Goal: Task Accomplishment & Management: Manage account settings

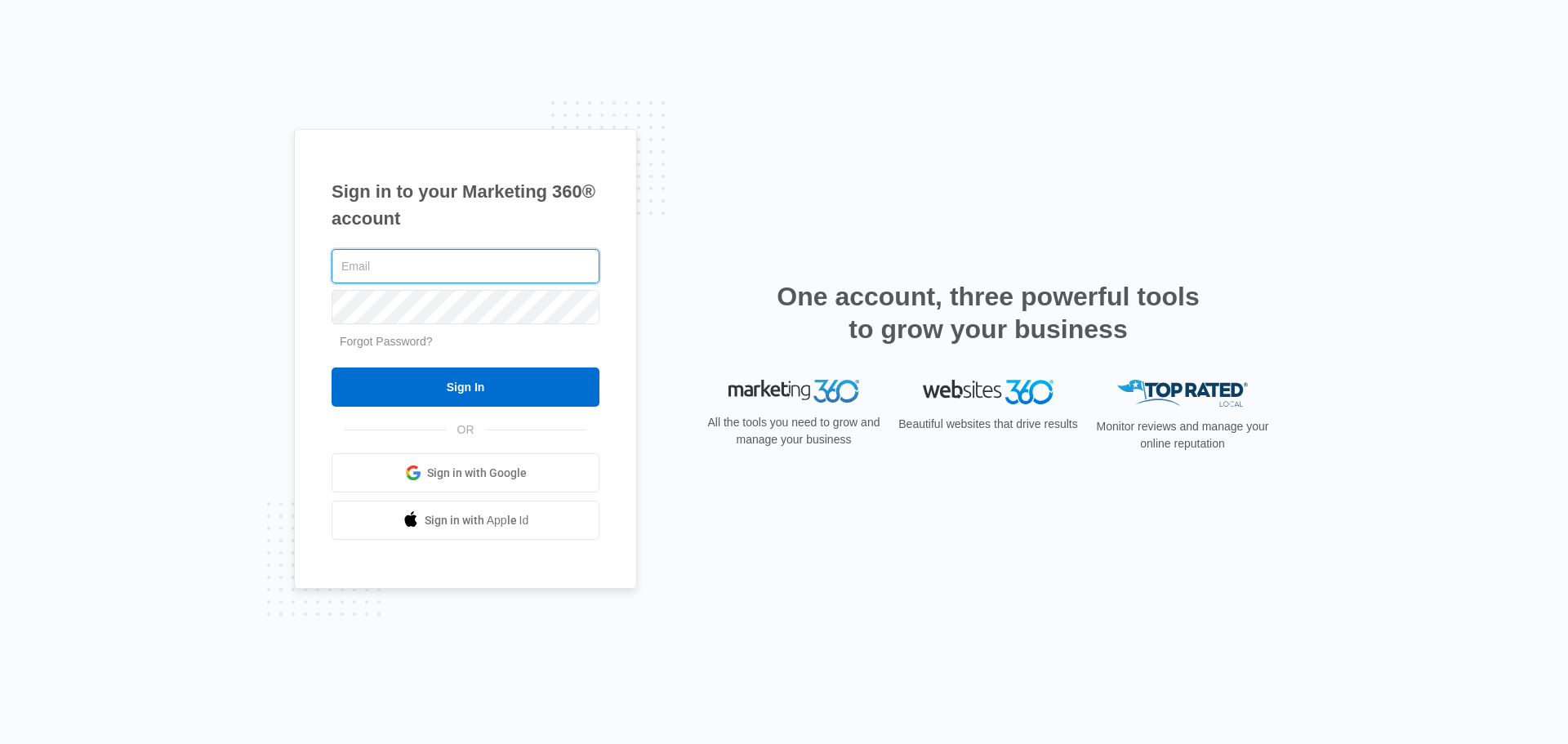
type input "john.obertubbesing@madwire.com"
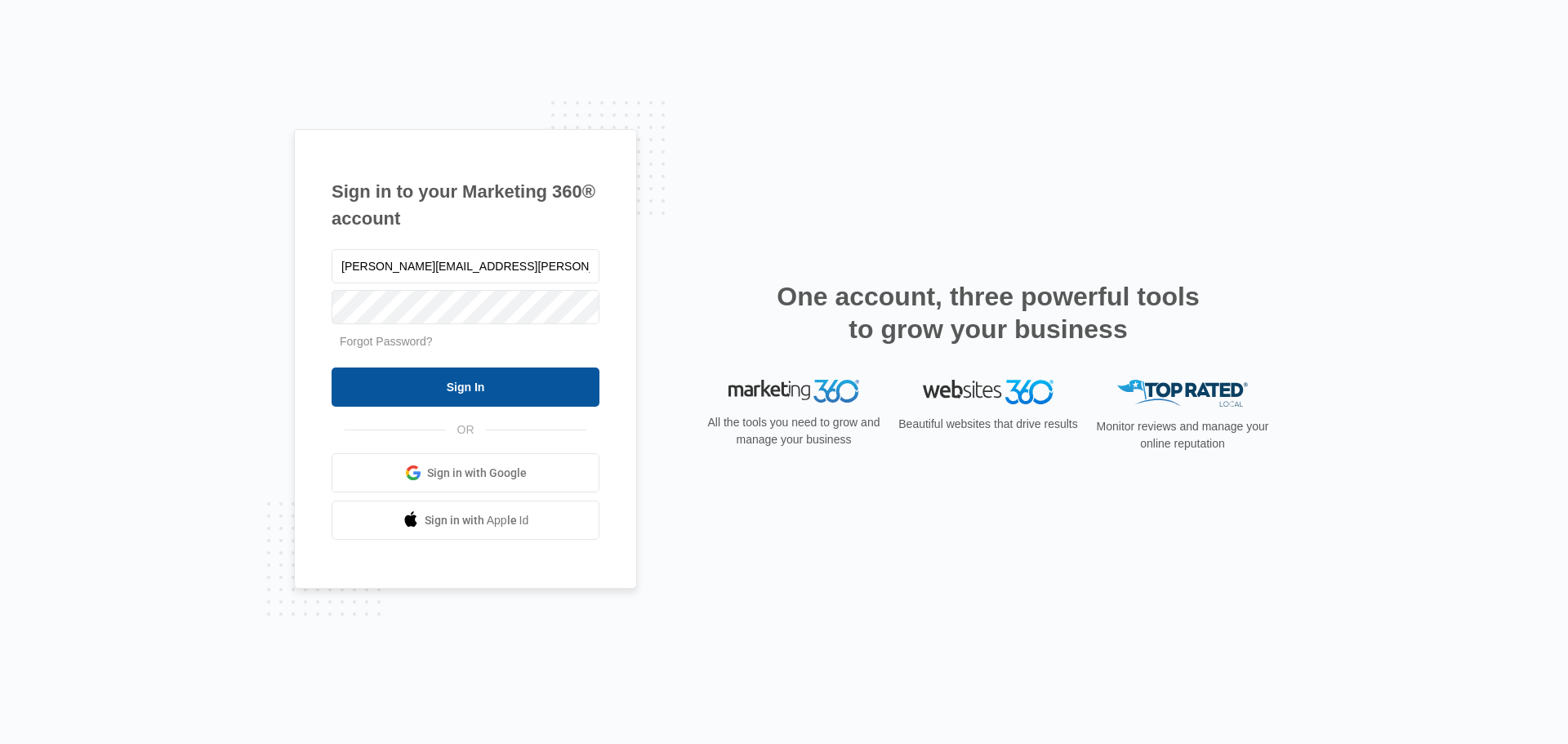
click at [509, 382] on input "Sign In" at bounding box center [465, 387] width 268 height 39
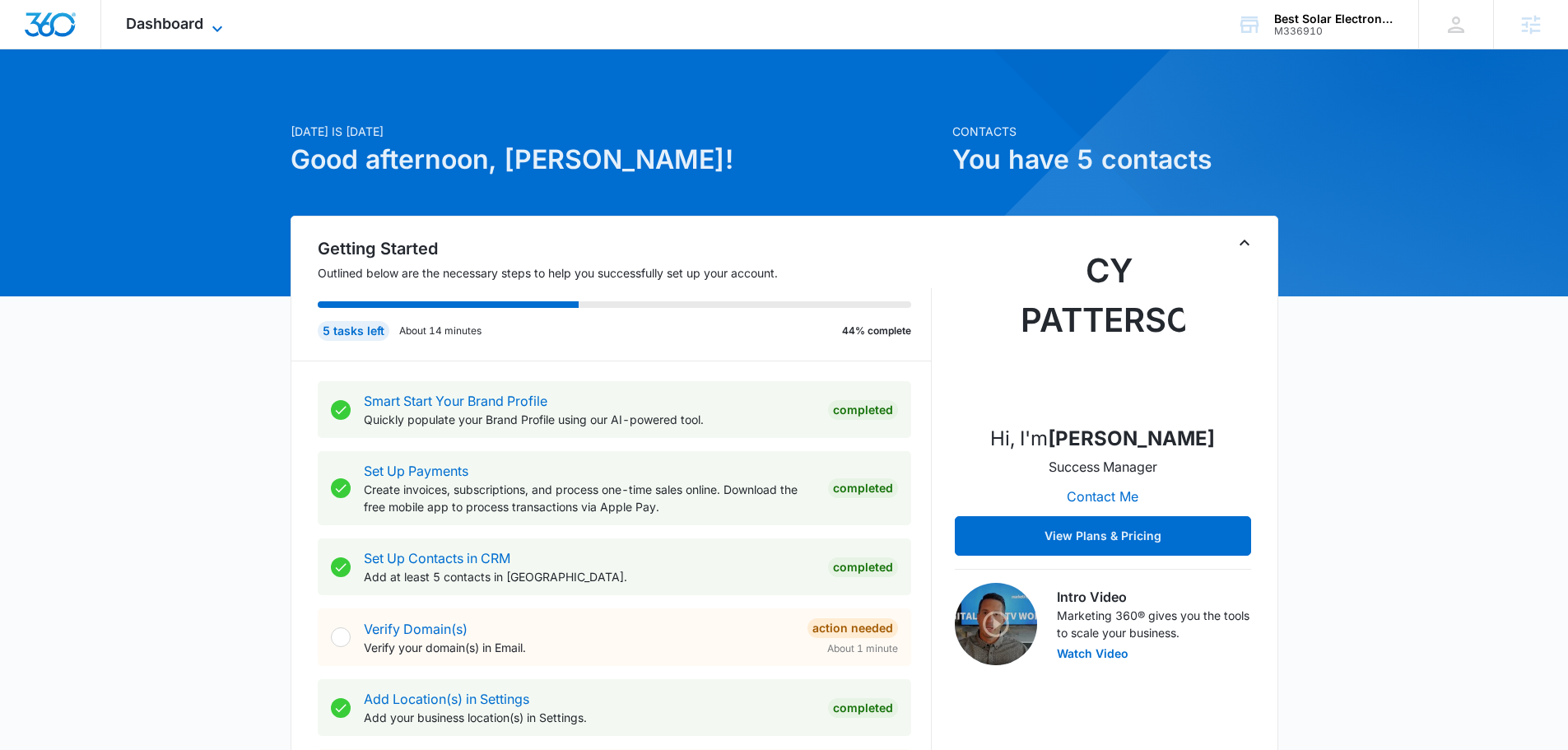
click at [183, 18] on span "Dashboard" at bounding box center [165, 24] width 77 height 18
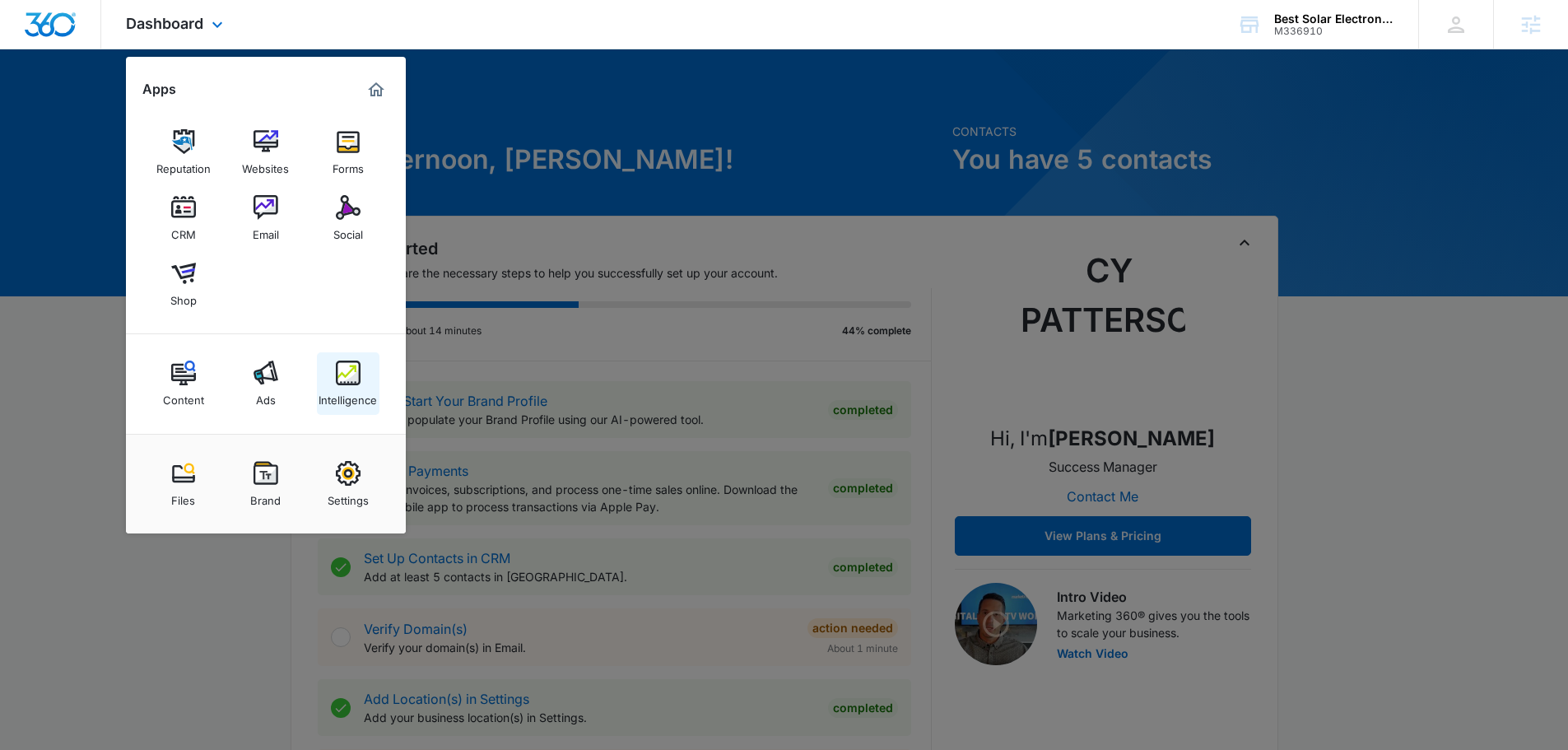
click at [353, 371] on img at bounding box center [348, 372] width 24 height 24
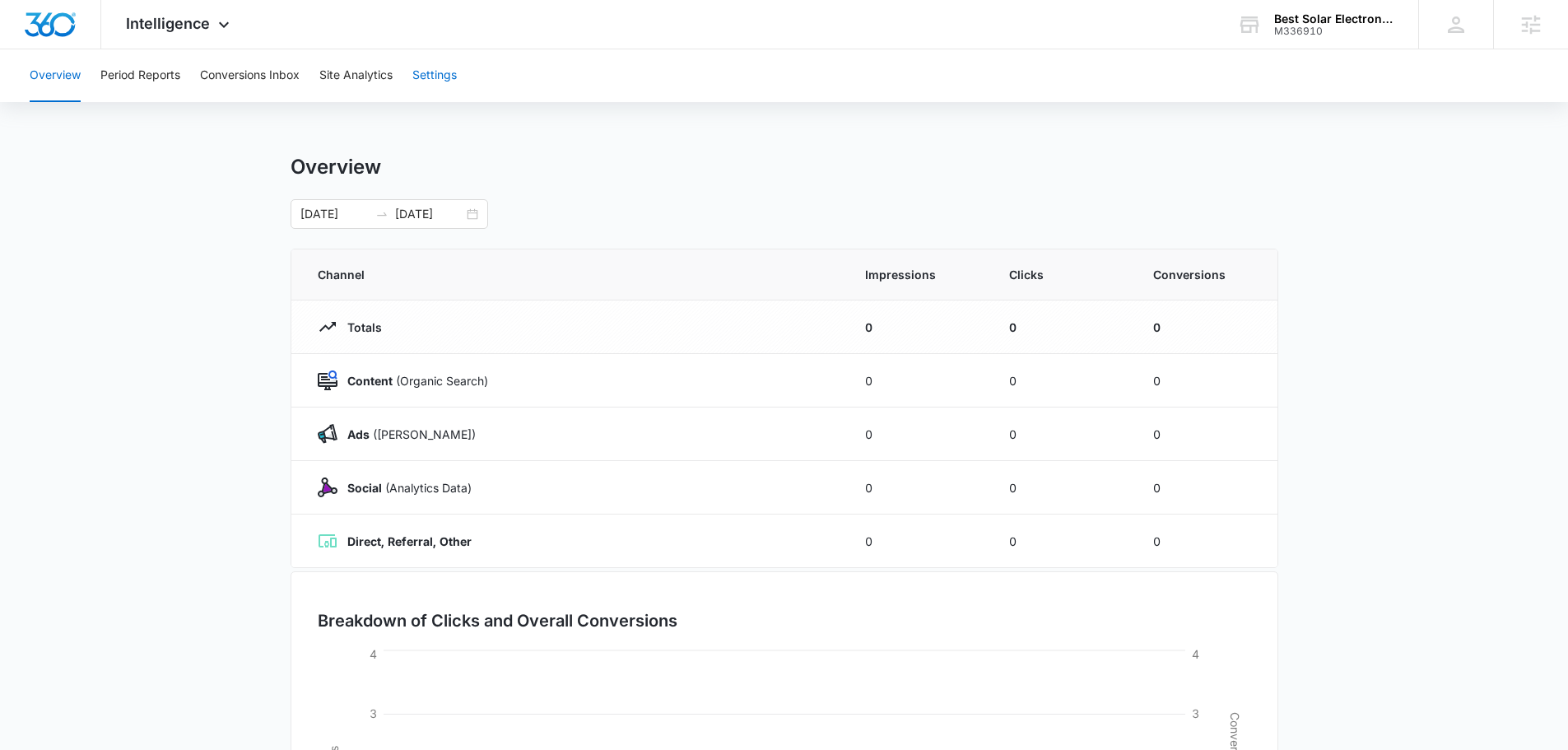
click at [456, 74] on button "Settings" at bounding box center [434, 76] width 45 height 53
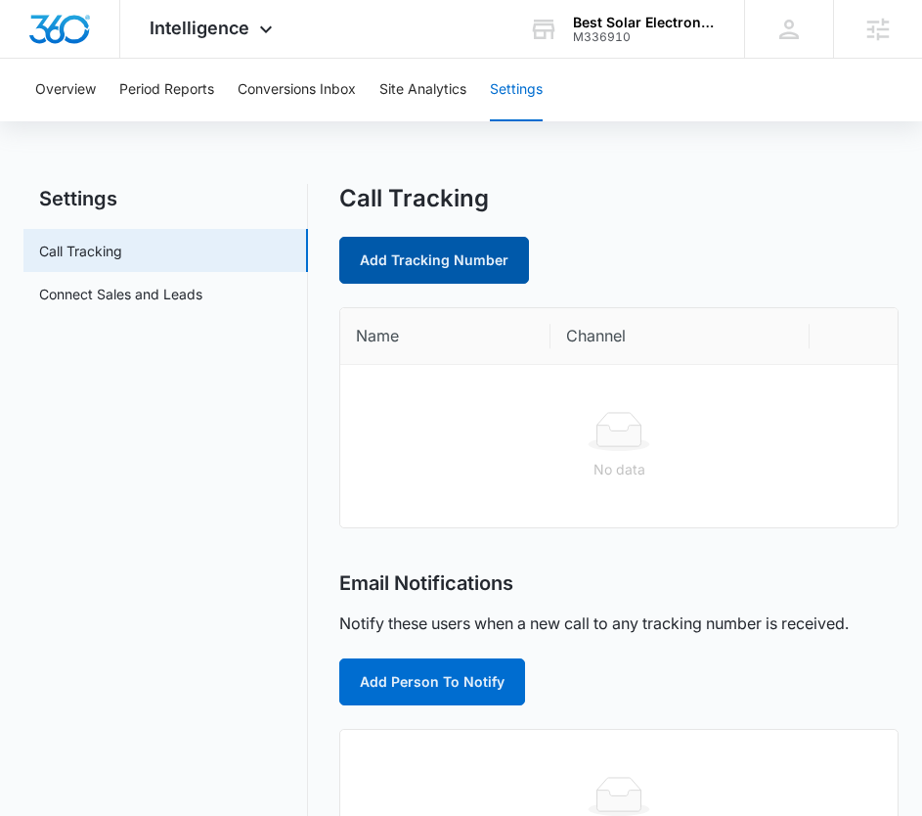
click at [345, 268] on link "Add Tracking Number" at bounding box center [434, 260] width 190 height 47
select select "by_area_code"
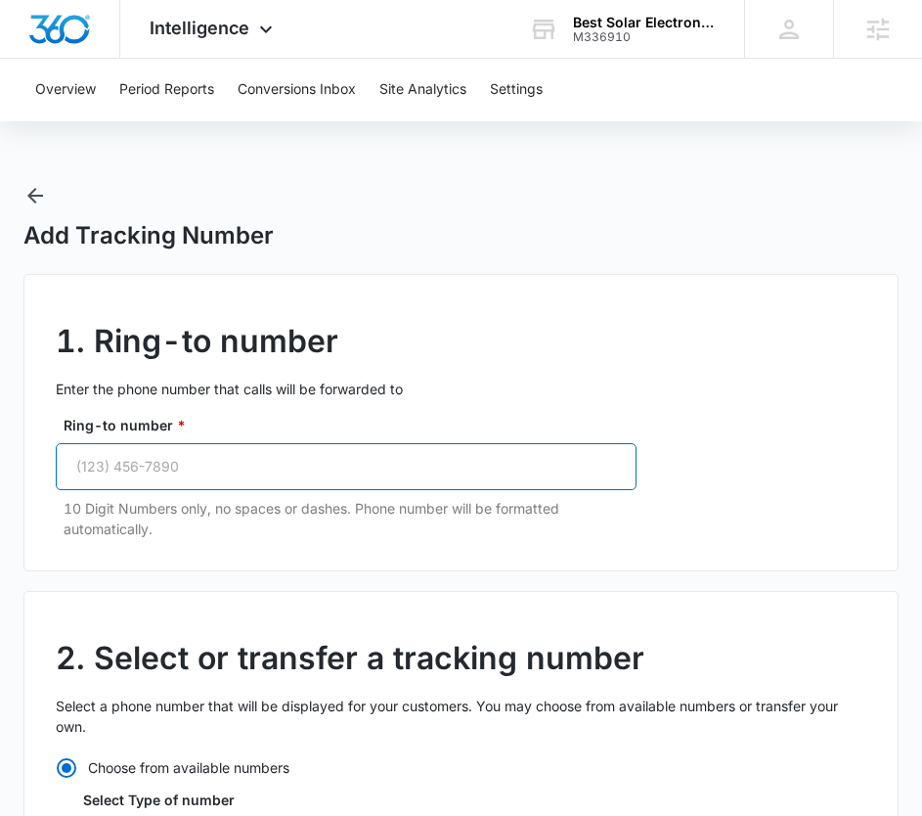
click at [372, 458] on input "Ring-to number *" at bounding box center [346, 466] width 581 height 47
paste input "[PHONE_NUMBER]"
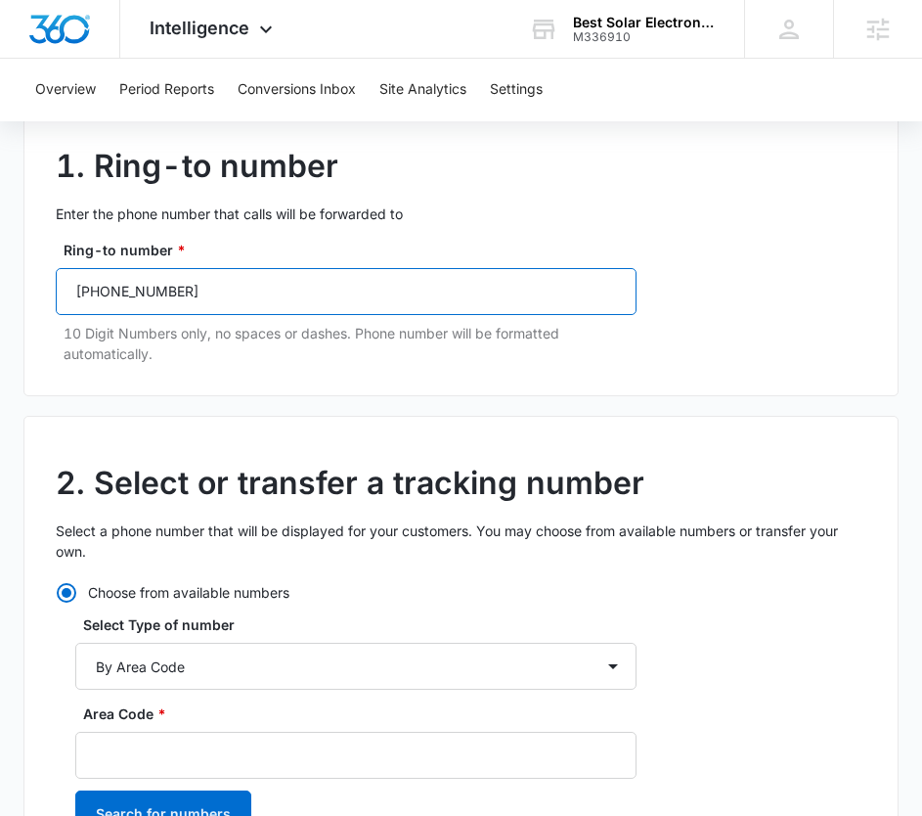
scroll to position [196, 0]
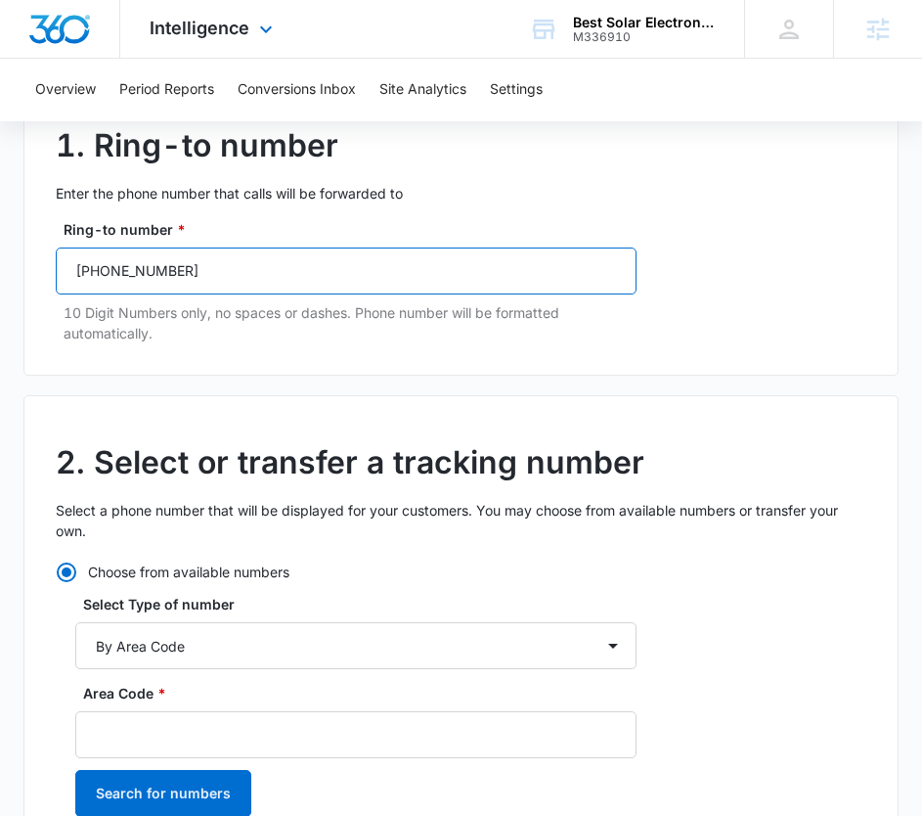
type input "[PHONE_NUMBER]"
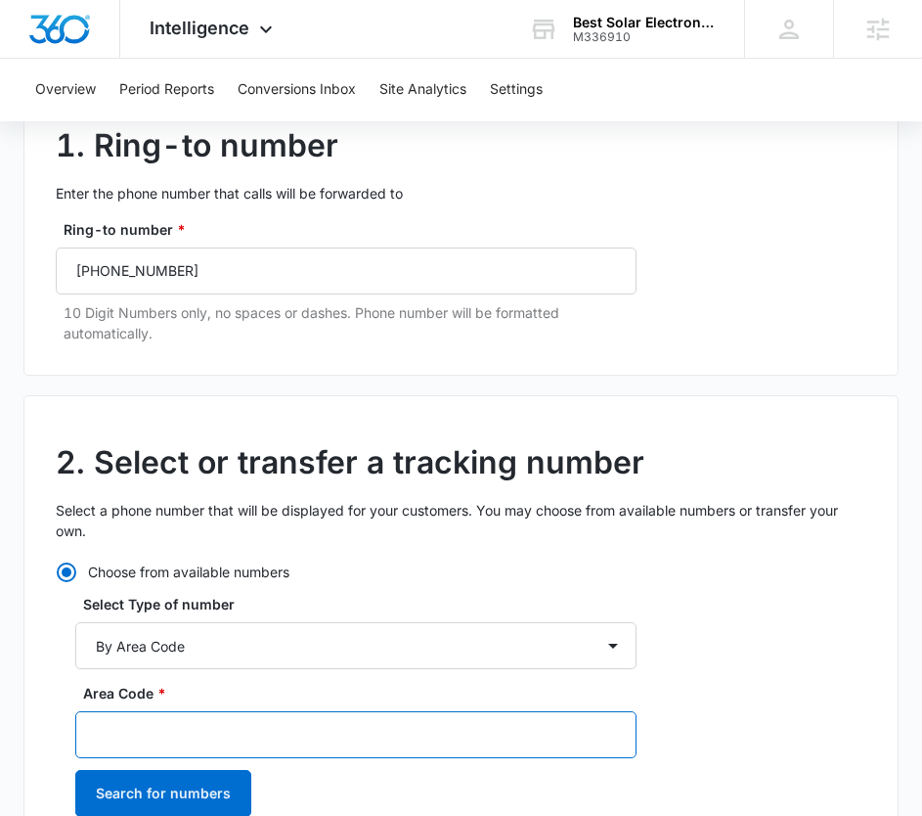
click at [187, 747] on input "Area Code *" at bounding box center [355, 734] width 561 height 47
type input "614"
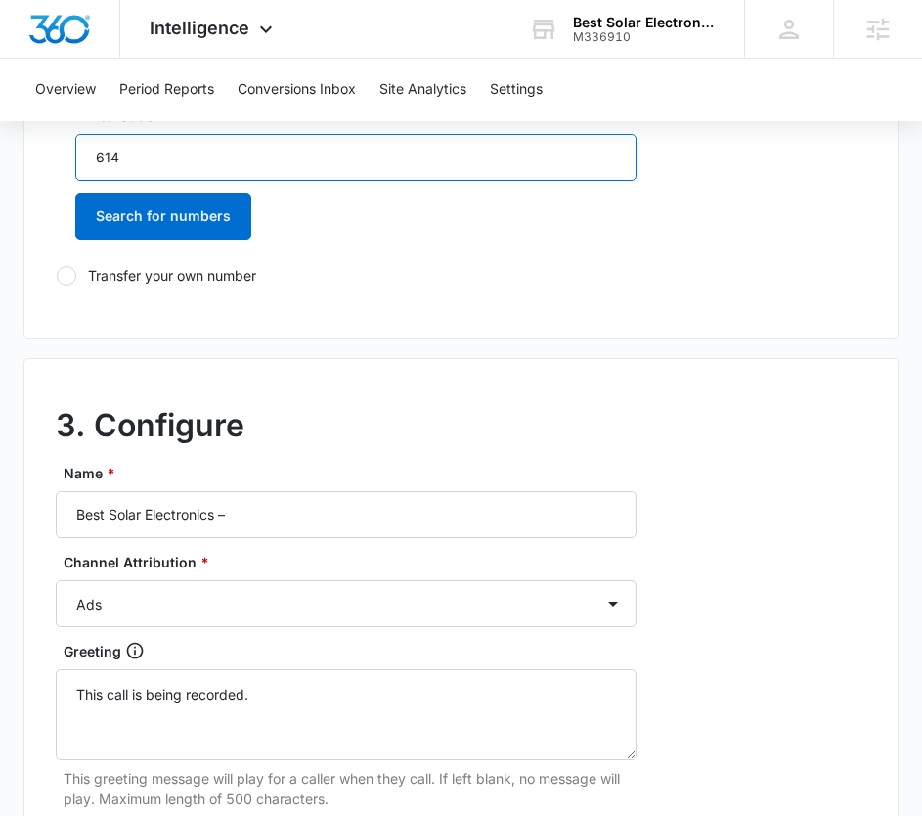
scroll to position [489, 0]
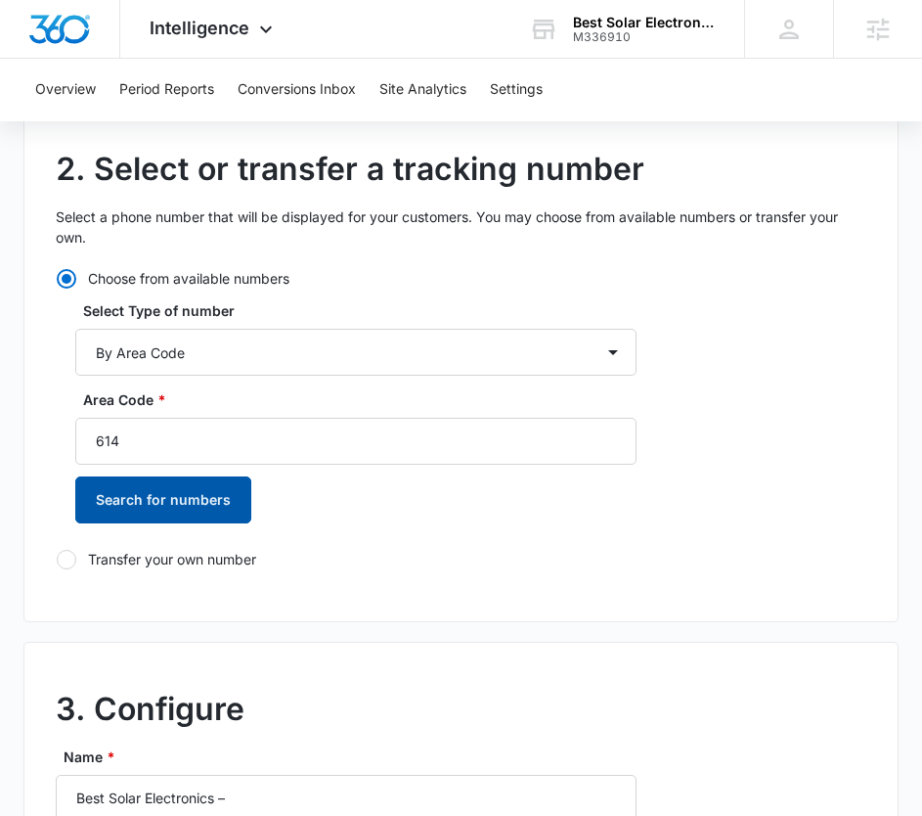
click at [140, 482] on button "Search for numbers" at bounding box center [163, 499] width 176 height 47
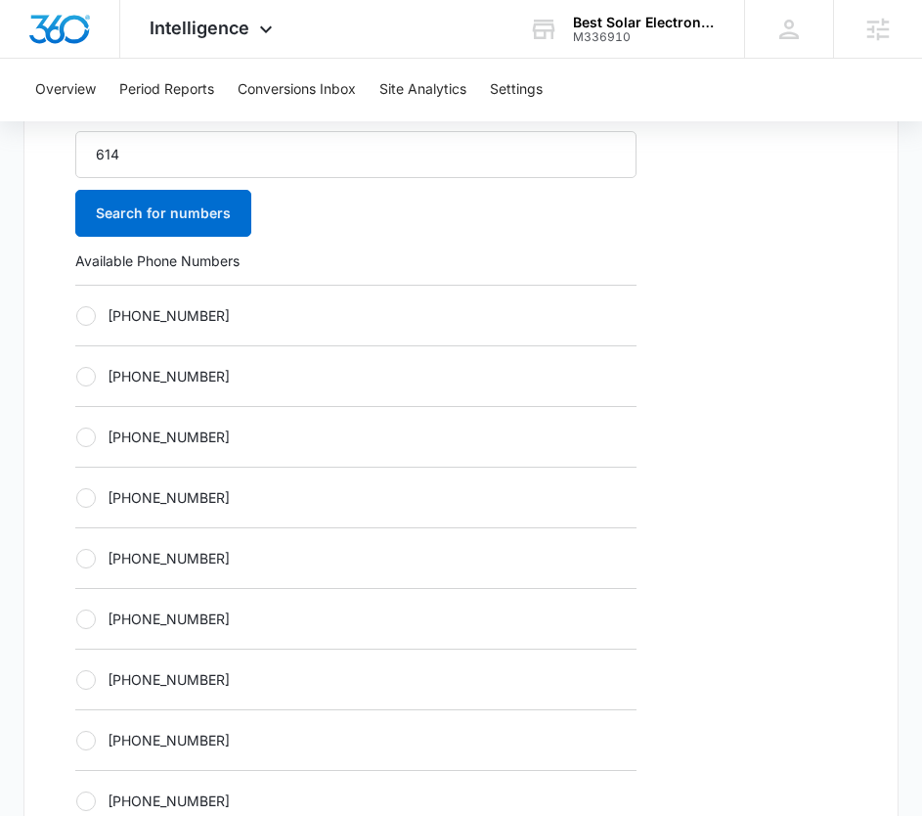
scroll to position [782, 0]
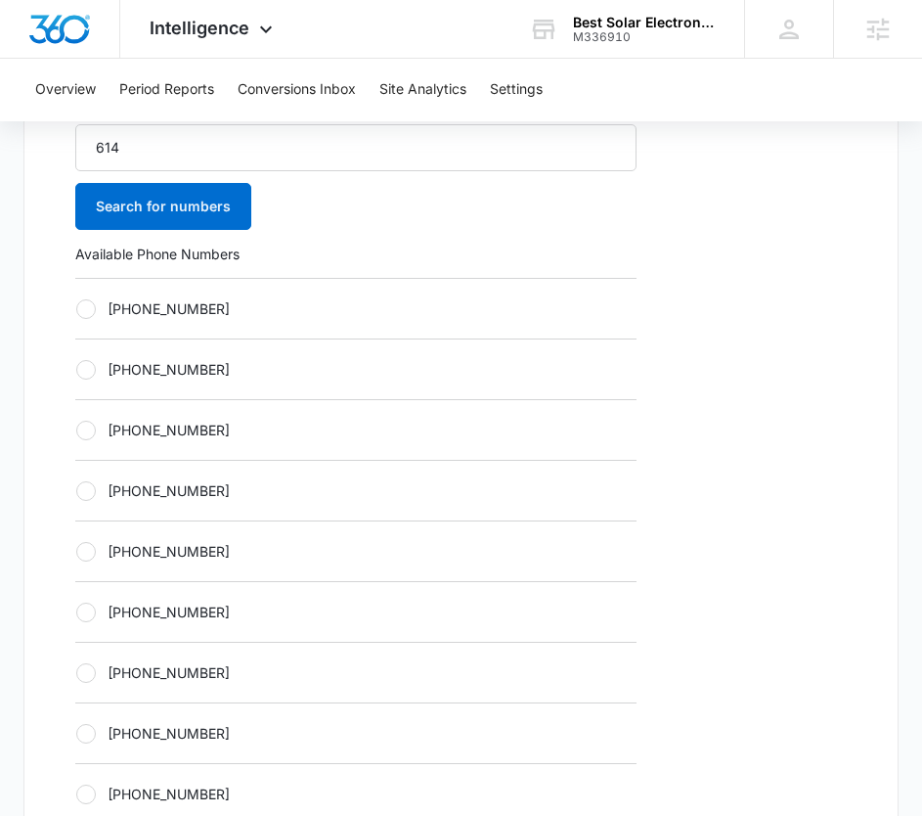
click at [172, 537] on div "[PHONE_NUMBER]" at bounding box center [355, 550] width 561 height 61
click at [155, 545] on label "[PHONE_NUMBER]" at bounding box center [355, 551] width 561 height 21
click at [76, 551] on input "[PHONE_NUMBER]" at bounding box center [75, 551] width 1 height 1
radio input "true"
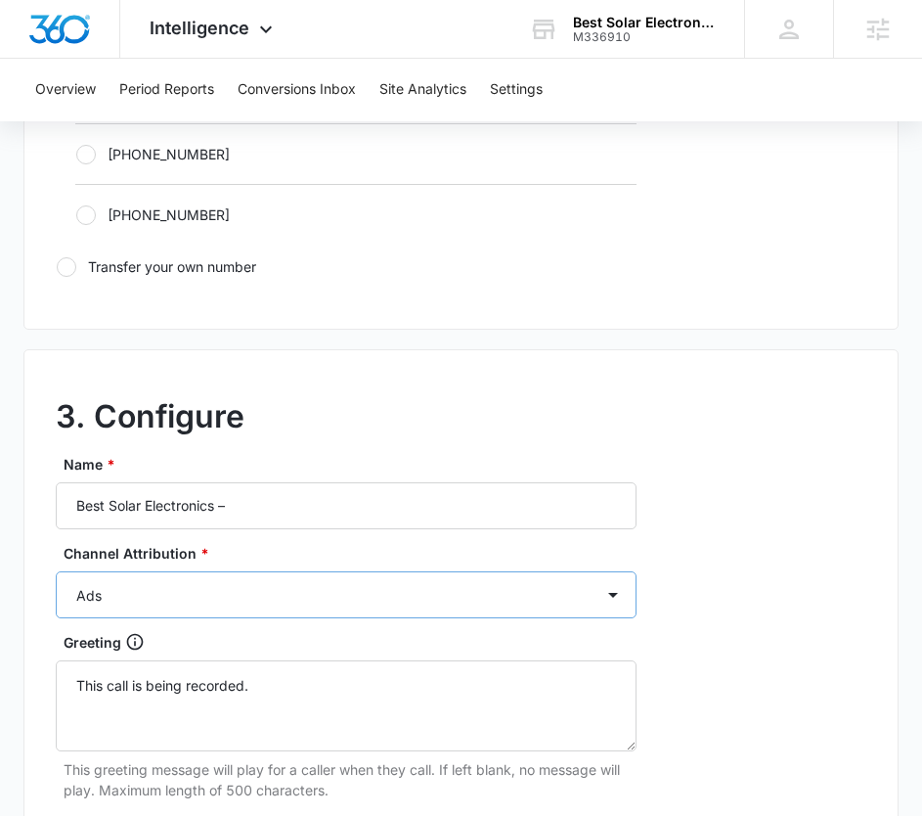
scroll to position [1565, 0]
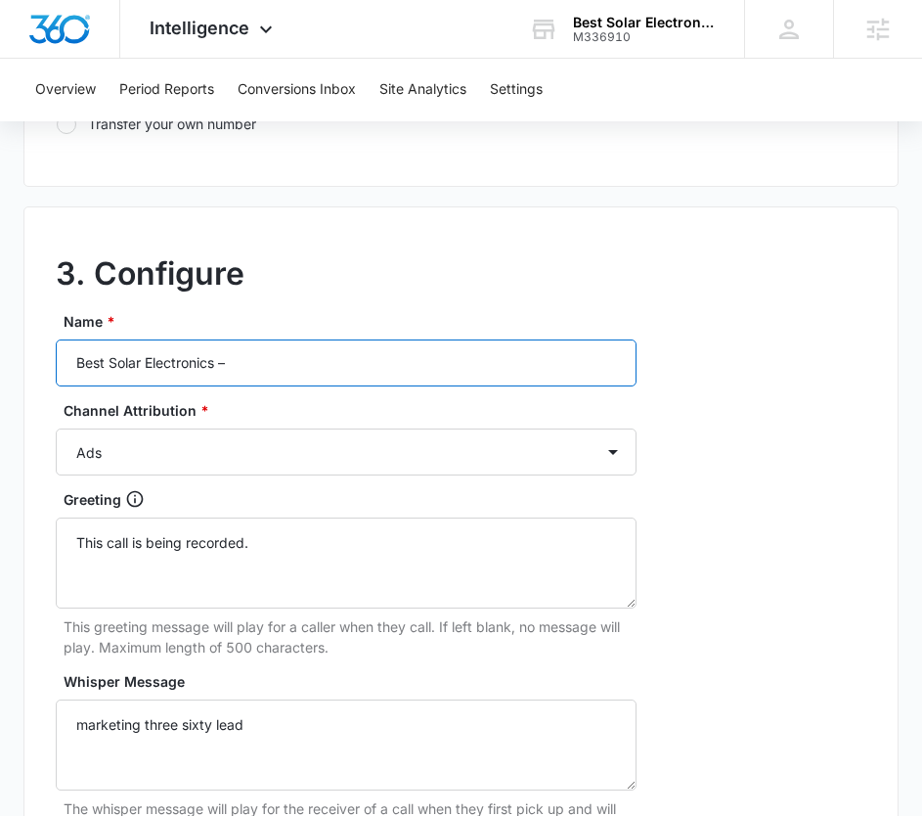
click at [301, 369] on input "Best Solar Electronics –" at bounding box center [346, 362] width 581 height 47
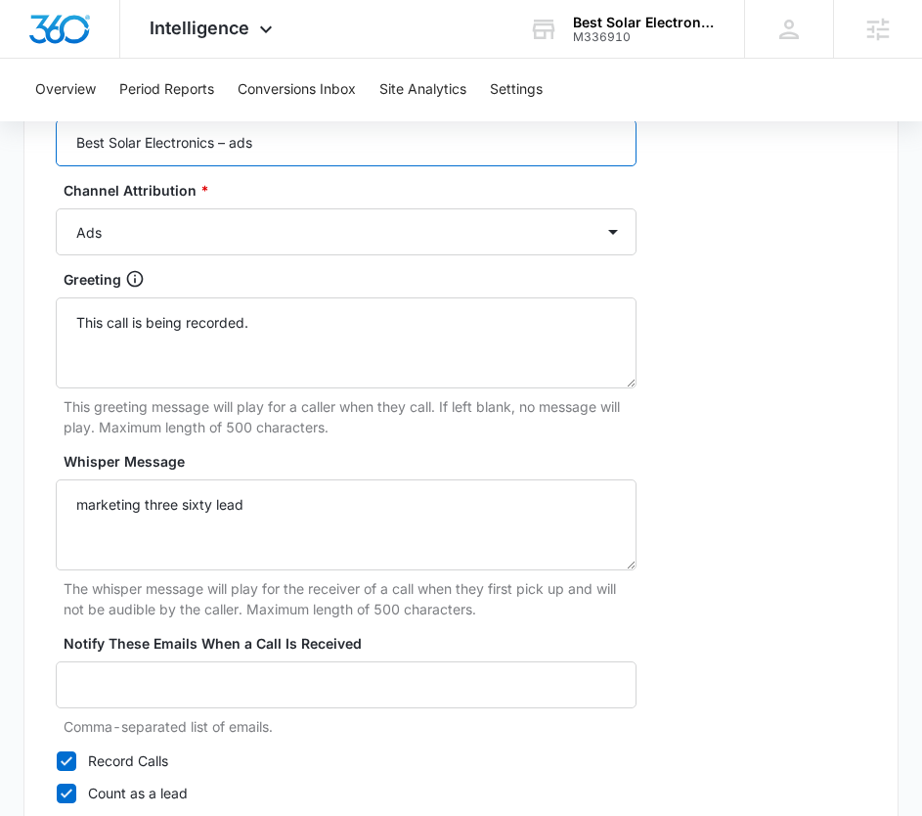
scroll to position [1927, 0]
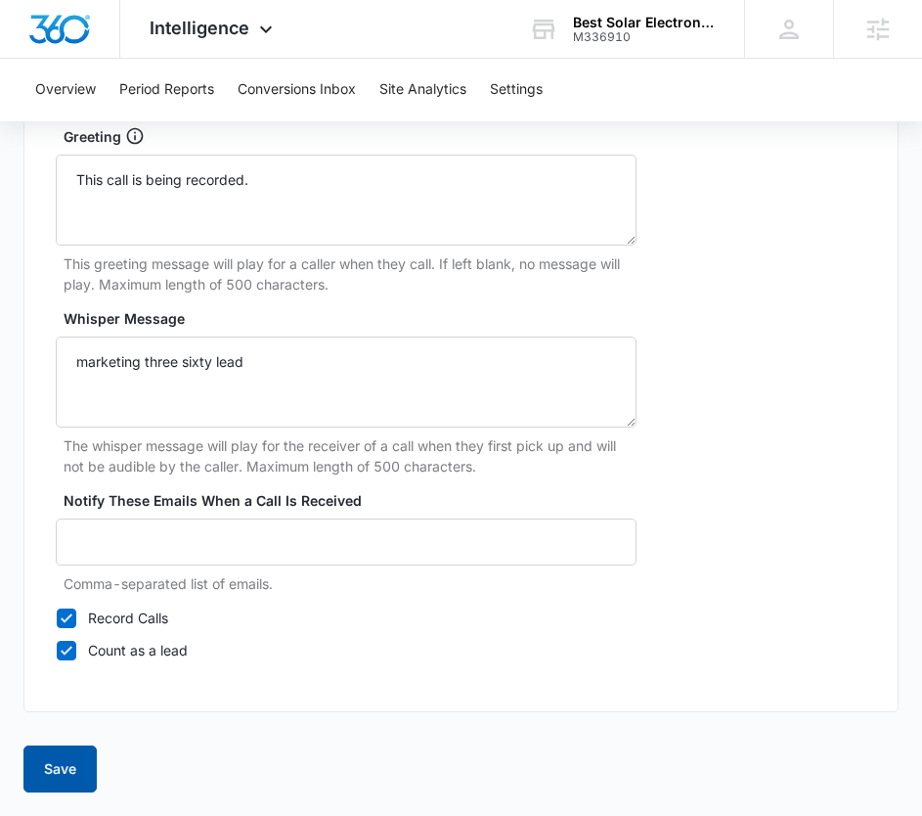
type input "Best Solar Electronics – ads"
click at [79, 764] on button "Save" at bounding box center [59, 768] width 73 height 47
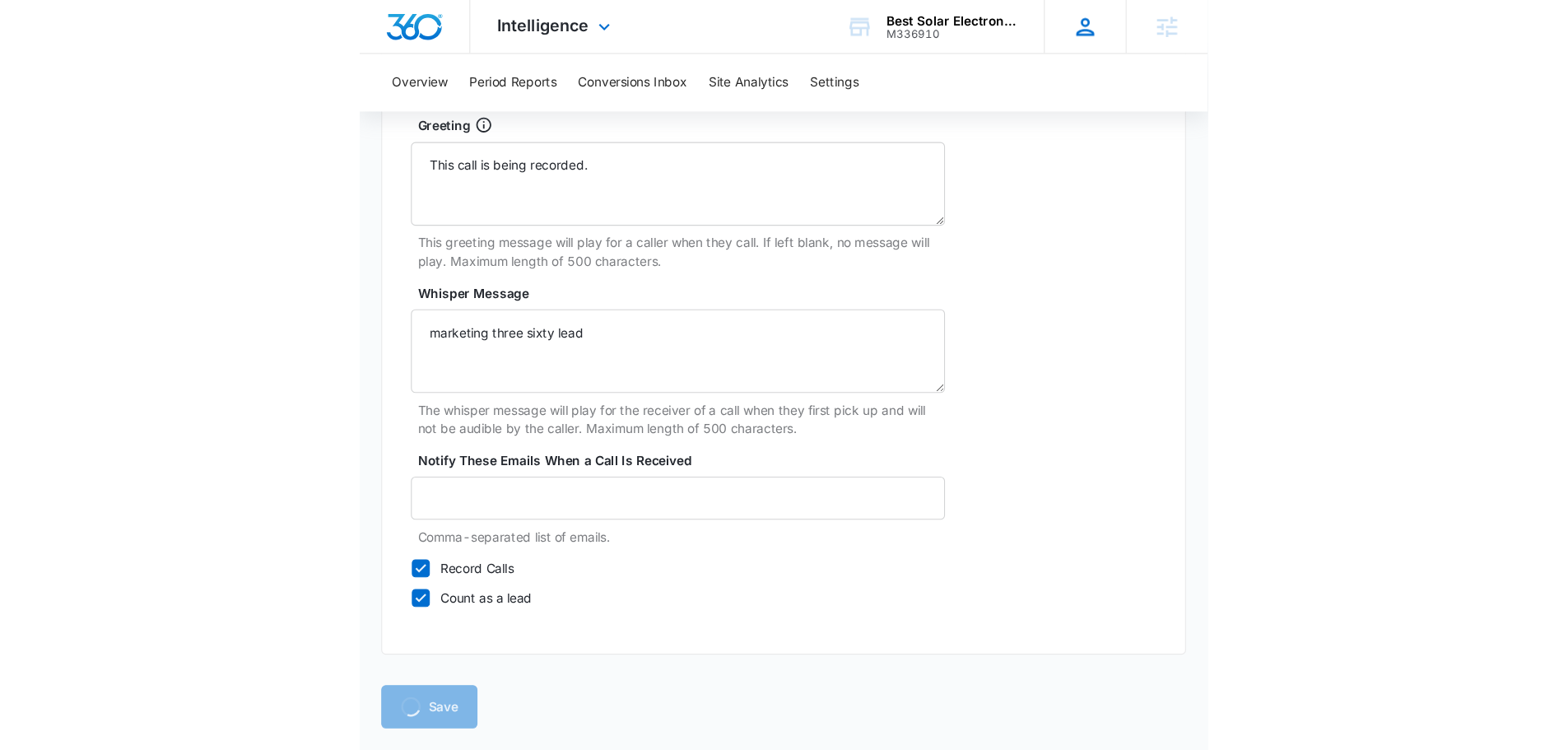
scroll to position [1542, 0]
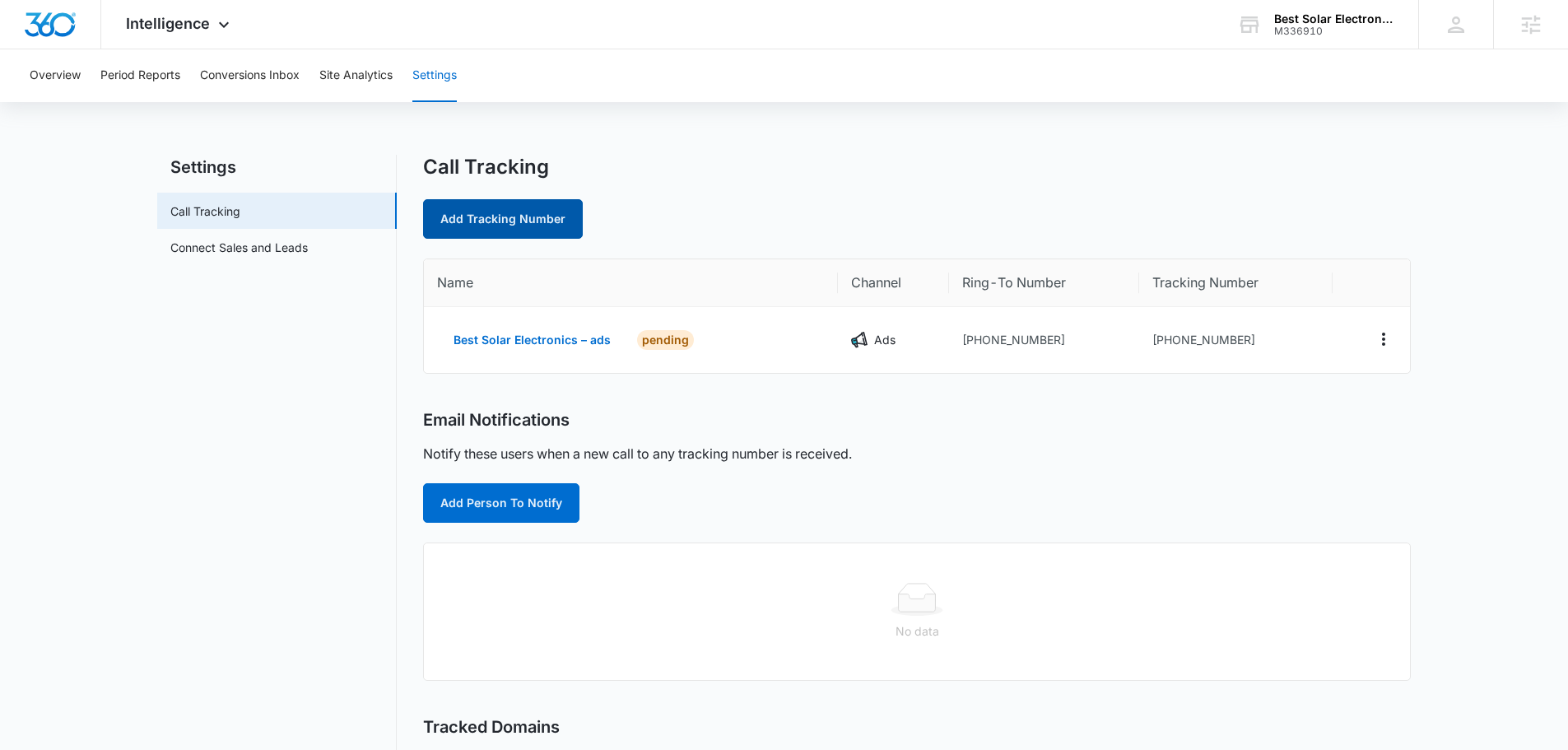
click at [505, 234] on link "Add Tracking Number" at bounding box center [503, 219] width 160 height 40
select select "by_area_code"
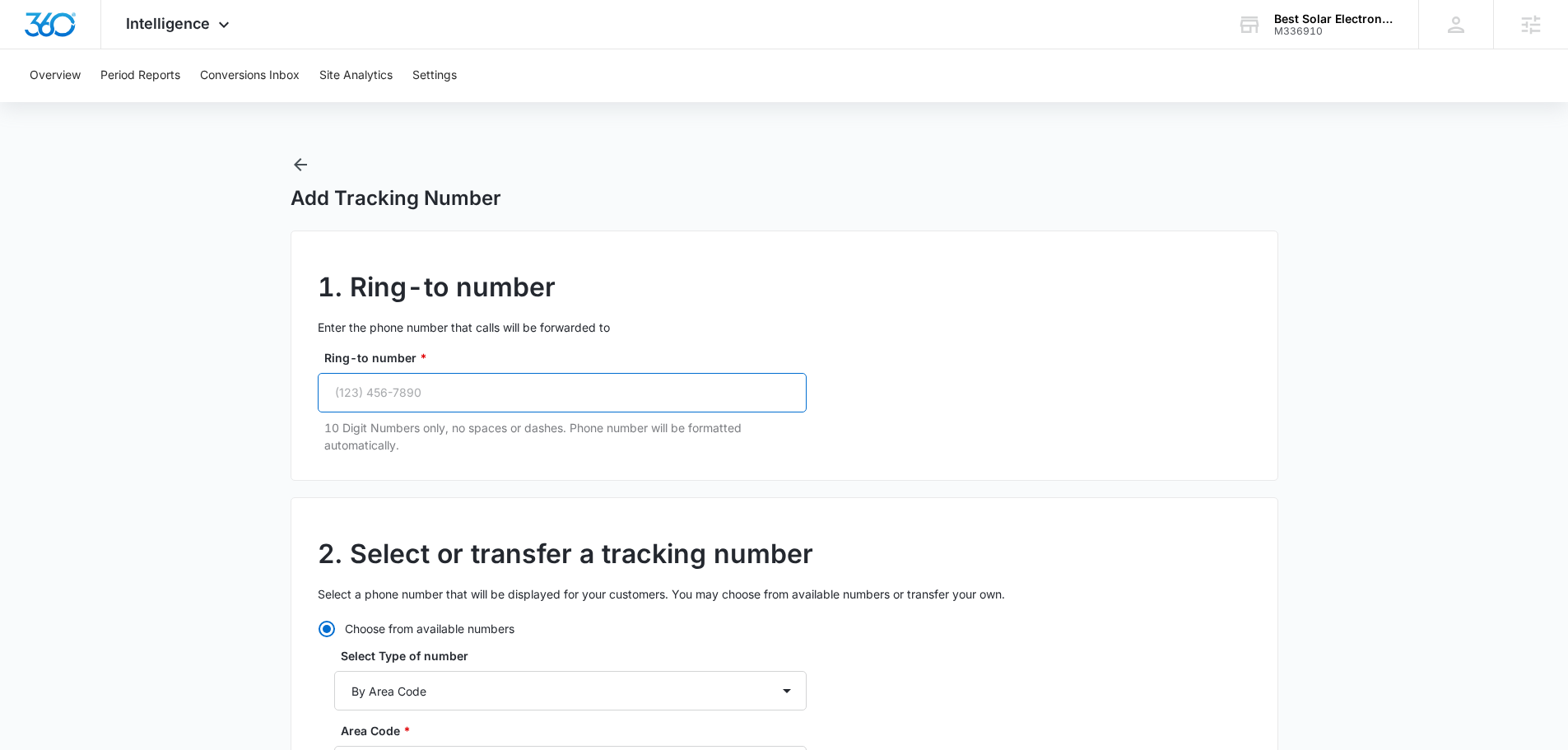
click at [465, 391] on input "Ring-to number *" at bounding box center [561, 392] width 489 height 40
paste input "[PHONE_NUMBER]"
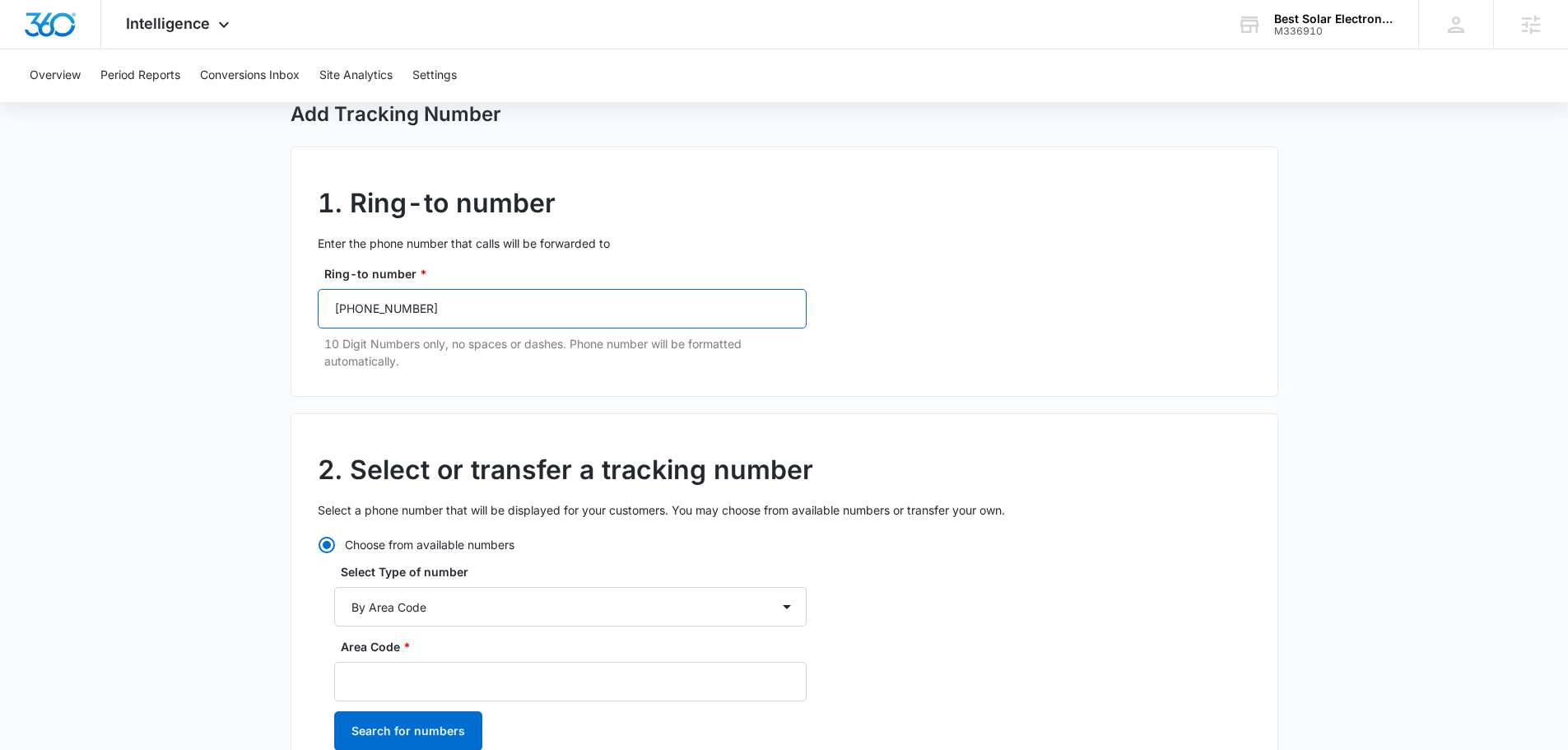
scroll to position [165, 0]
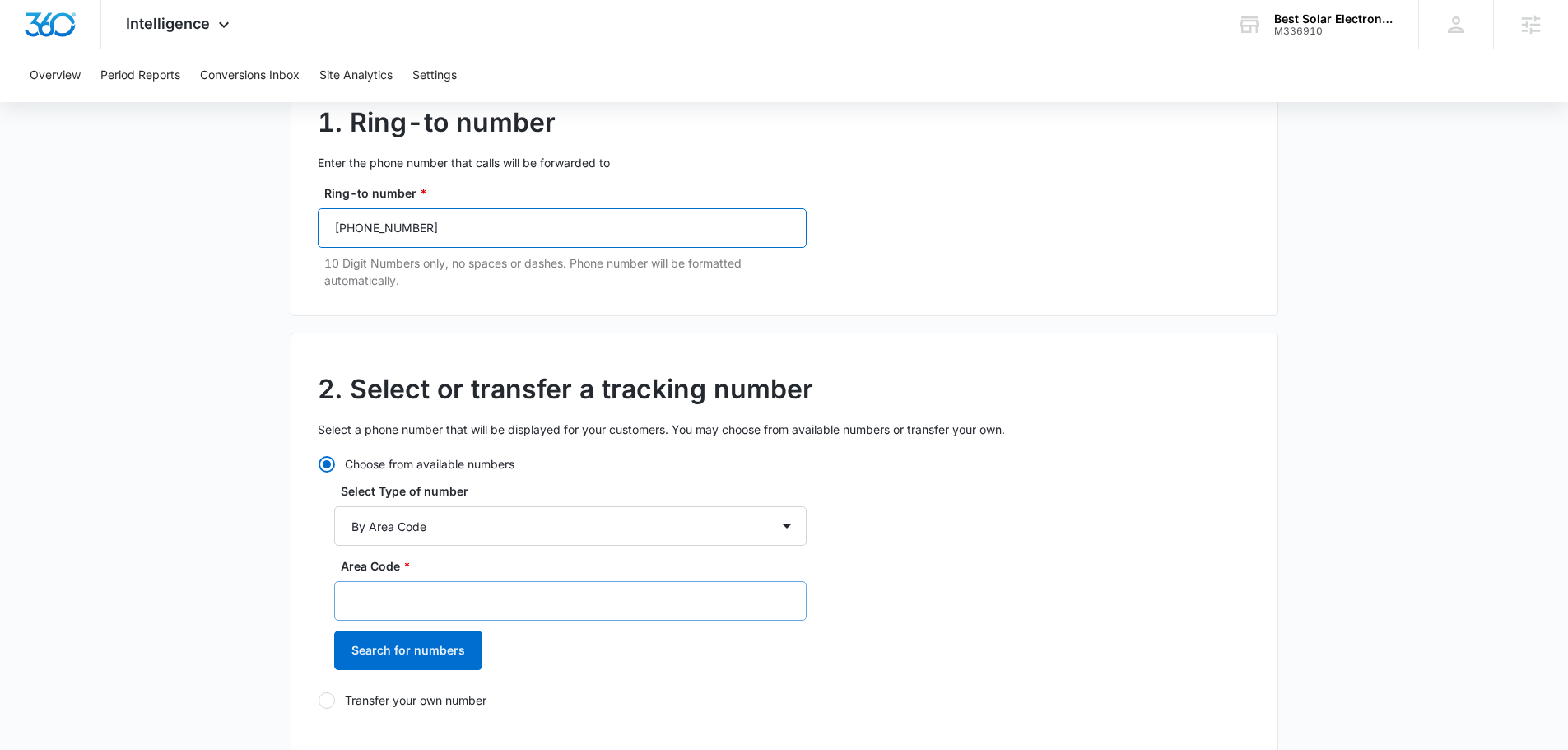
type input "[PHONE_NUMBER]"
click at [407, 595] on input "Area Code *" at bounding box center [570, 600] width 472 height 40
type input "614"
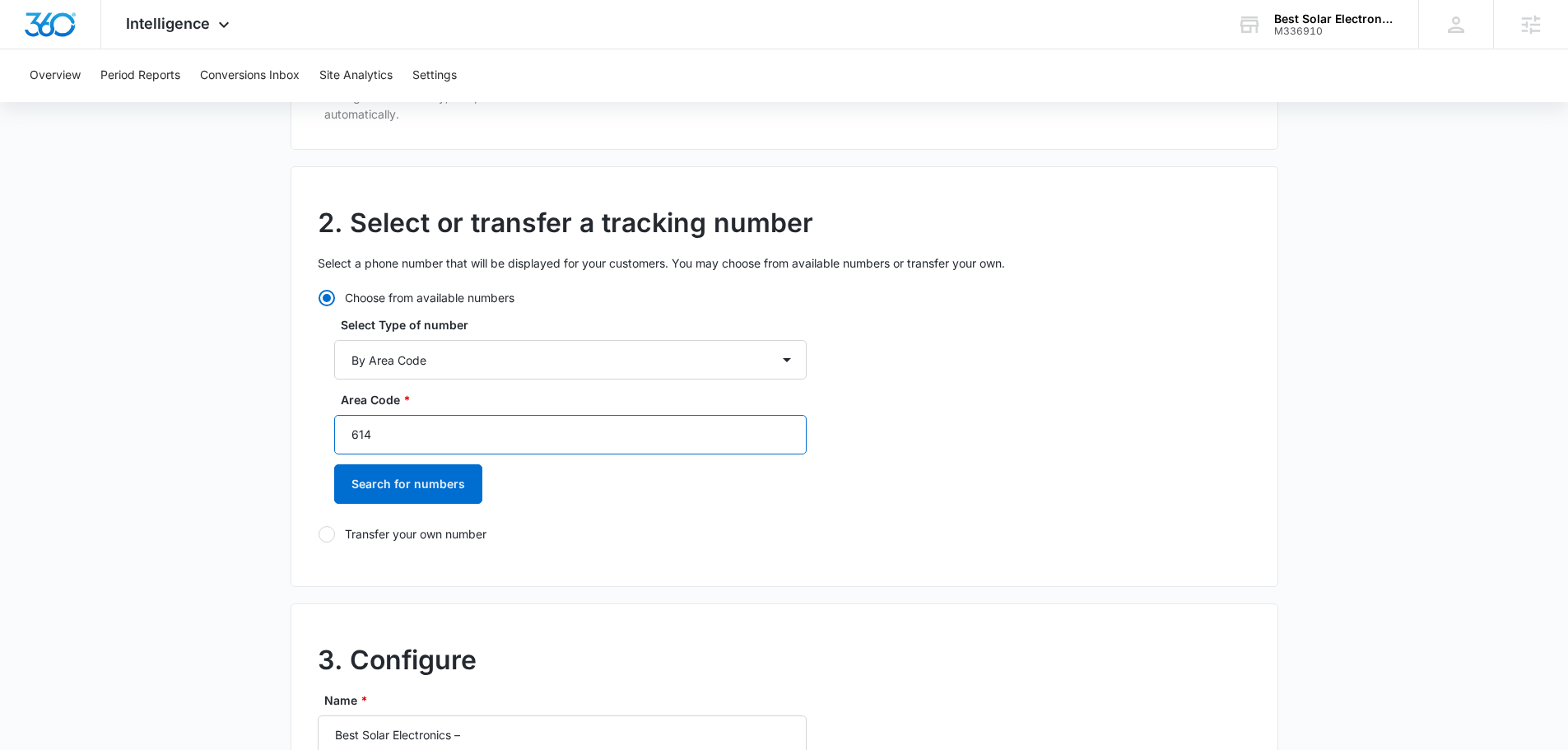
scroll to position [494, 0]
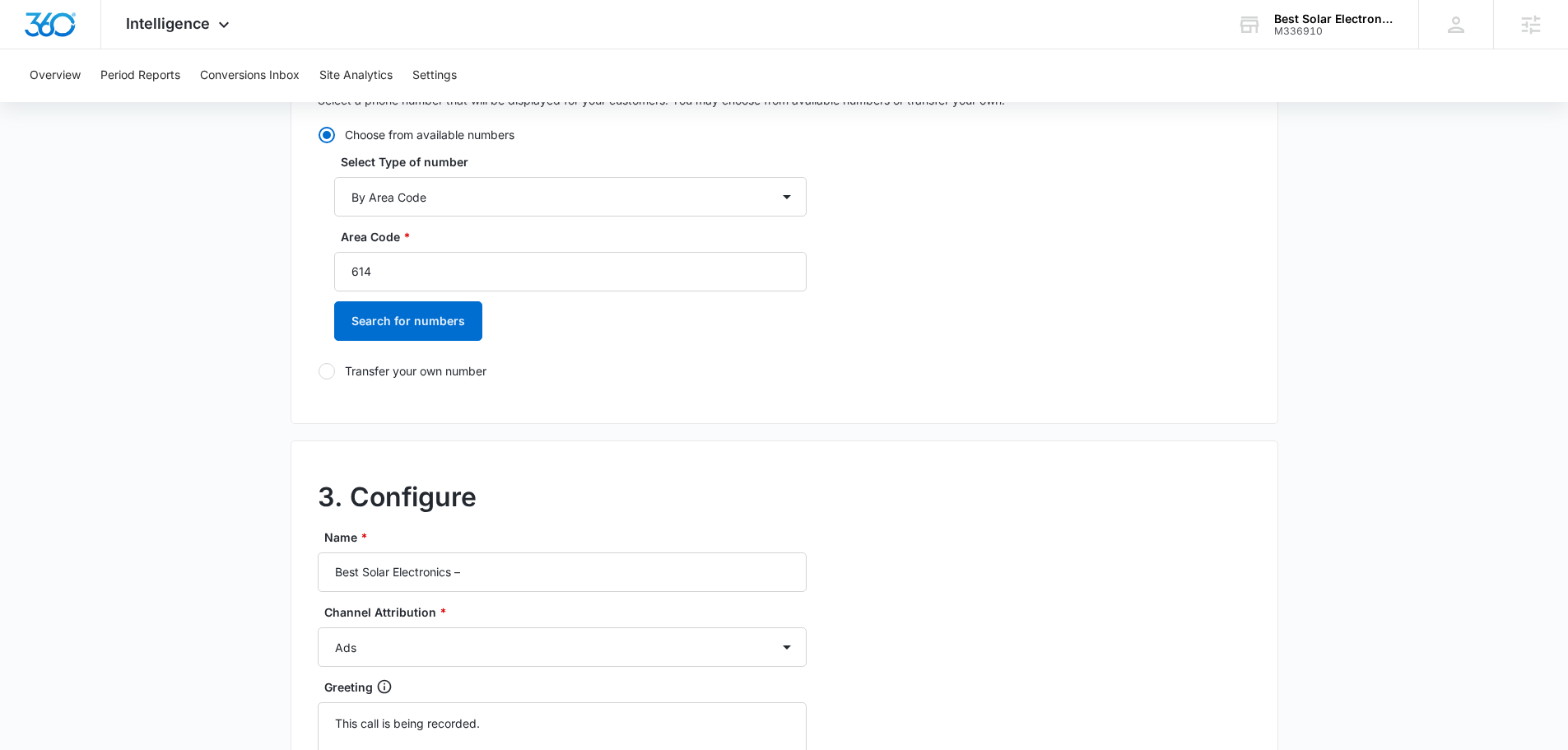
click at [388, 346] on div "Area Code * 614 Search for numbers" at bounding box center [570, 290] width 472 height 125
click at [460, 314] on button "Search for numbers" at bounding box center [408, 321] width 148 height 40
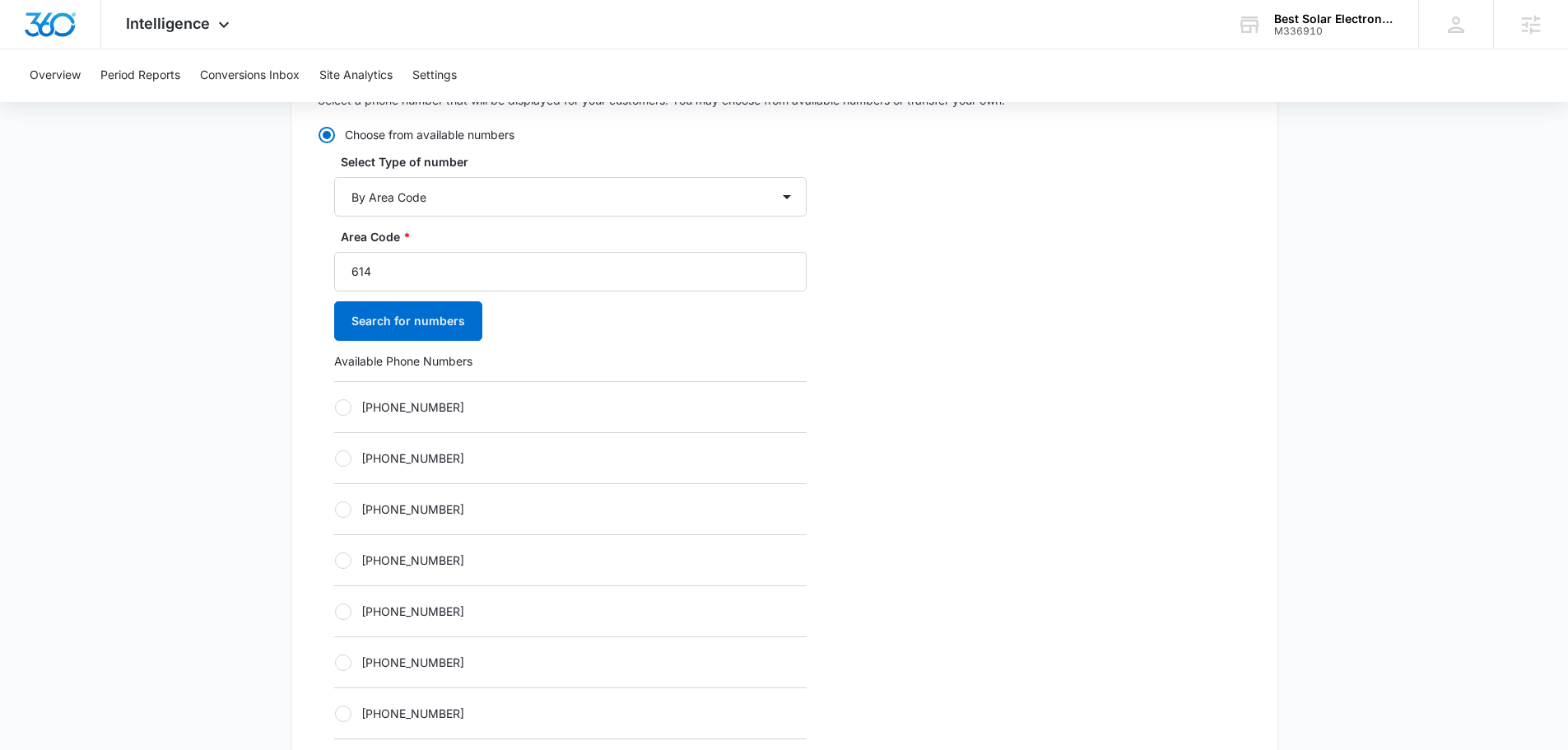
click at [449, 518] on div "[PHONE_NUMBER]" at bounding box center [570, 508] width 472 height 51
click at [433, 509] on label "[PHONE_NUMBER]" at bounding box center [570, 509] width 472 height 18
click at [335, 509] on input "[PHONE_NUMBER]" at bounding box center [334, 508] width 1 height 1
radio input "true"
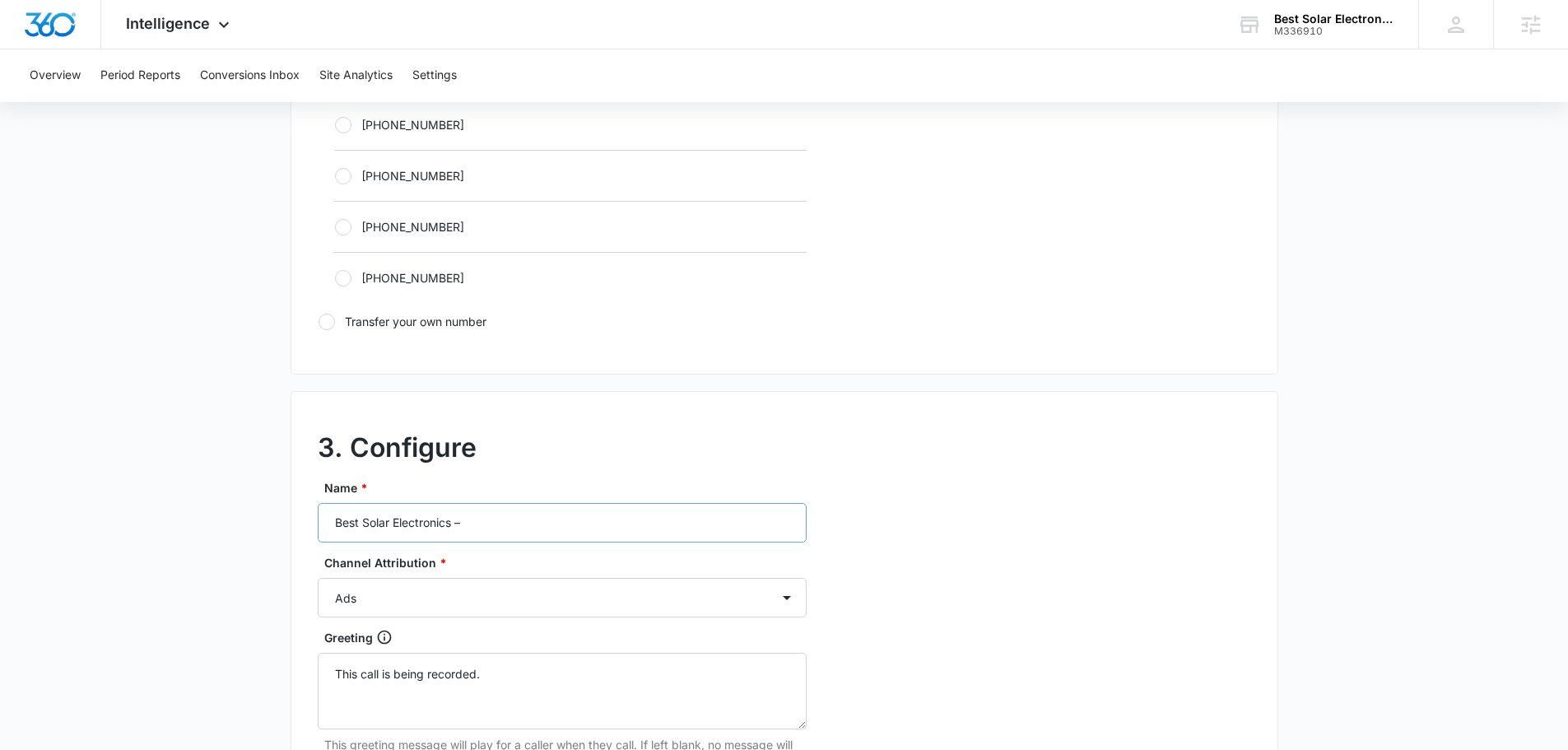
scroll to position [1152, 0]
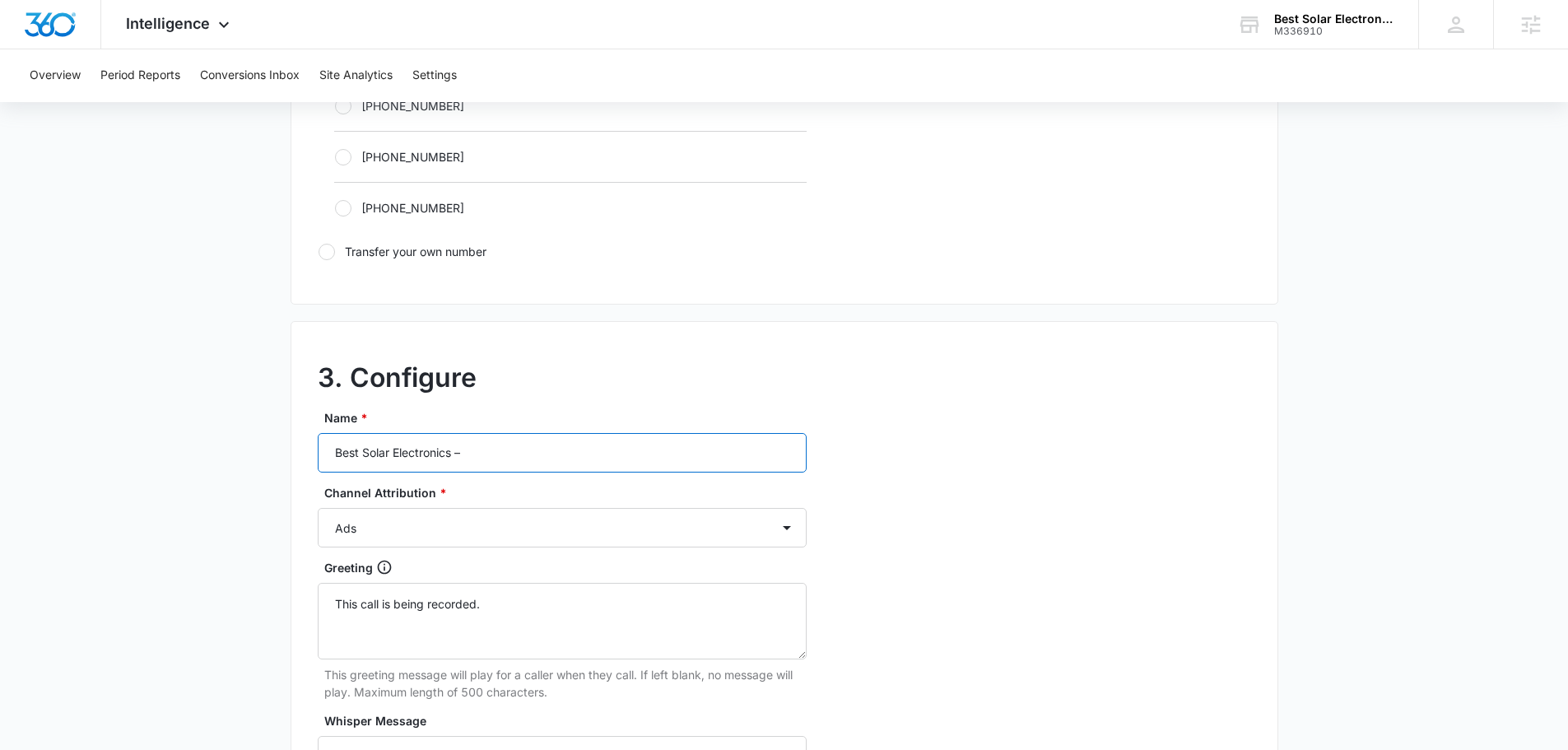
click at [520, 445] on input "Best Solar Electronics –" at bounding box center [561, 452] width 489 height 40
type input "Best Solar Electronics – content"
click at [537, 515] on select "Ads Local Service Ads Content Social Other" at bounding box center [561, 527] width 489 height 40
select select "CONTENT"
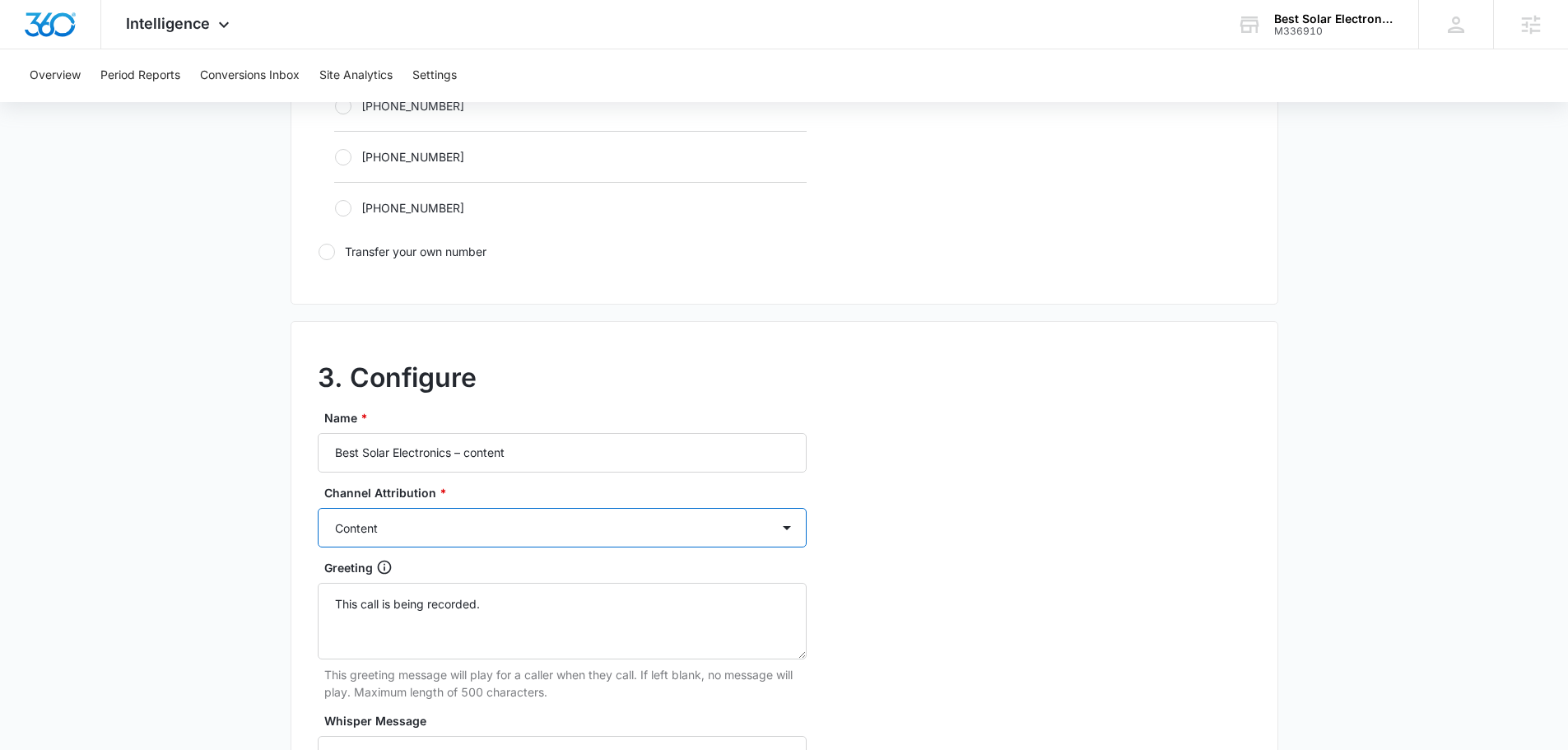
click at [317, 508] on select "Ads Local Service Ads Content Social Other" at bounding box center [561, 527] width 489 height 40
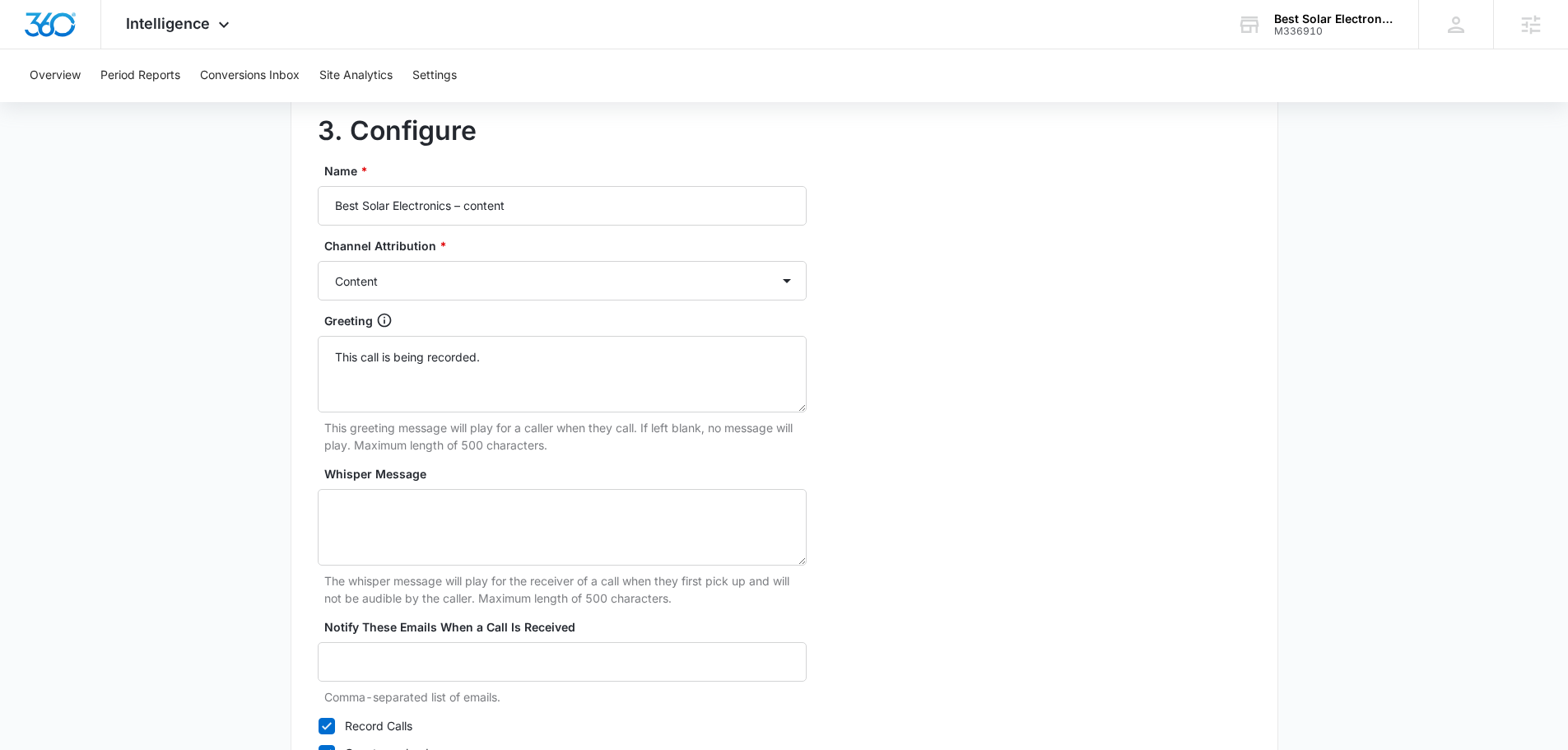
click at [433, 569] on div "Whisper Message The whisper message will play for the receiver of a call when t…" at bounding box center [561, 536] width 489 height 141
click at [443, 546] on textarea "Whisper Message" at bounding box center [561, 527] width 489 height 77
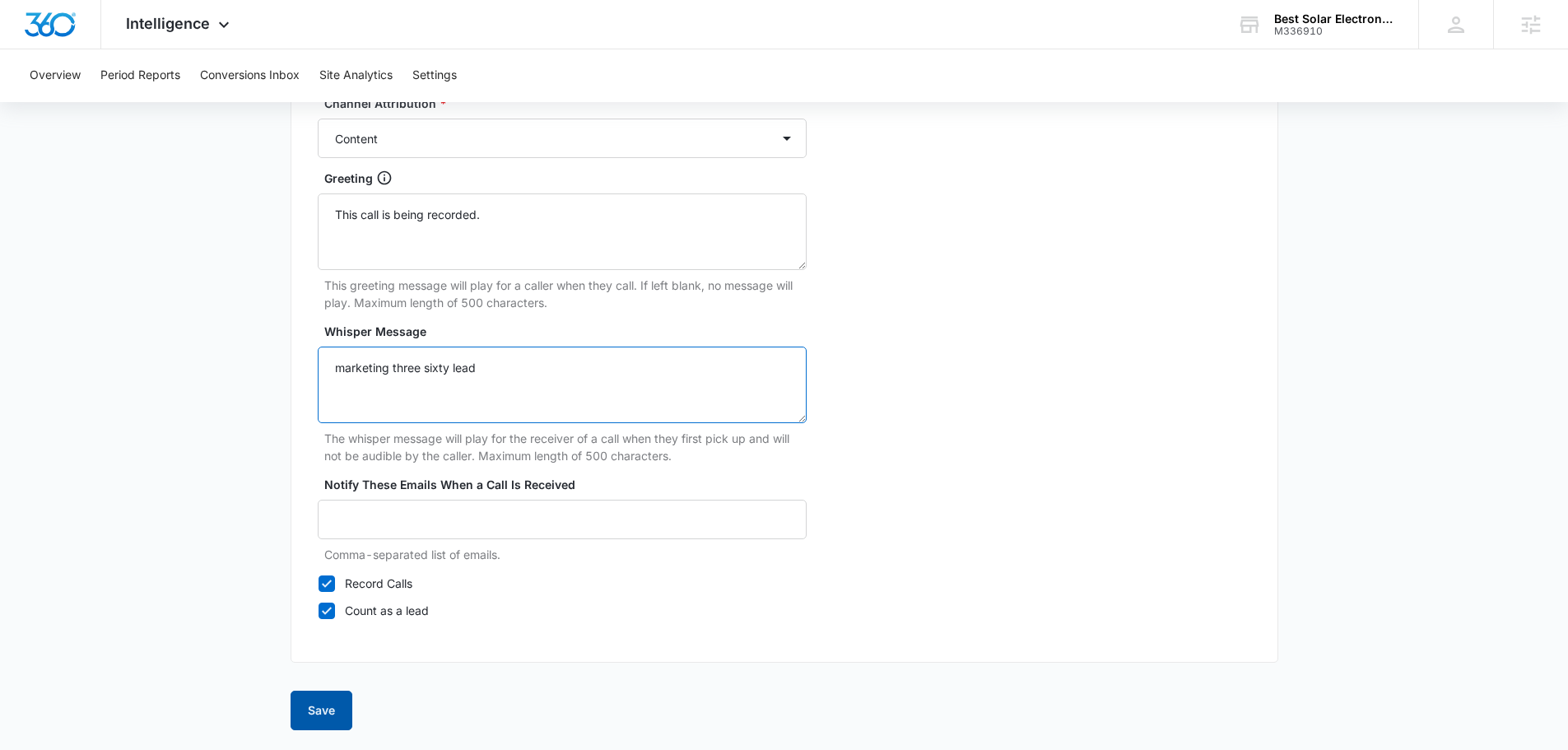
type textarea "marketing three sixty lead"
click at [327, 706] on button "Save" at bounding box center [321, 710] width 61 height 40
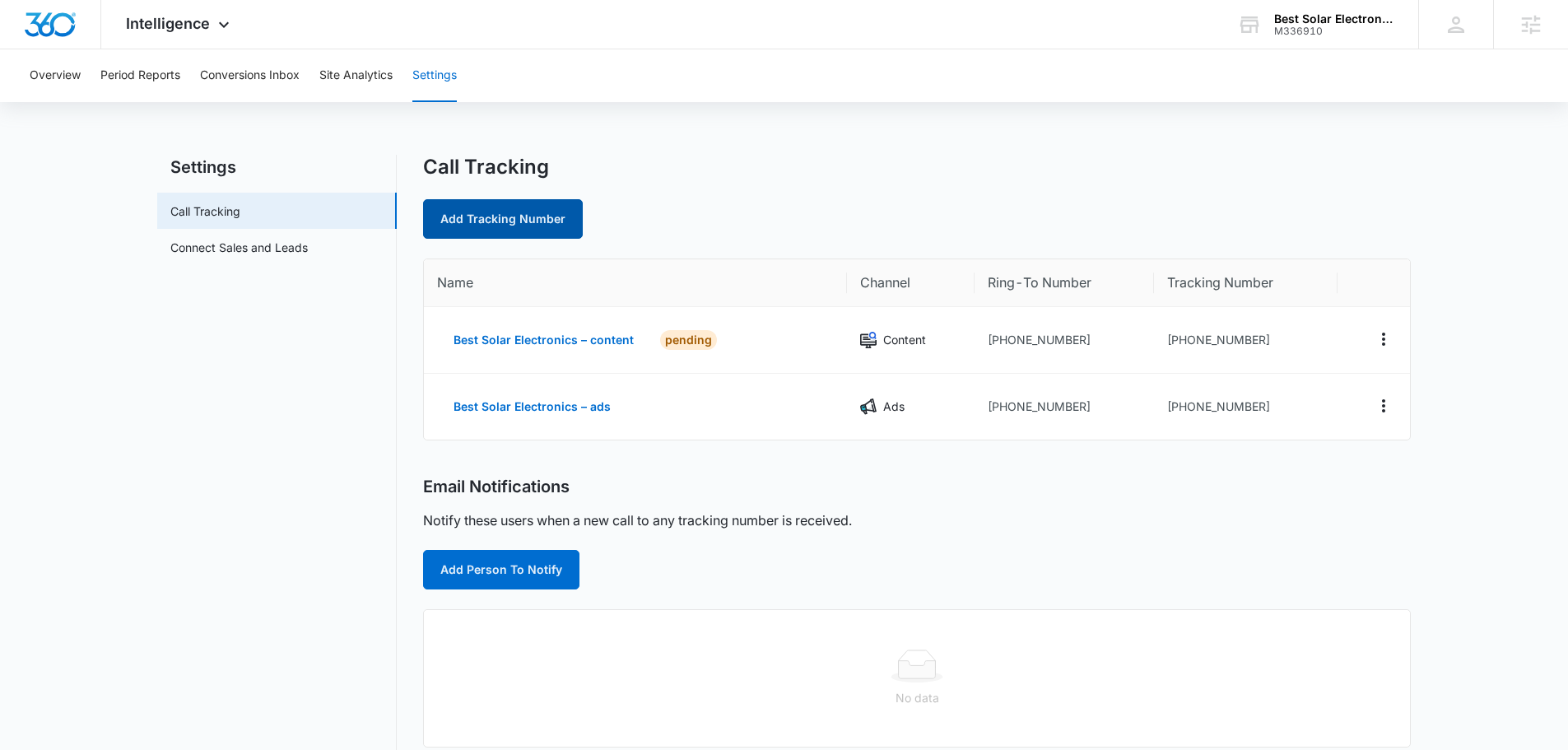
click at [537, 231] on link "Add Tracking Number" at bounding box center [503, 219] width 160 height 40
select select "by_area_code"
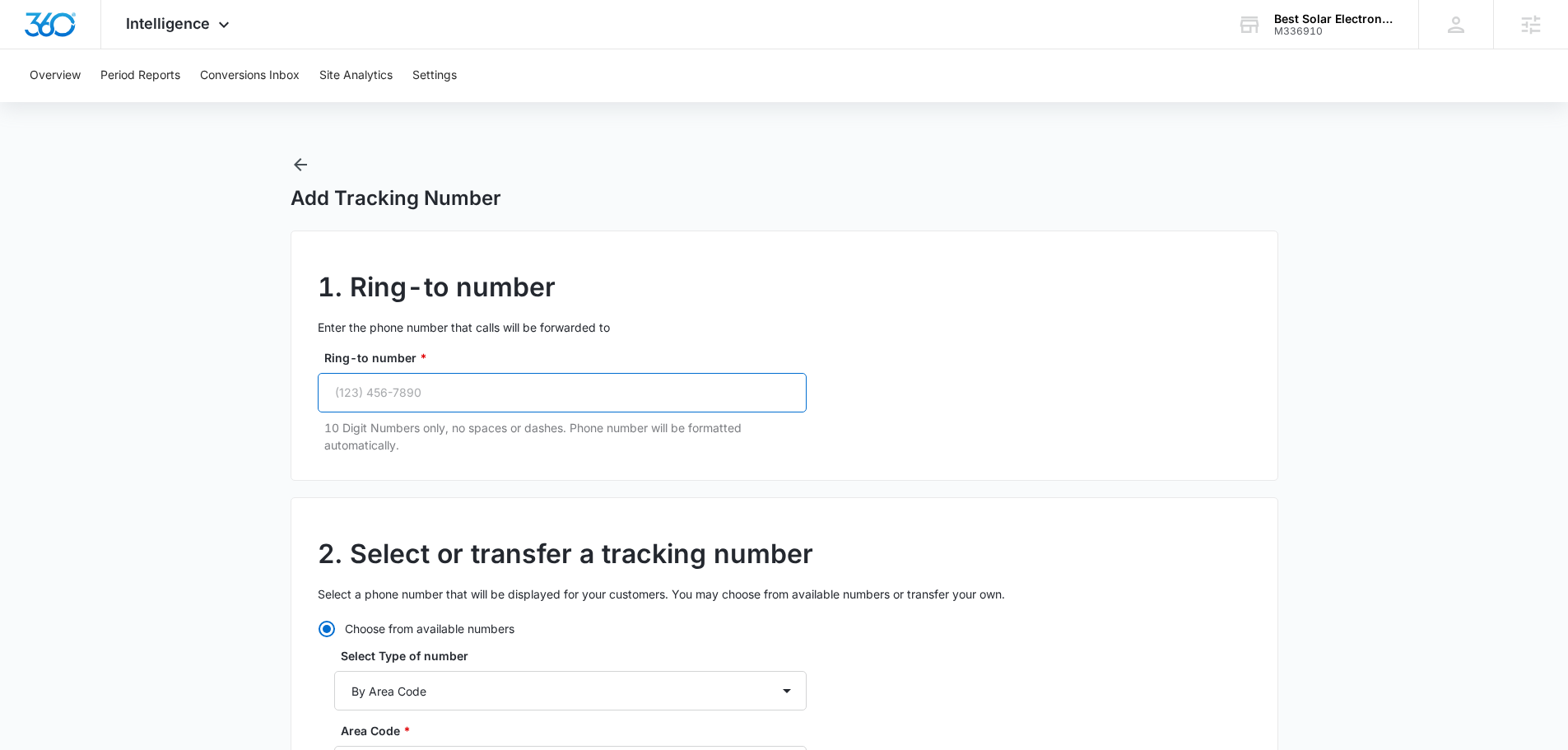
click at [414, 386] on input "Ring-to number *" at bounding box center [561, 392] width 489 height 40
paste input "[PHONE_NUMBER]"
type input "[PHONE_NUMBER]"
click at [376, 471] on div "1. Ring-to number Enter the phone number that calls will be forwarded to Ring-t…" at bounding box center [784, 355] width 987 height 250
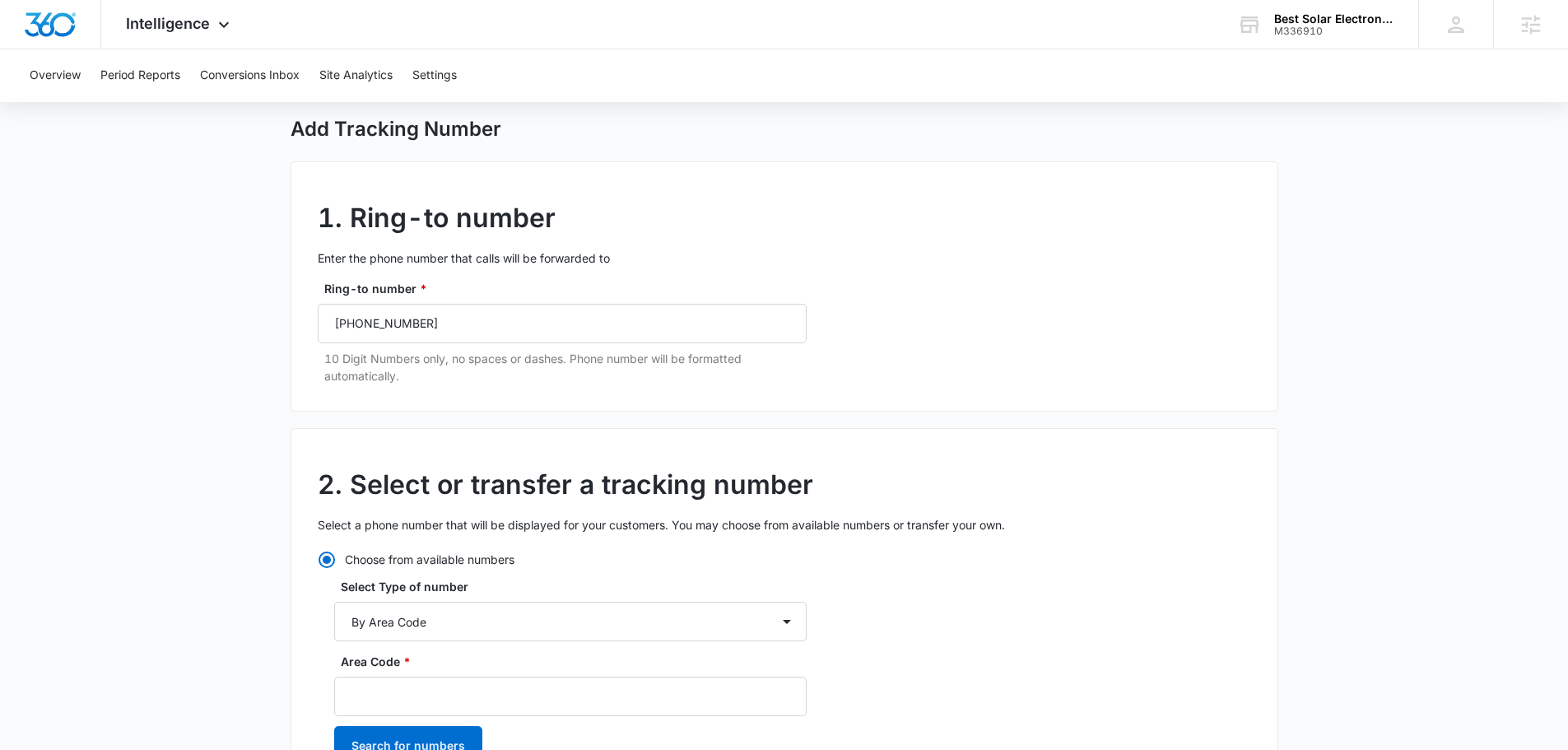
scroll to position [165, 0]
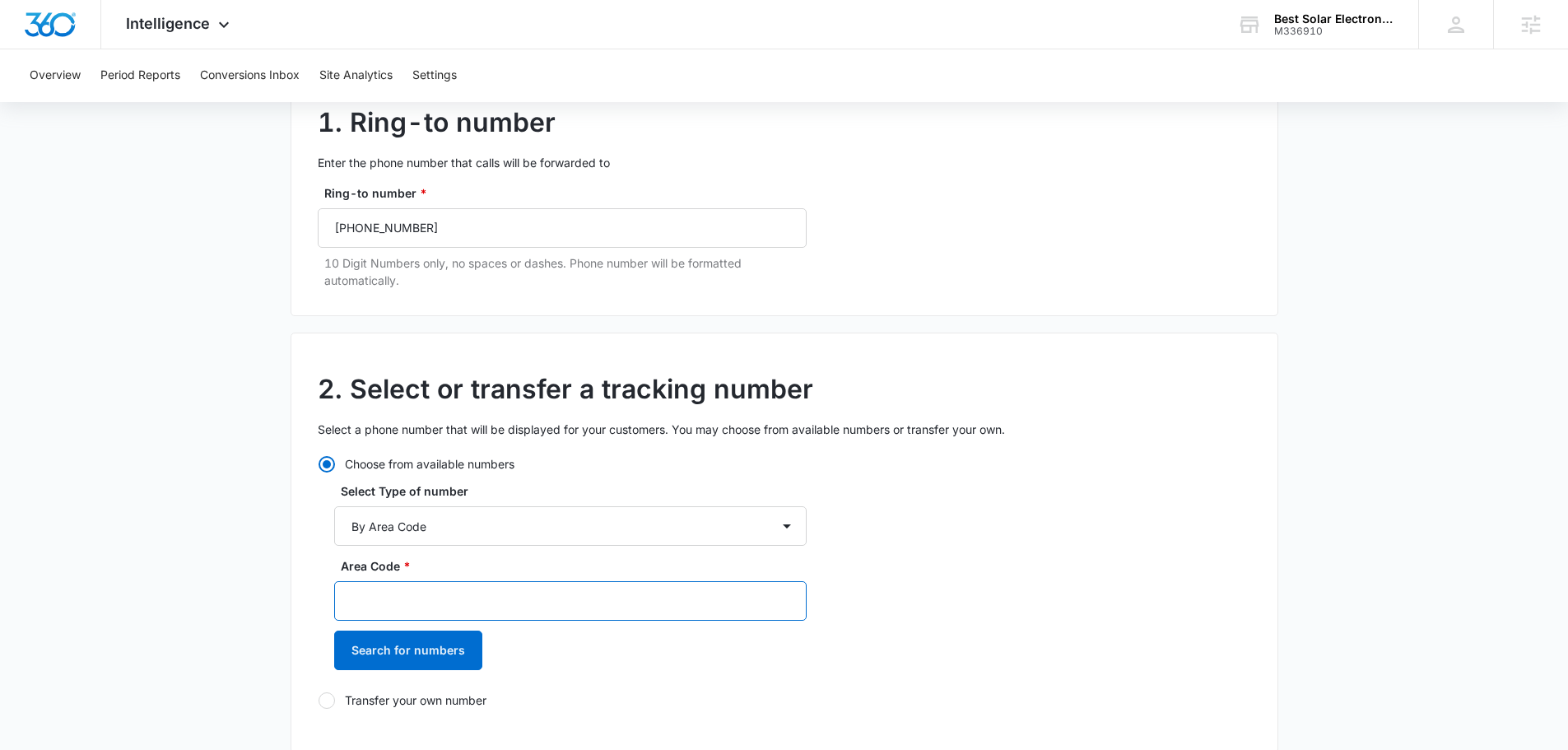
click at [413, 587] on input "Area Code *" at bounding box center [570, 600] width 472 height 40
type input "614"
click at [401, 638] on button "Search for numbers" at bounding box center [408, 650] width 148 height 40
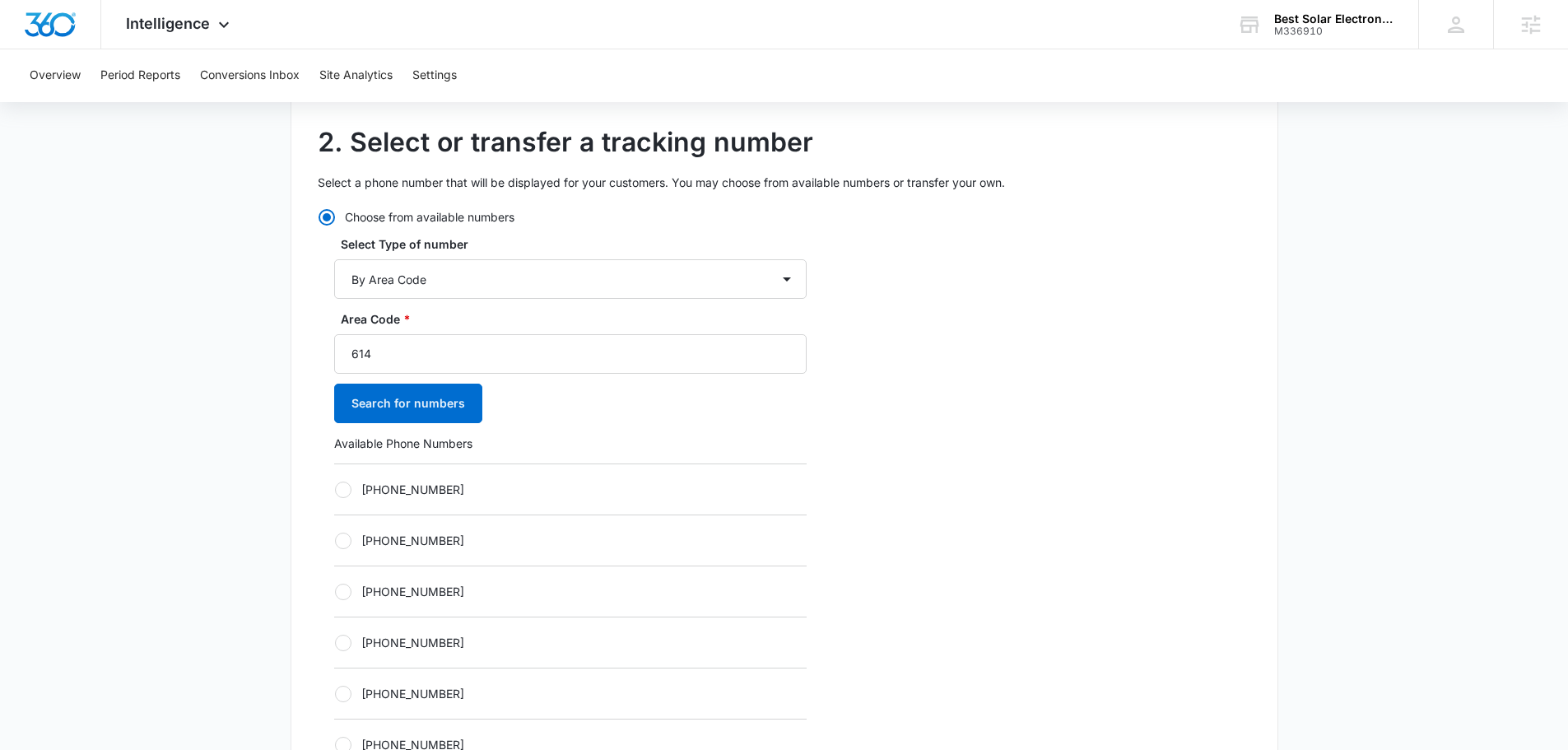
click at [432, 582] on div "[PHONE_NUMBER]" at bounding box center [570, 591] width 472 height 51
click at [428, 590] on label "[PHONE_NUMBER]" at bounding box center [570, 591] width 472 height 18
click at [335, 591] on input "[PHONE_NUMBER]" at bounding box center [334, 591] width 1 height 1
radio input "true"
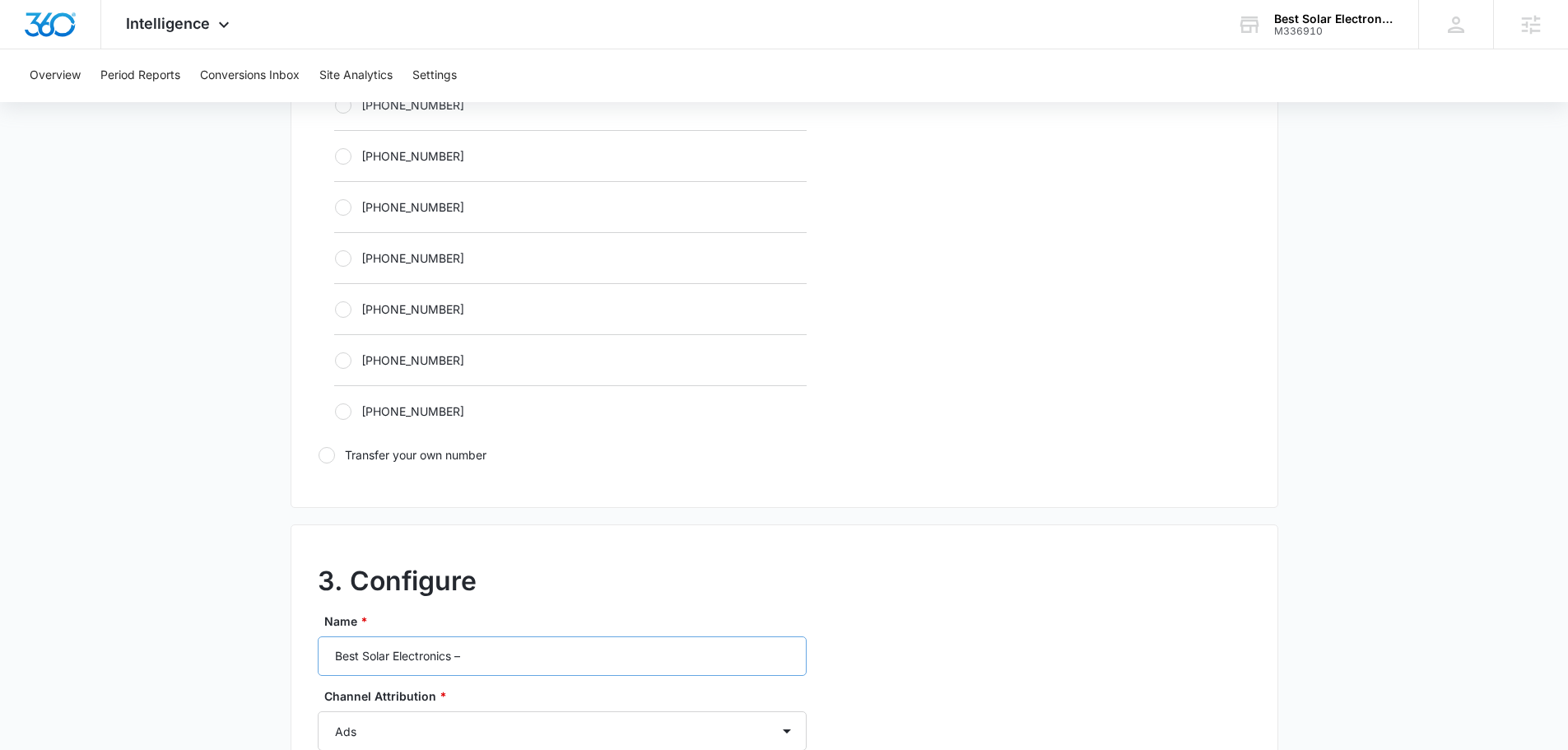
scroll to position [987, 0]
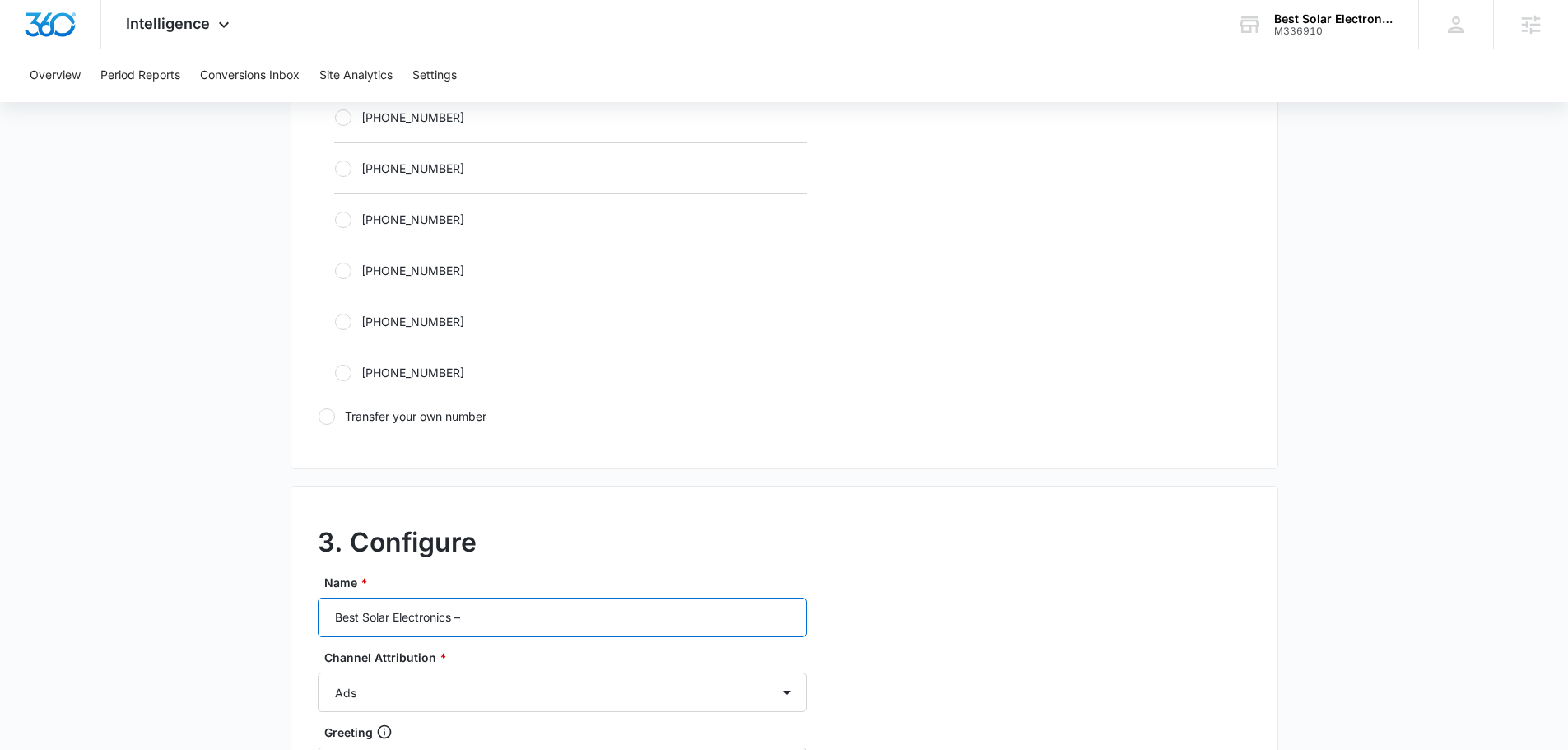
click at [514, 618] on input "Best Solar Electronics –" at bounding box center [561, 617] width 489 height 40
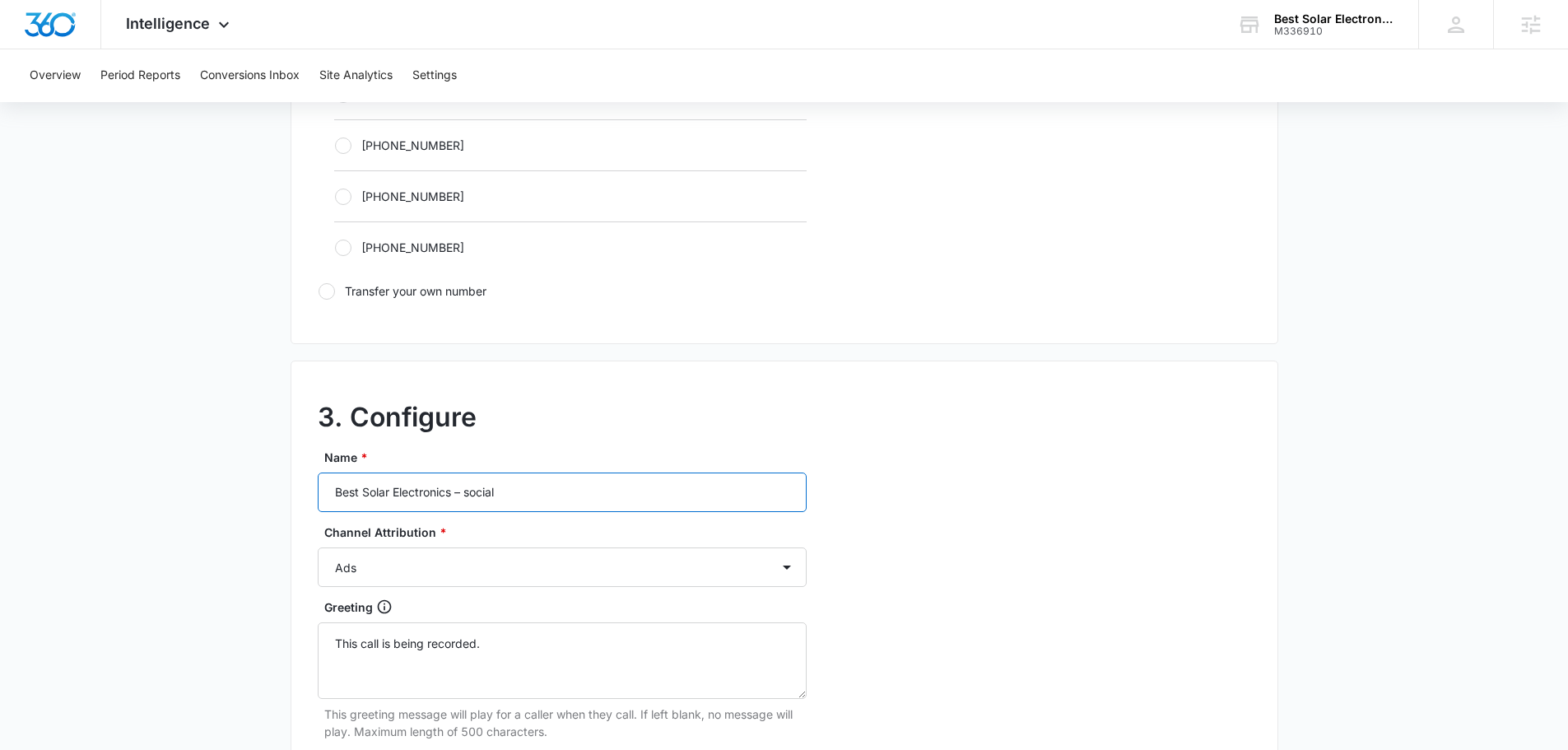
scroll to position [1235, 0]
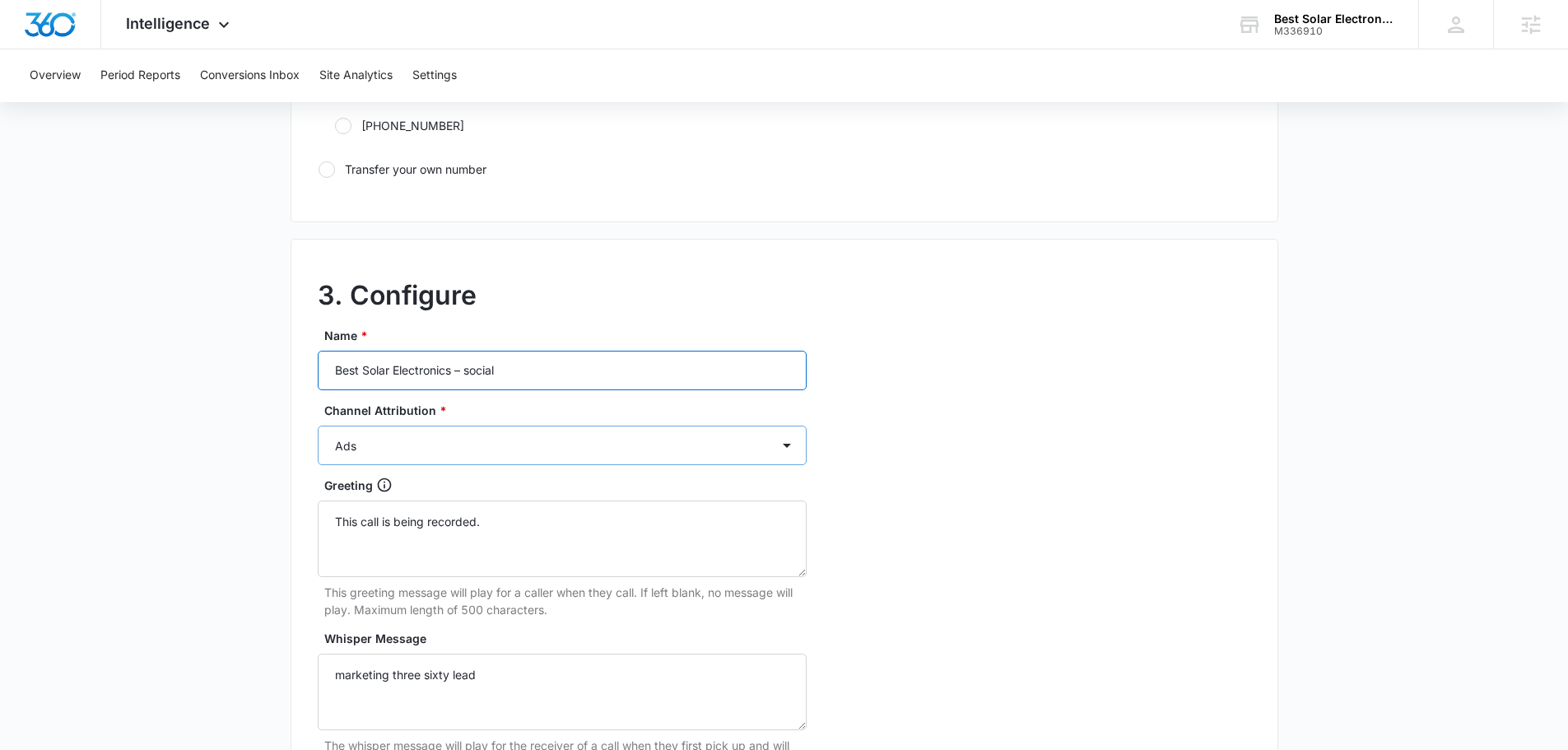
type input "Best Solar Electronics – social"
drag, startPoint x: 441, startPoint y: 450, endPoint x: 428, endPoint y: 454, distance: 13.6
click at [441, 450] on select "Ads Local Service Ads Content Social Other" at bounding box center [561, 445] width 489 height 40
select select "SOCIAL"
click at [317, 426] on select "Ads Local Service Ads Content Social Other" at bounding box center [561, 445] width 489 height 40
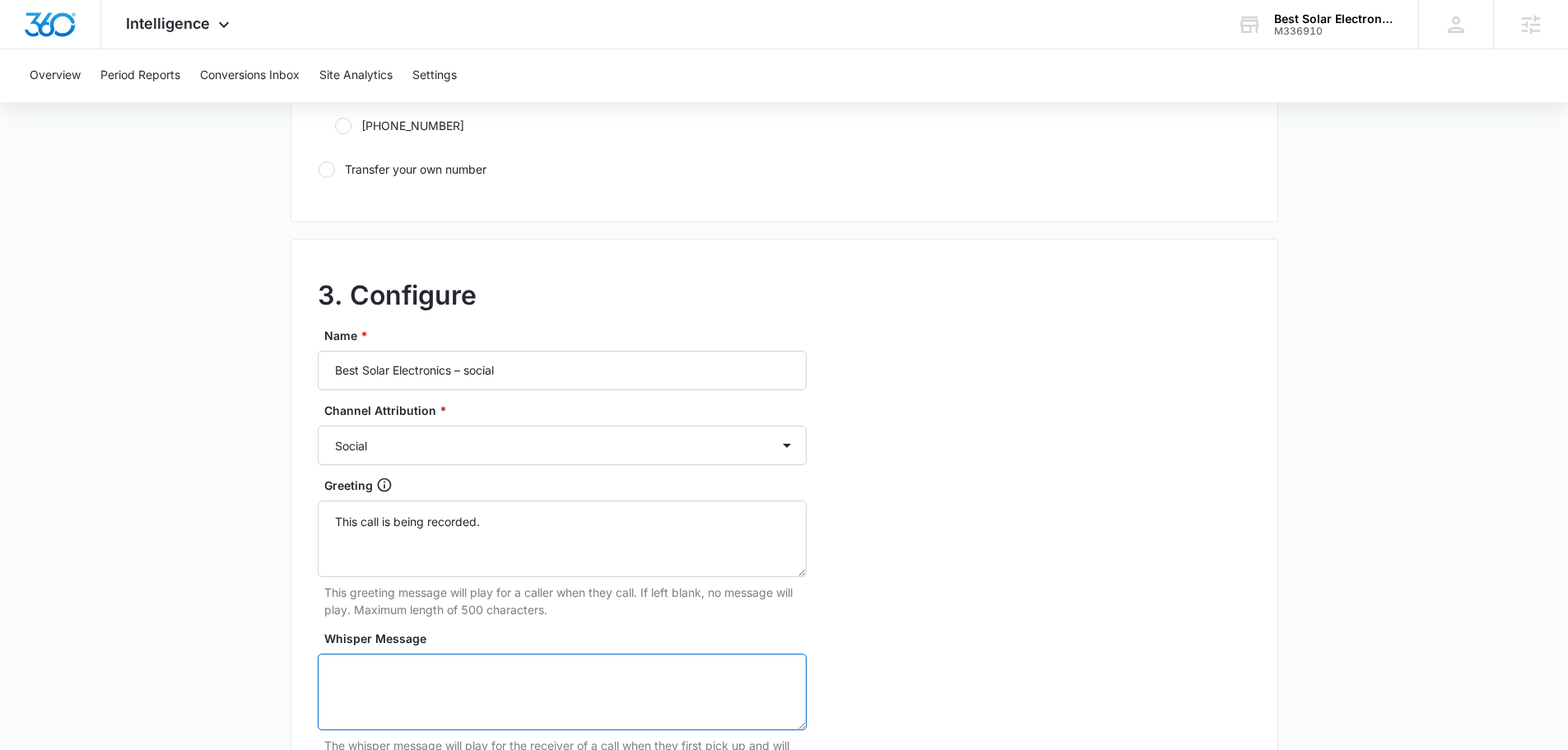
click at [465, 668] on textarea "Whisper Message" at bounding box center [561, 691] width 489 height 77
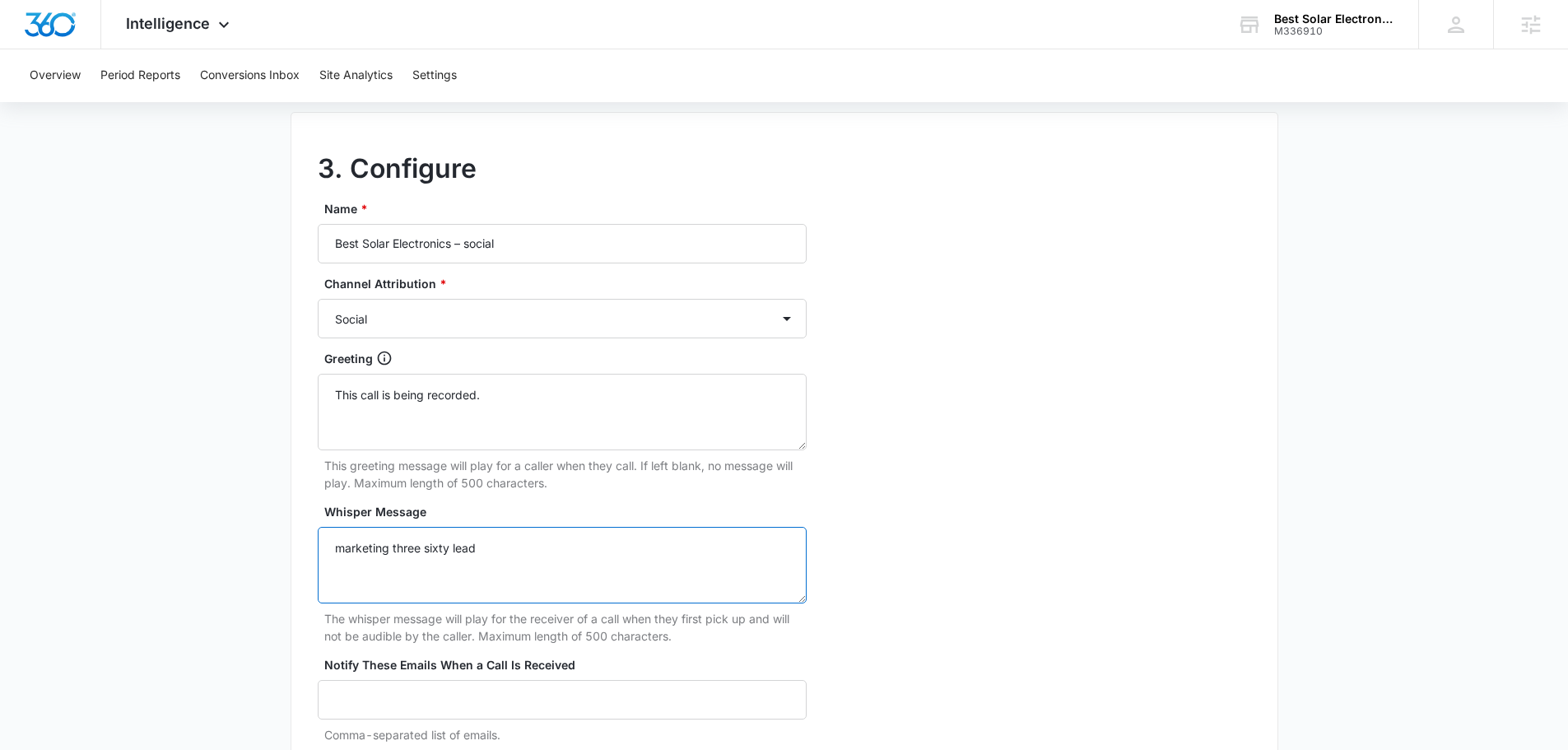
scroll to position [1542, 0]
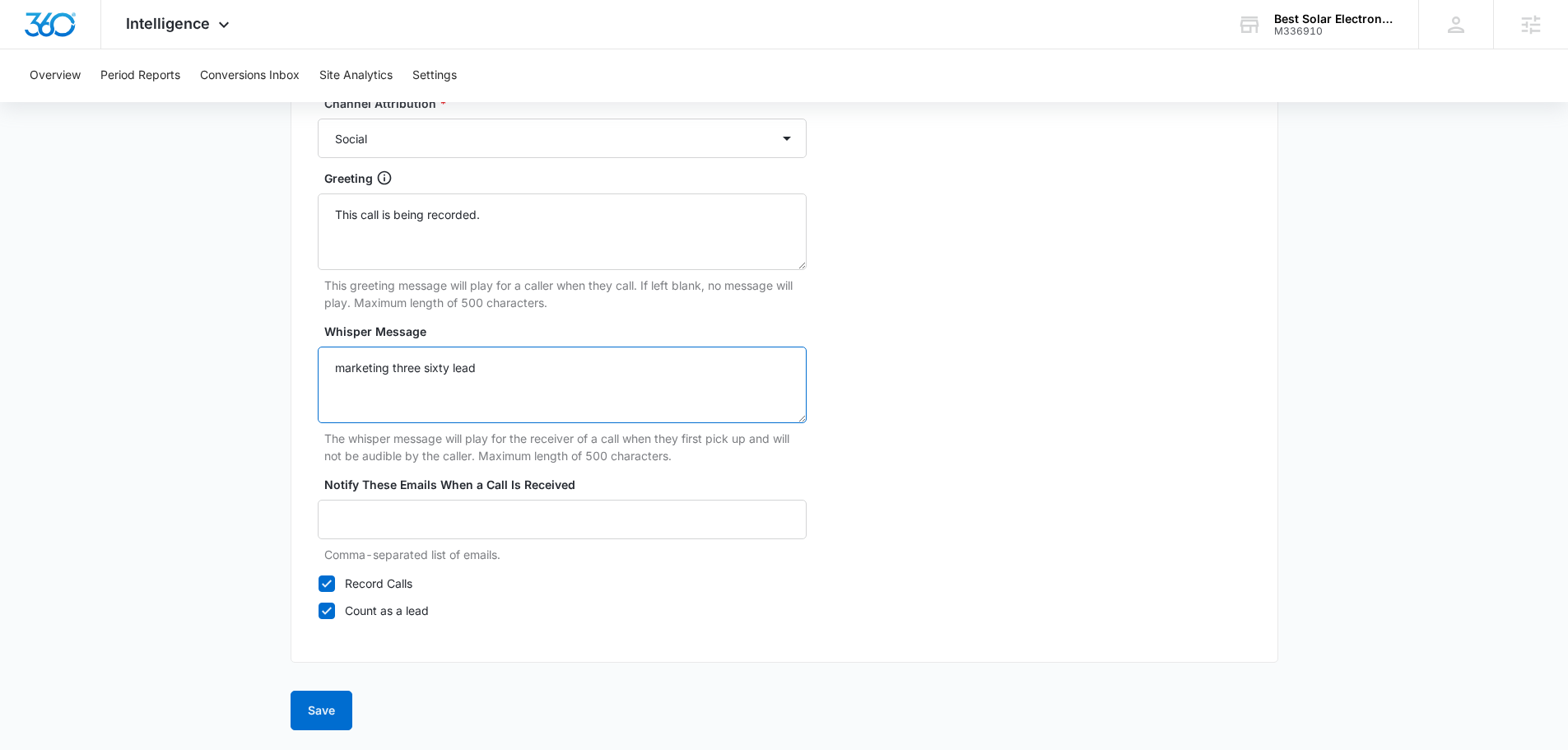
type textarea "marketing three sixty lead"
click at [351, 705] on button "Save" at bounding box center [321, 710] width 61 height 40
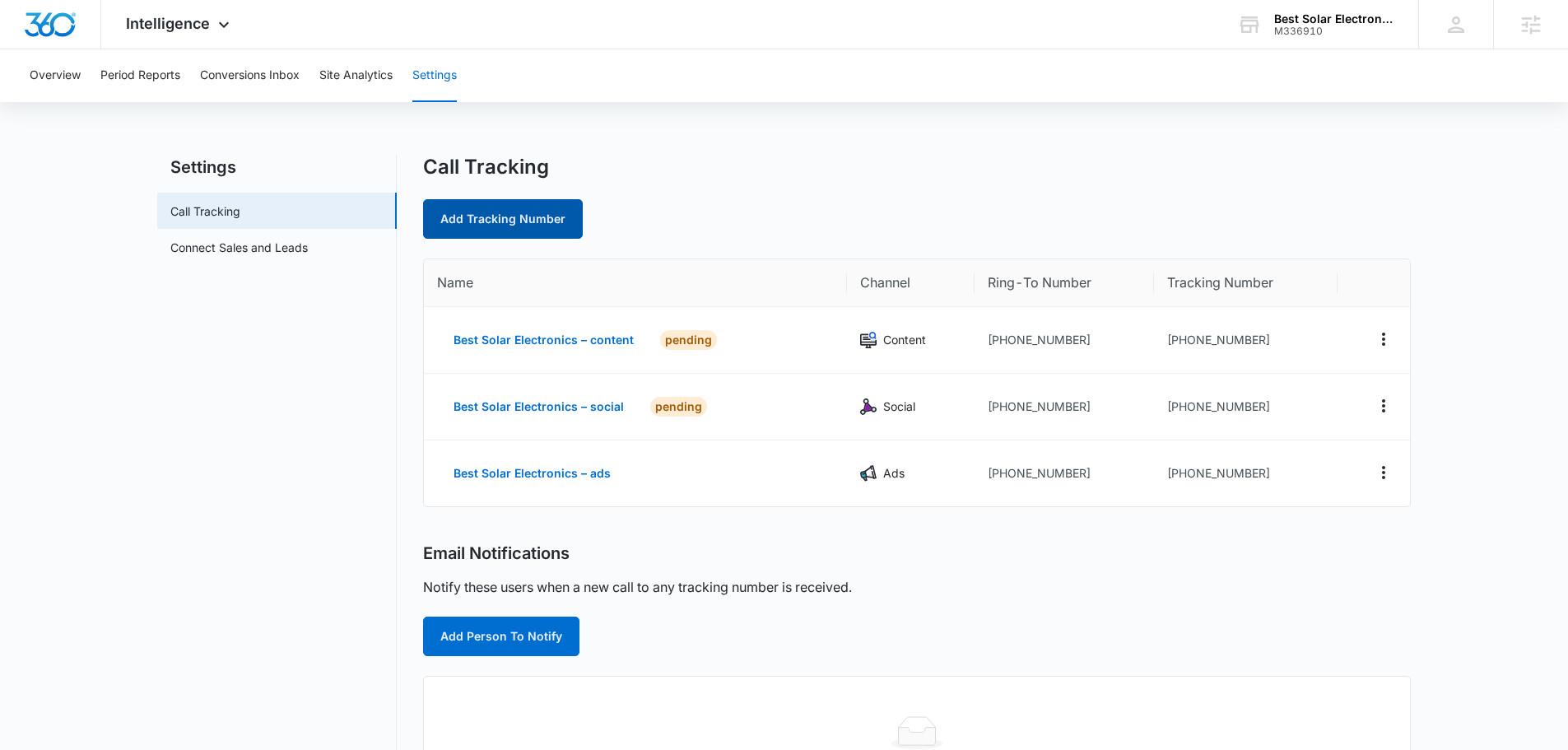
click at [502, 228] on link "Add Tracking Number" at bounding box center [503, 219] width 160 height 40
select select "by_area_code"
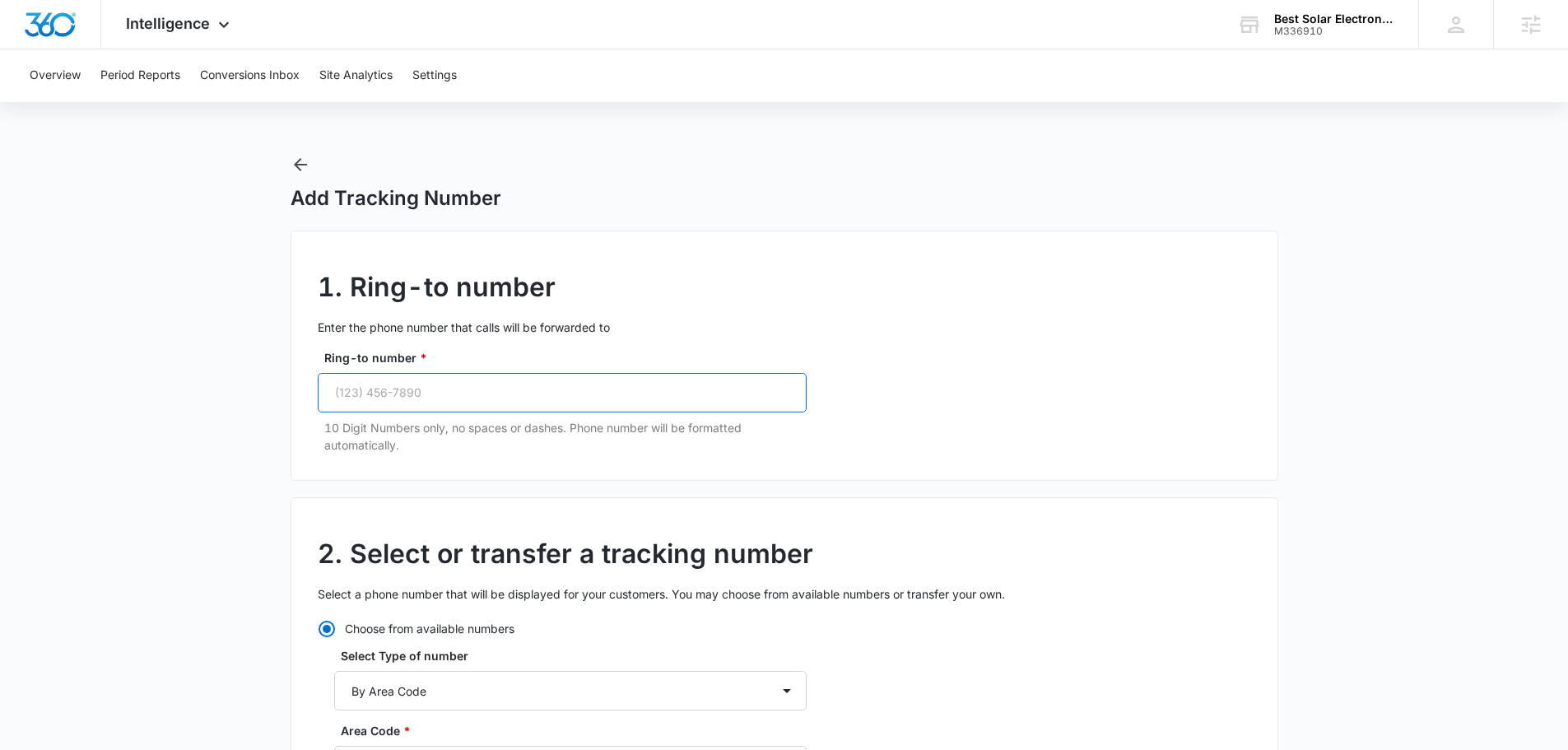
click at [445, 384] on input "Ring-to number *" at bounding box center [561, 392] width 489 height 40
paste input "[PHONE_NUMBER]"
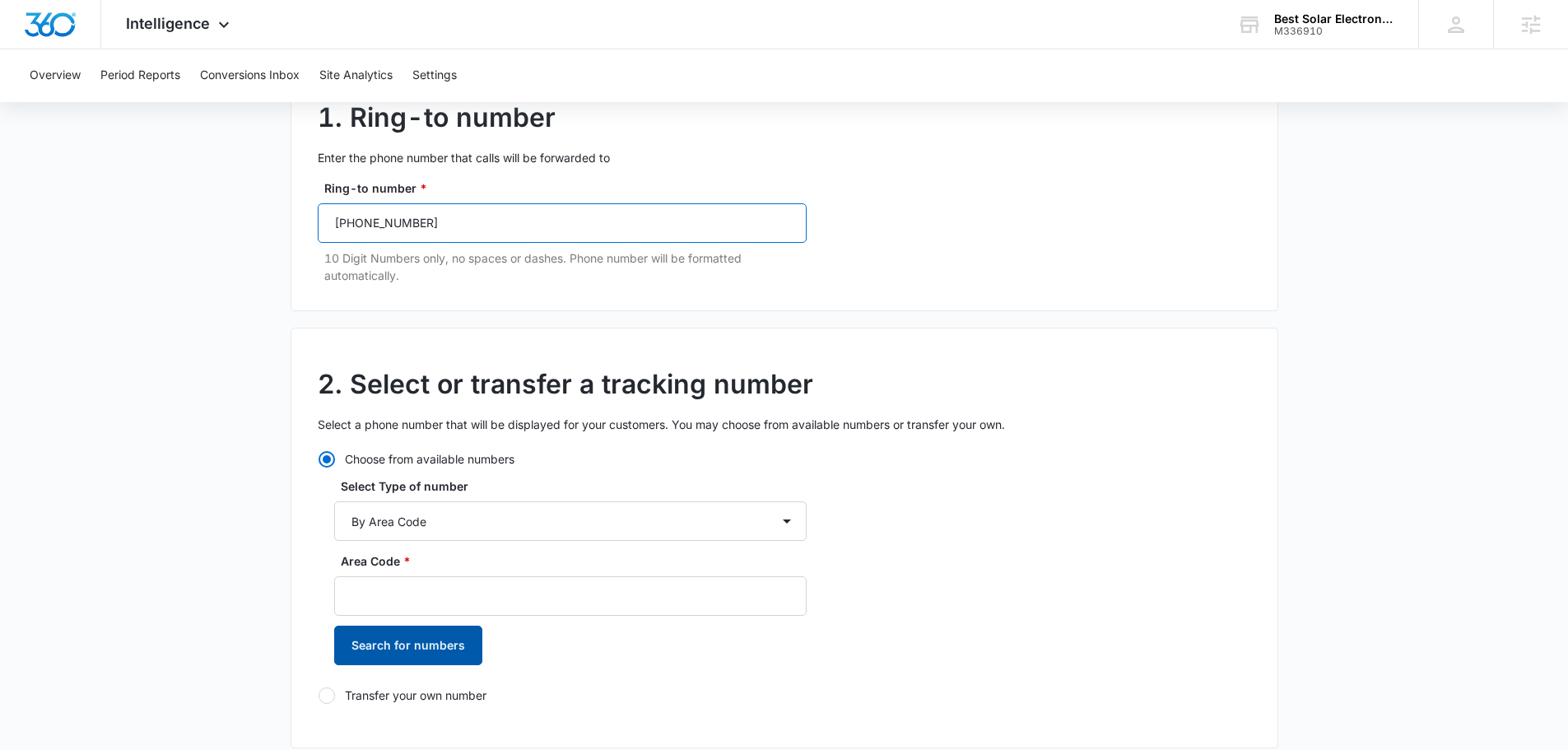
scroll to position [412, 0]
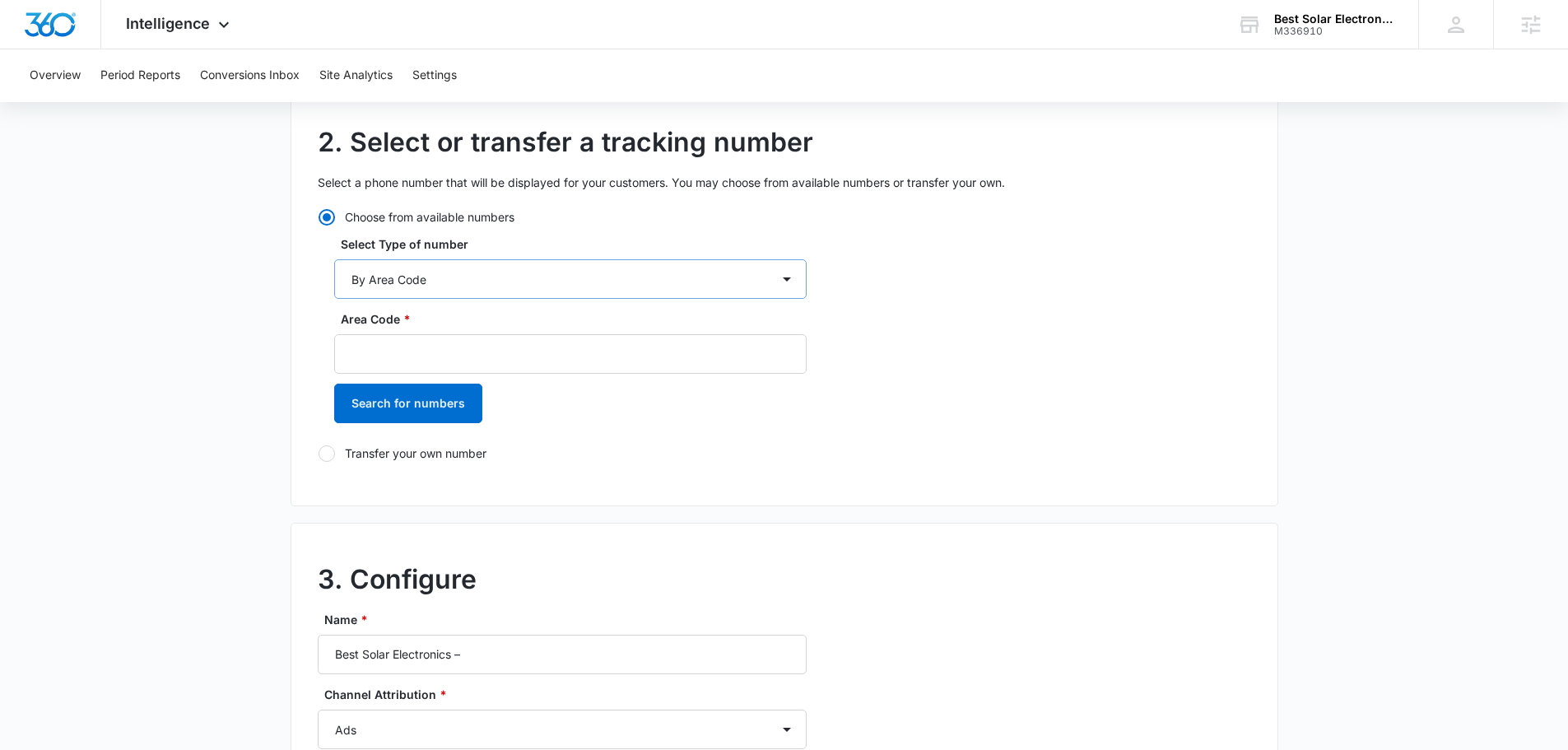
type input "[PHONE_NUMBER]"
click at [488, 288] on select "By City & State By State Only By Zip Code By Area Code Toll Free Numbers" at bounding box center [570, 279] width 472 height 40
click at [334, 259] on select "By City & State By State Only By Zip Code By Area Code Toll Free Numbers" at bounding box center [570, 279] width 472 height 40
click at [378, 354] on input "Area Code *" at bounding box center [570, 354] width 472 height 40
type input "614"
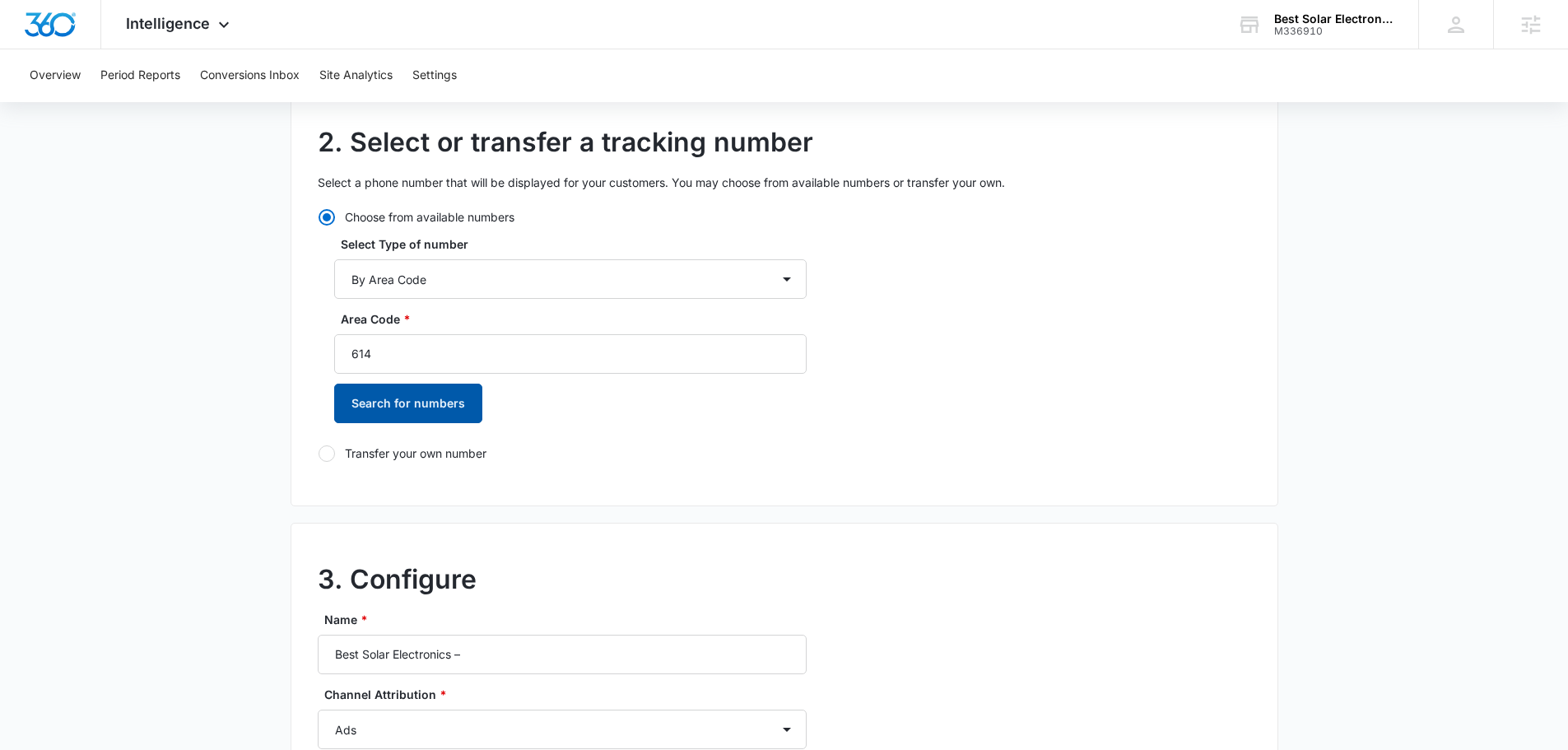
click at [401, 418] on button "Search for numbers" at bounding box center [408, 403] width 148 height 40
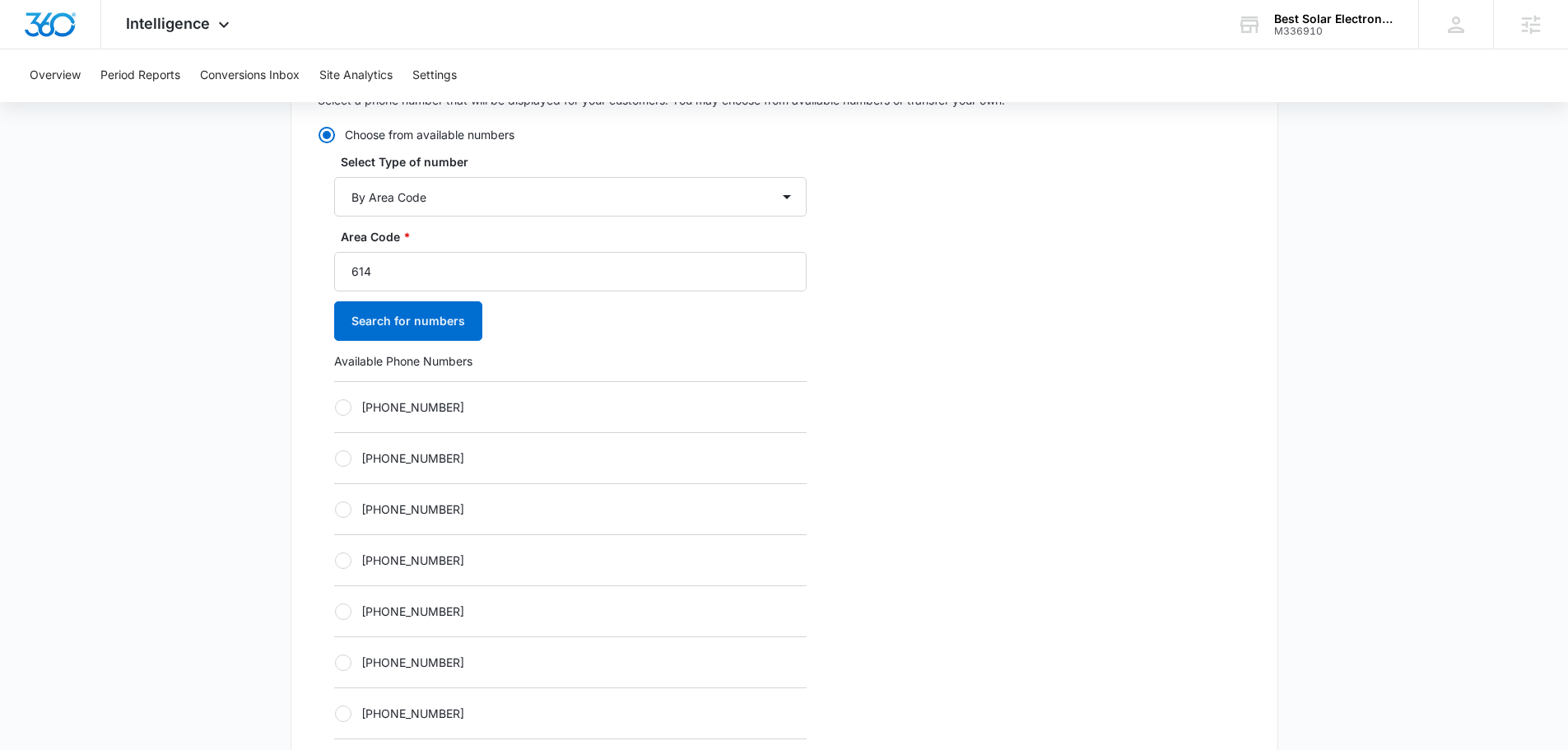
click at [447, 510] on label "[PHONE_NUMBER]" at bounding box center [570, 509] width 472 height 18
click at [335, 509] on input "[PHONE_NUMBER]" at bounding box center [334, 508] width 1 height 1
radio input "true"
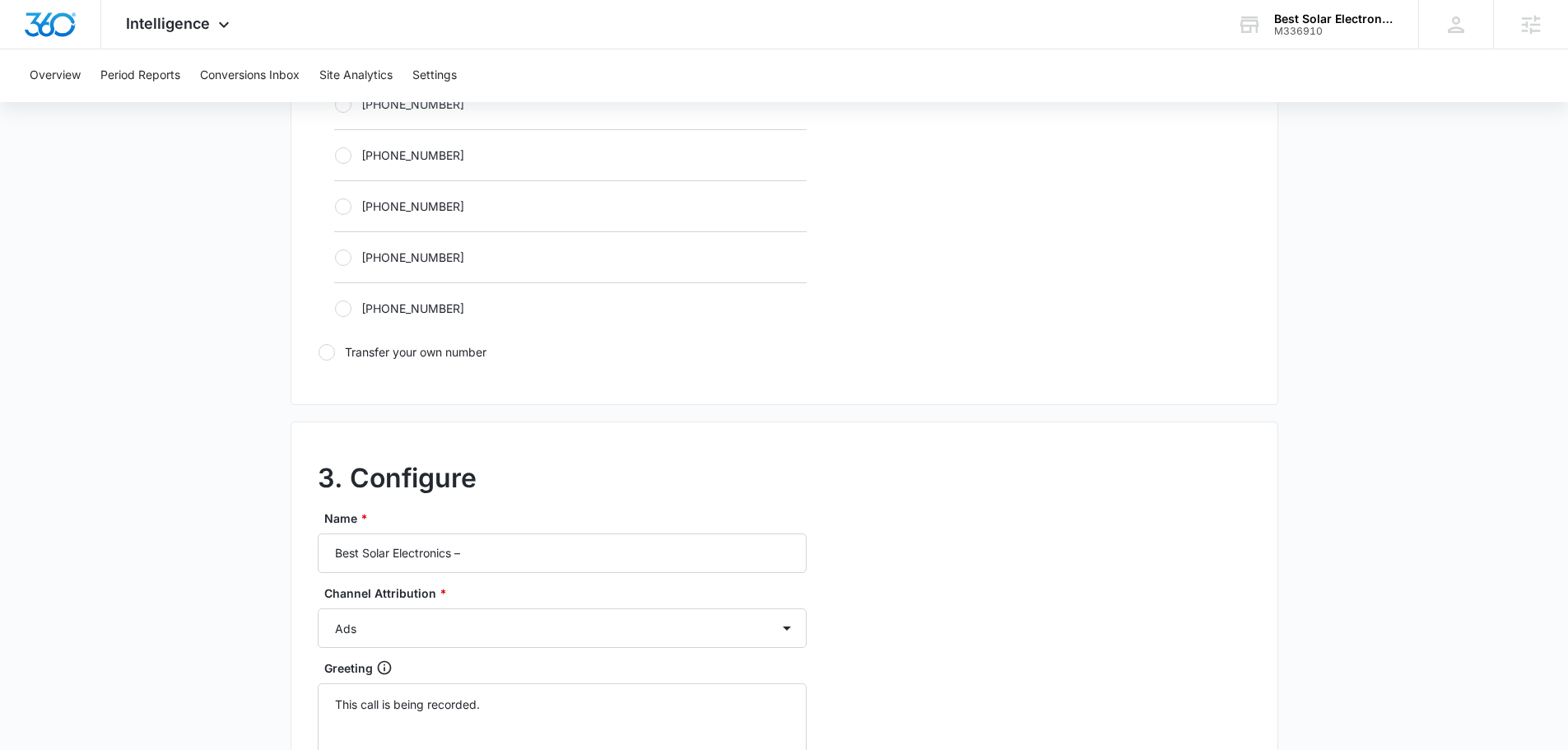
scroll to position [1235, 0]
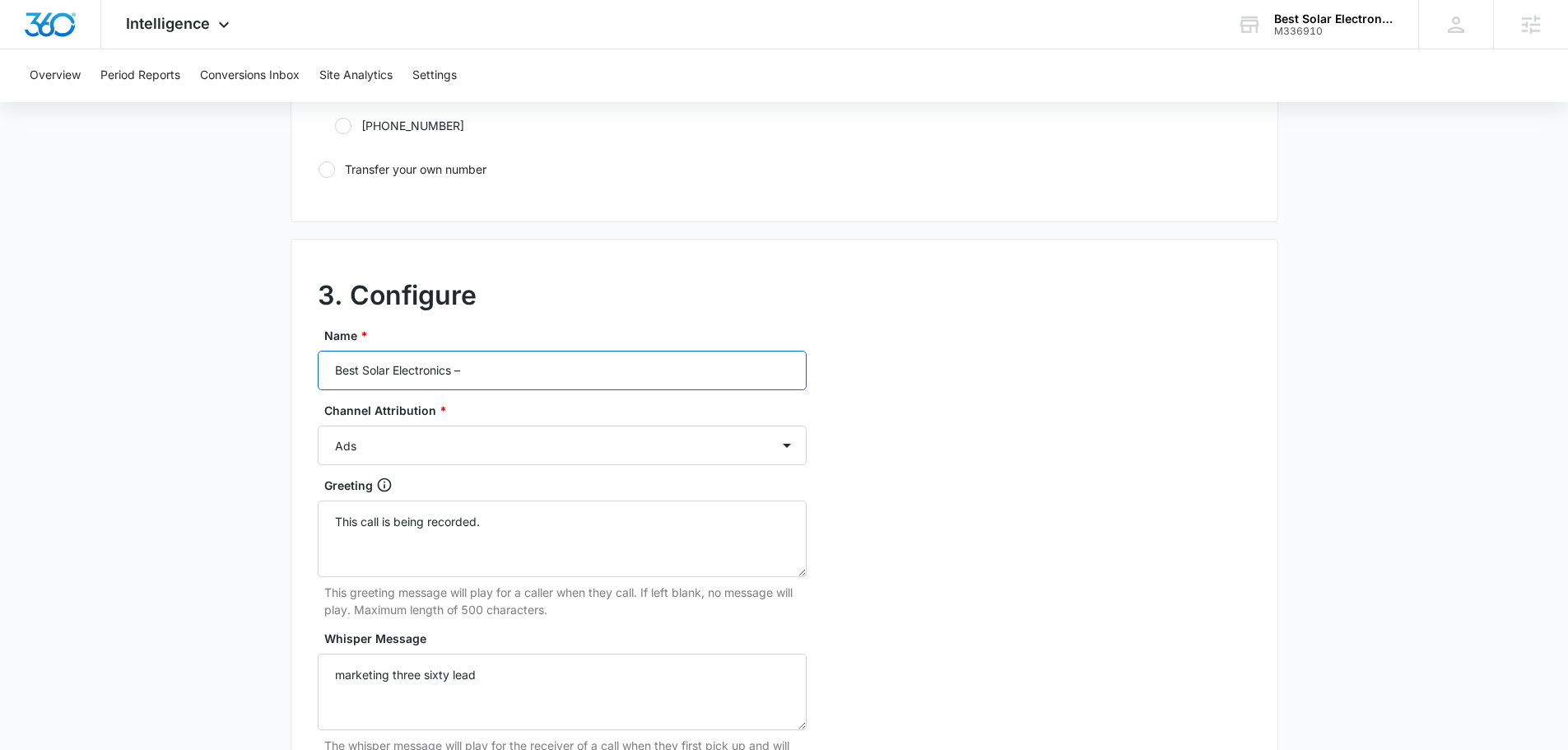
click at [583, 376] on input "Best Solar Electronics –" at bounding box center [561, 370] width 489 height 40
type input "Best Solar Electronics – other"
click at [541, 550] on textarea "This call is being recorded." at bounding box center [561, 539] width 489 height 77
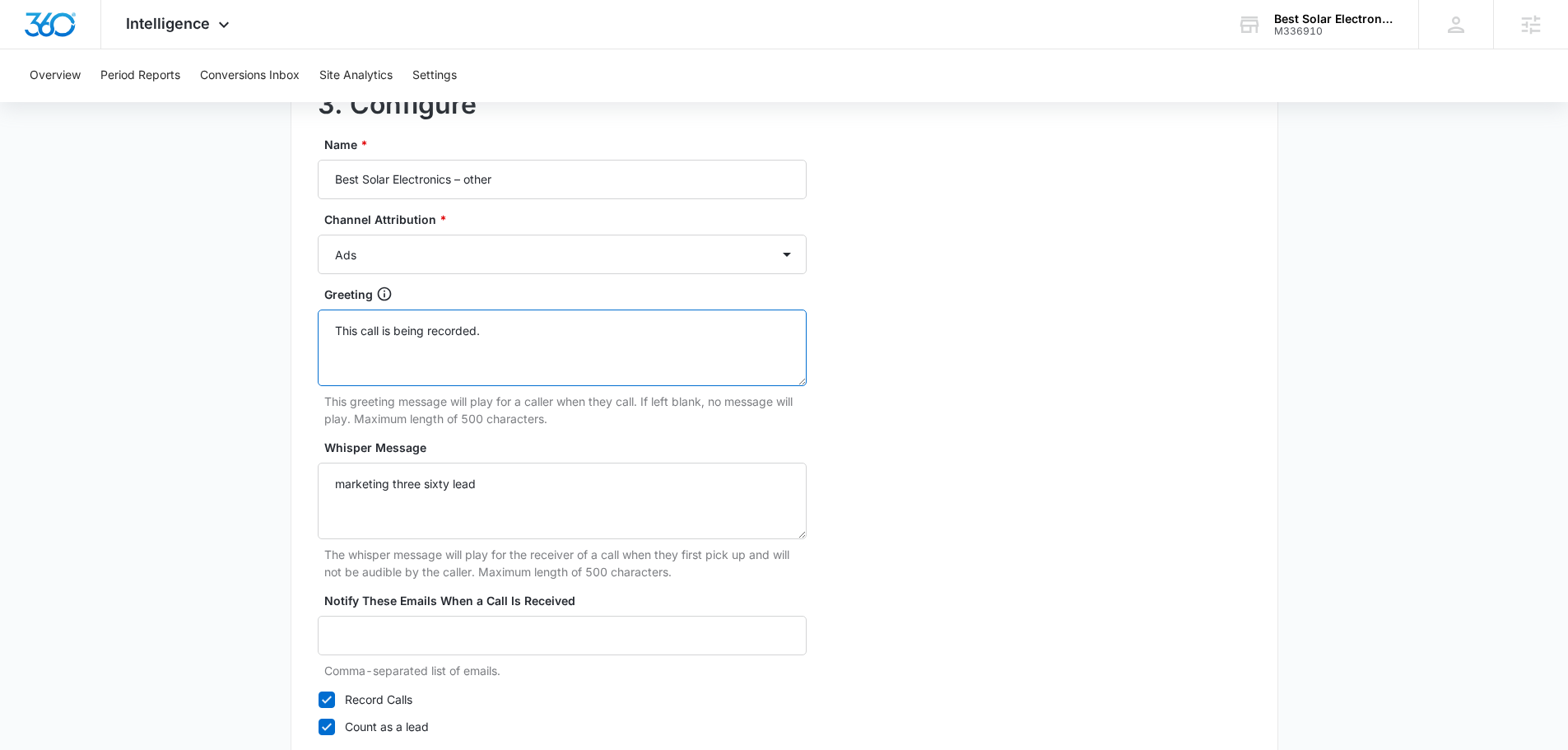
scroll to position [1542, 0]
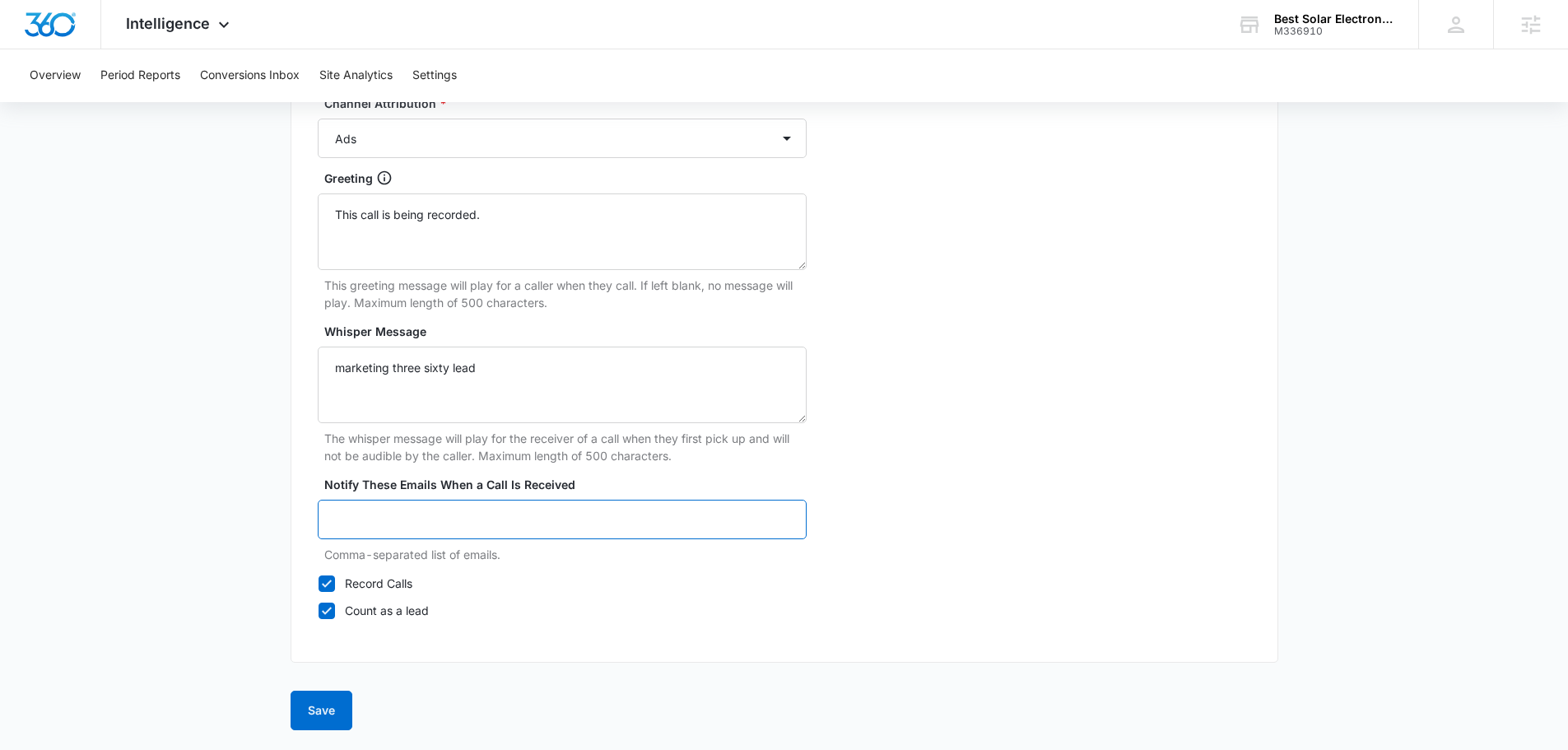
click at [486, 513] on input "Notify These Emails When a Call Is Received" at bounding box center [561, 519] width 489 height 40
click at [539, 394] on textarea "marketing three sixty lead" at bounding box center [561, 385] width 489 height 77
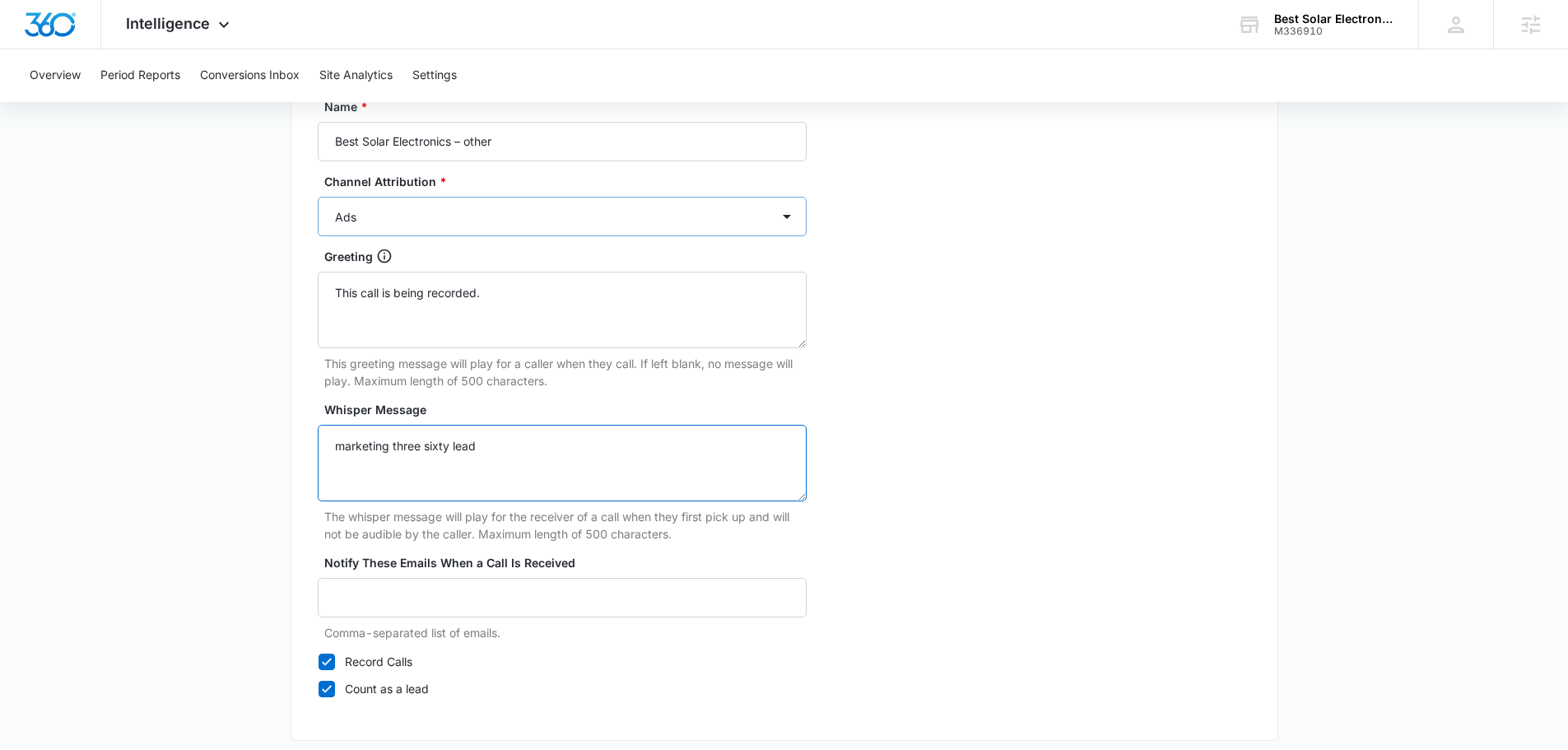
scroll to position [1377, 0]
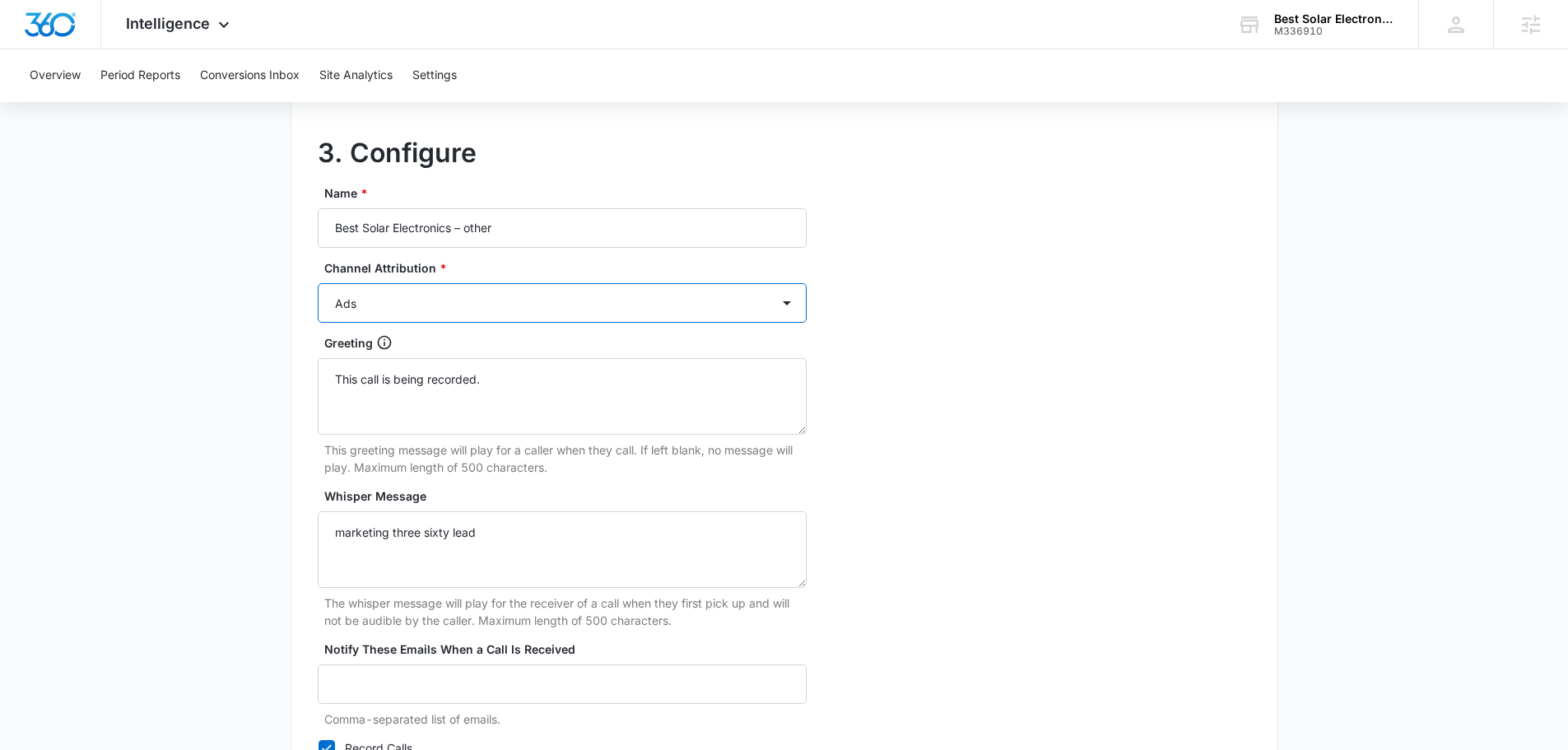
click at [563, 314] on select "Ads Local Service Ads Content Social Other" at bounding box center [561, 302] width 489 height 40
click at [513, 301] on select "Ads Local Service Ads Content Social Other" at bounding box center [561, 302] width 489 height 40
select select "SOCIAL"
click at [317, 283] on select "Ads Local Service Ads Content Social Other" at bounding box center [561, 302] width 489 height 40
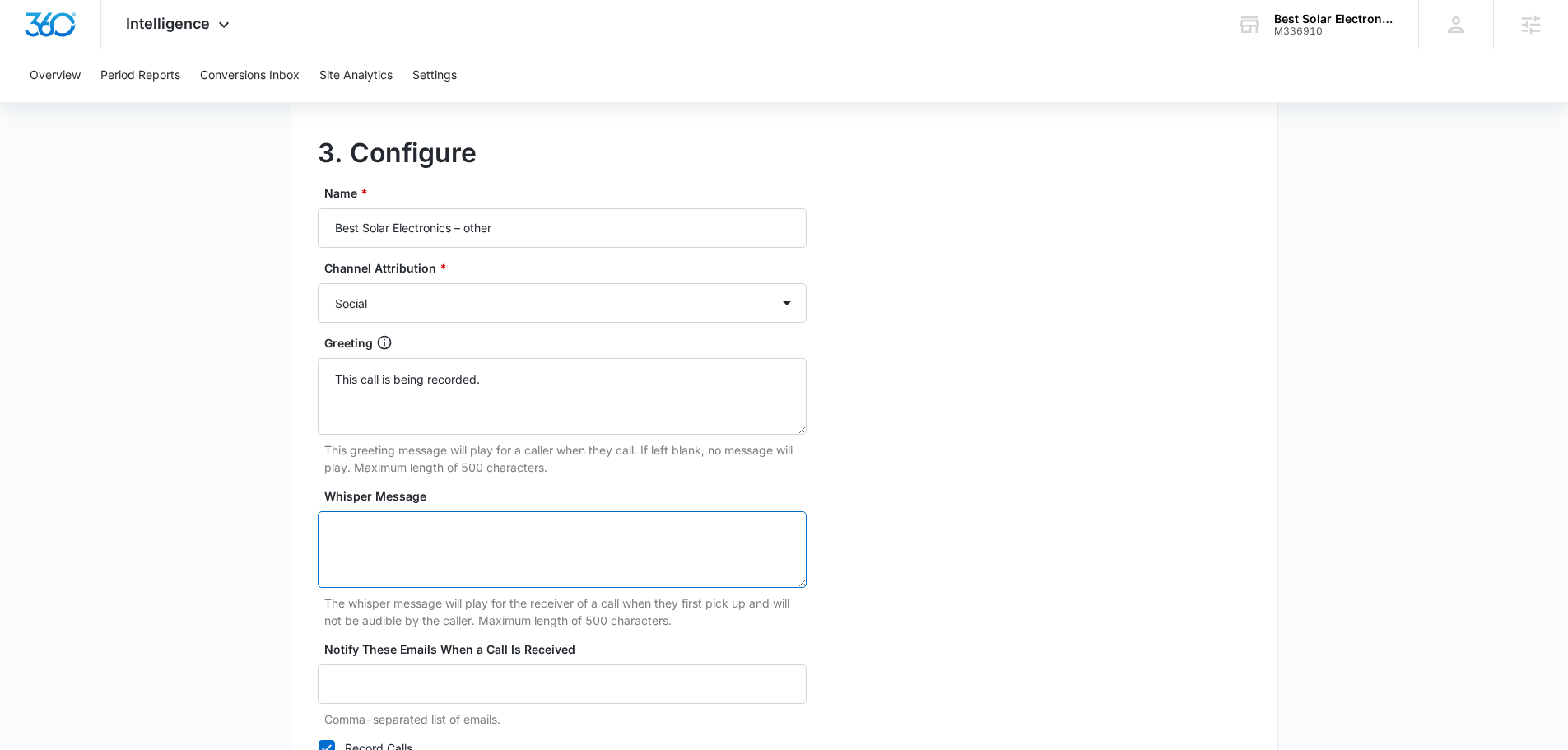
click at [472, 558] on textarea "Whisper Message" at bounding box center [561, 549] width 489 height 77
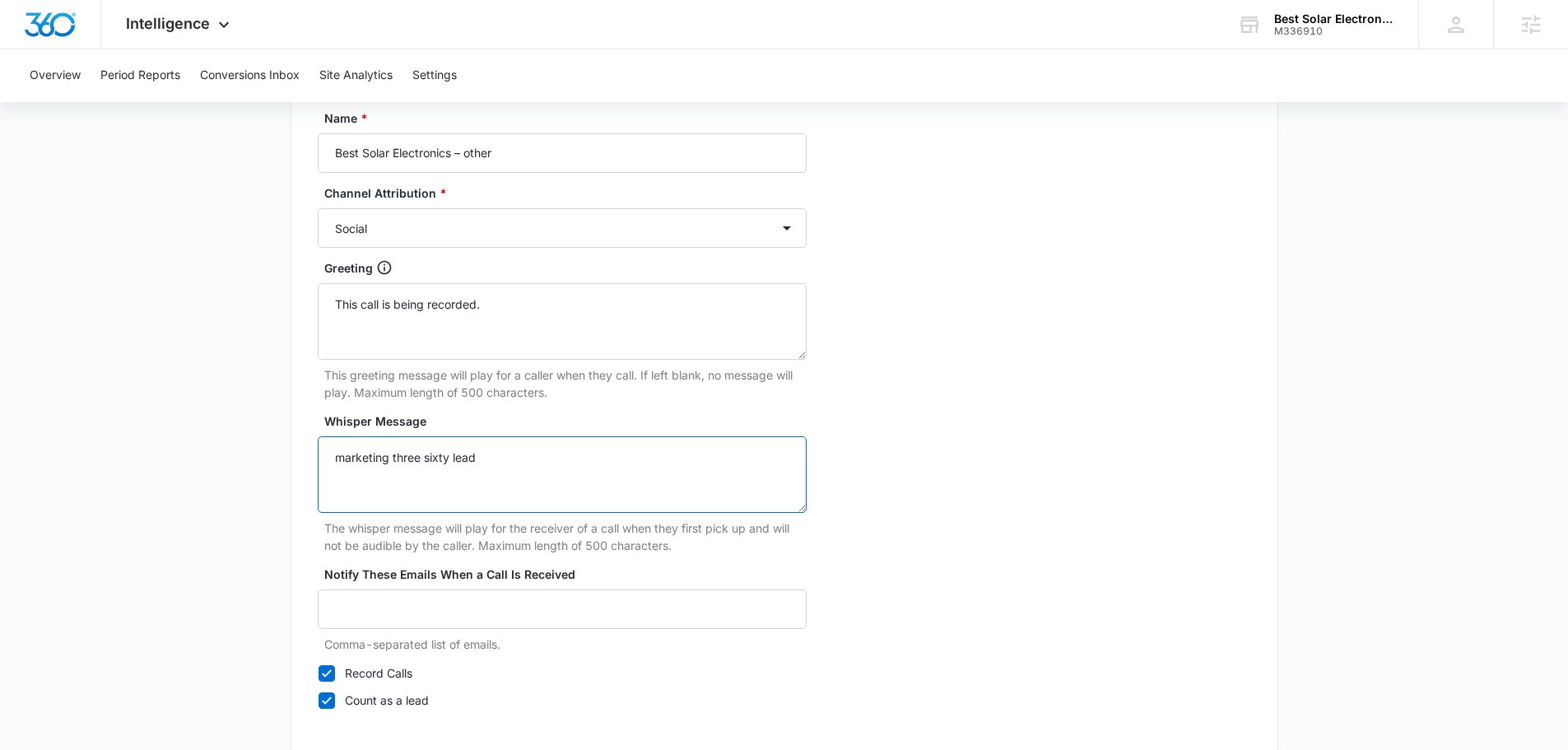
scroll to position [1542, 0]
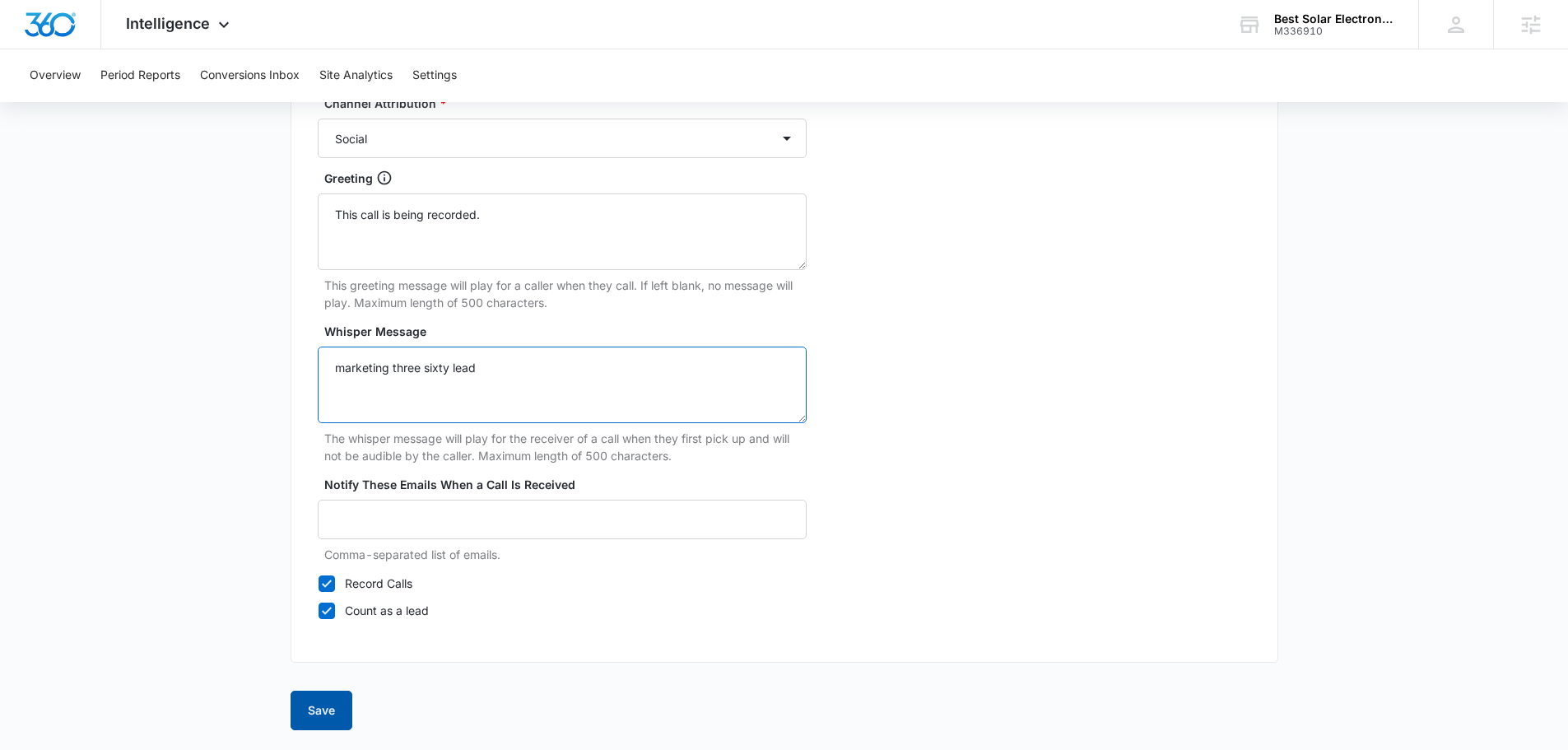
type textarea "marketing three sixty lead"
click at [318, 708] on button "Save" at bounding box center [321, 710] width 61 height 40
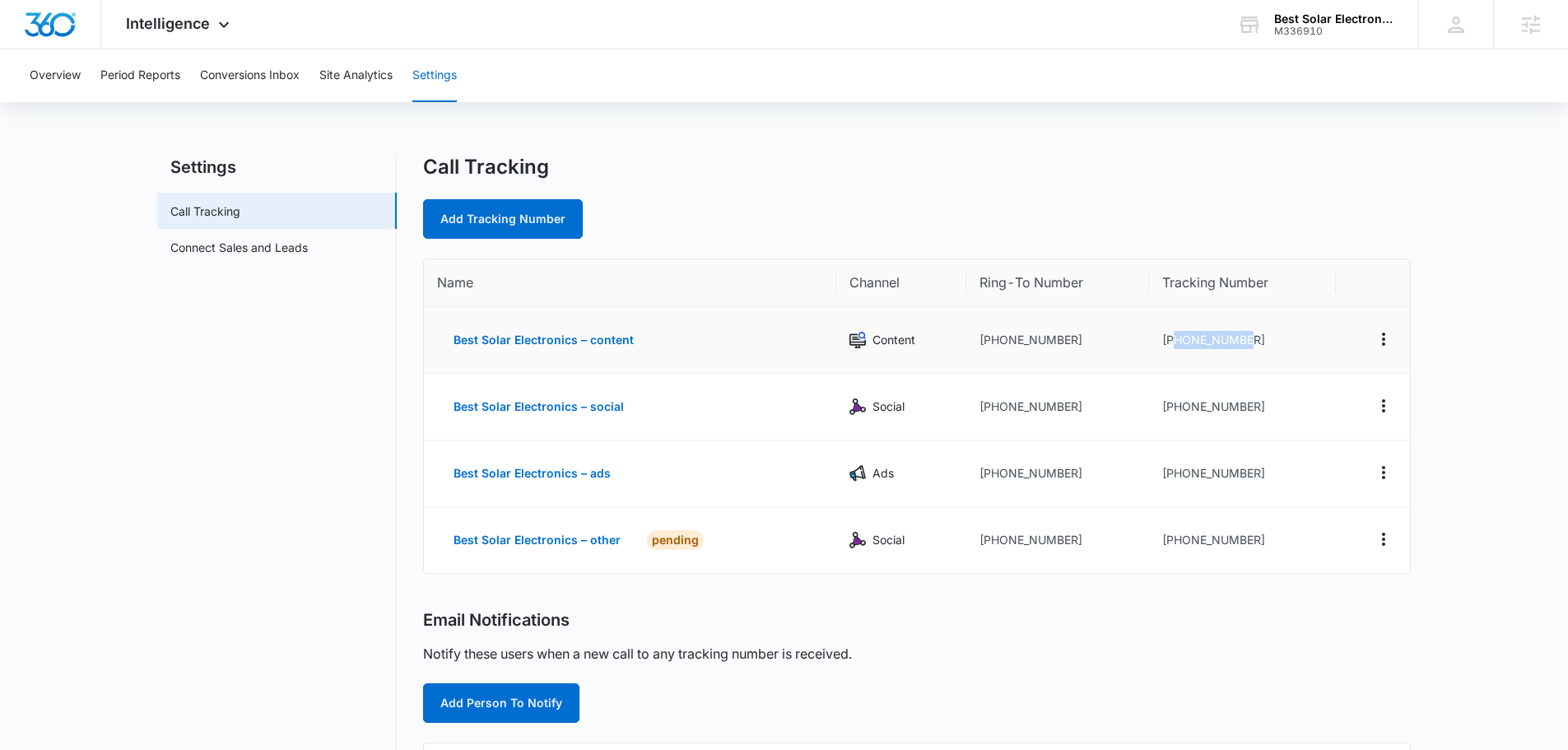
drag, startPoint x: 1267, startPoint y: 340, endPoint x: 1172, endPoint y: 340, distance: 95.0
click at [1172, 340] on td "[PHONE_NUMBER]" at bounding box center [1242, 340] width 187 height 66
copy td "6145686578"
drag, startPoint x: 1264, startPoint y: 406, endPoint x: 1176, endPoint y: 407, distance: 88.0
click at [1176, 407] on td "[PHONE_NUMBER]" at bounding box center [1242, 407] width 187 height 66
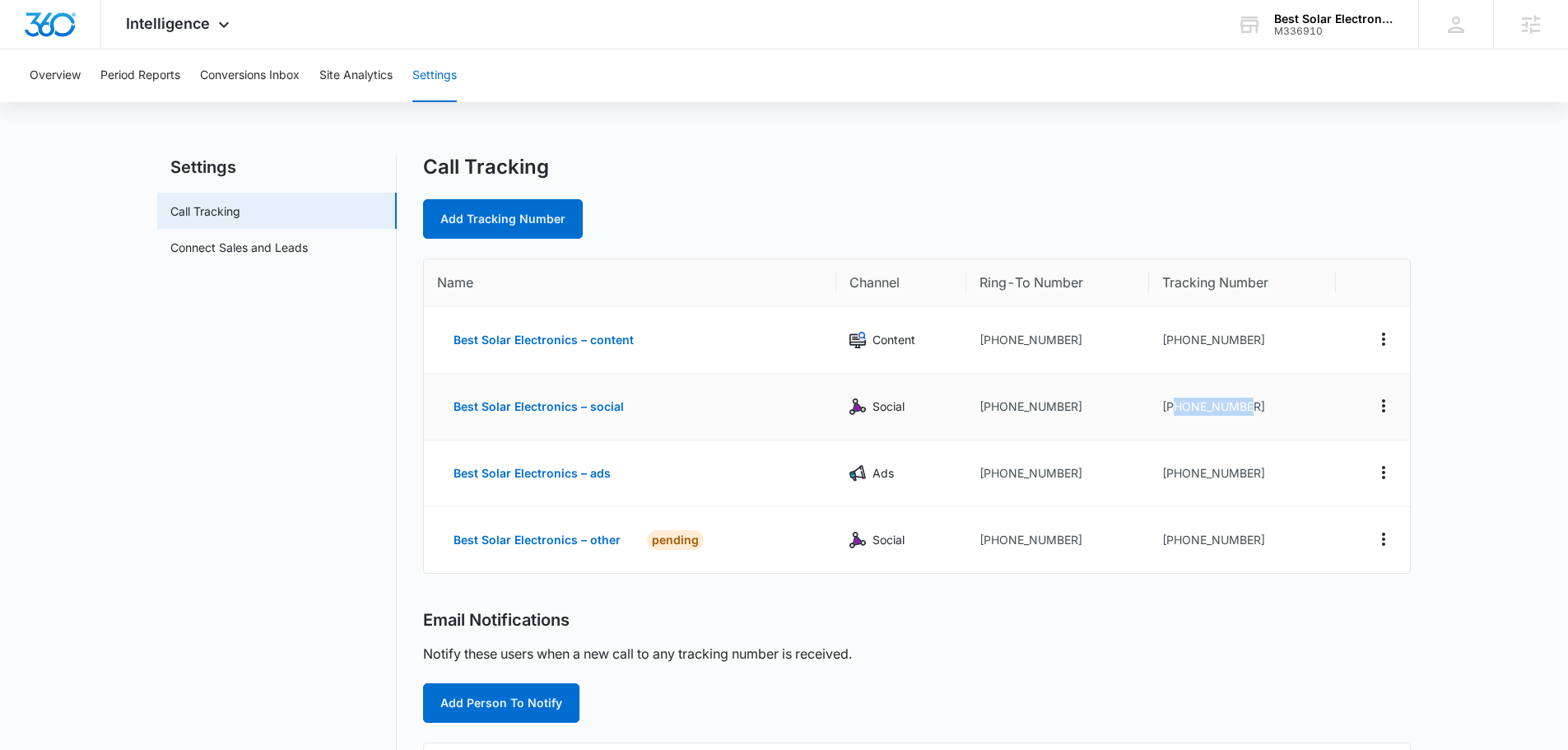
copy td "6145686583"
drag, startPoint x: 1255, startPoint y: 474, endPoint x: 1176, endPoint y: 481, distance: 79.3
click at [1176, 481] on td "[PHONE_NUMBER]" at bounding box center [1242, 473] width 187 height 66
copy td "6145686585"
drag, startPoint x: 1257, startPoint y: 545, endPoint x: 1175, endPoint y: 547, distance: 82.0
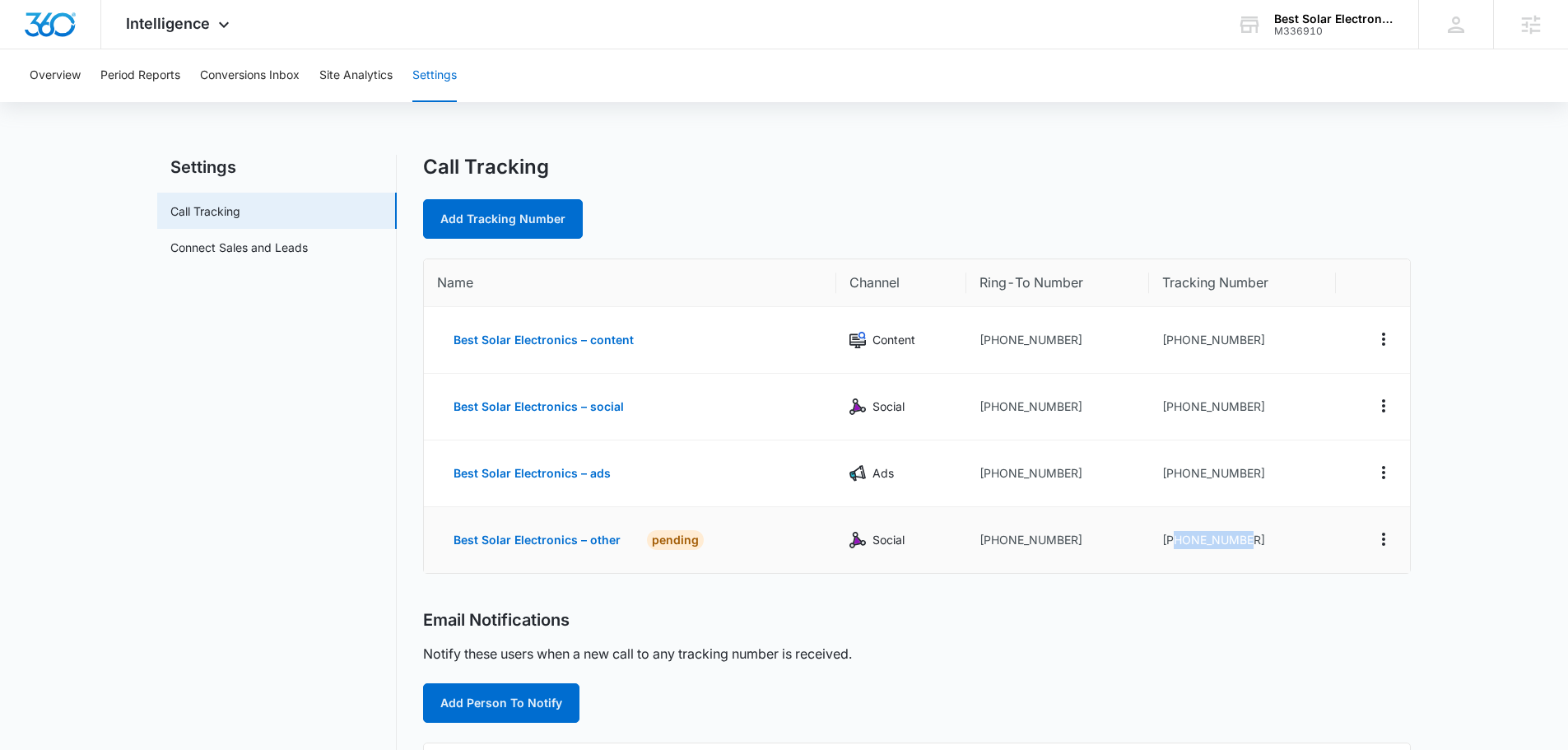
click at [1175, 547] on td "[PHONE_NUMBER]" at bounding box center [1242, 540] width 187 height 66
copy td "6145686587"
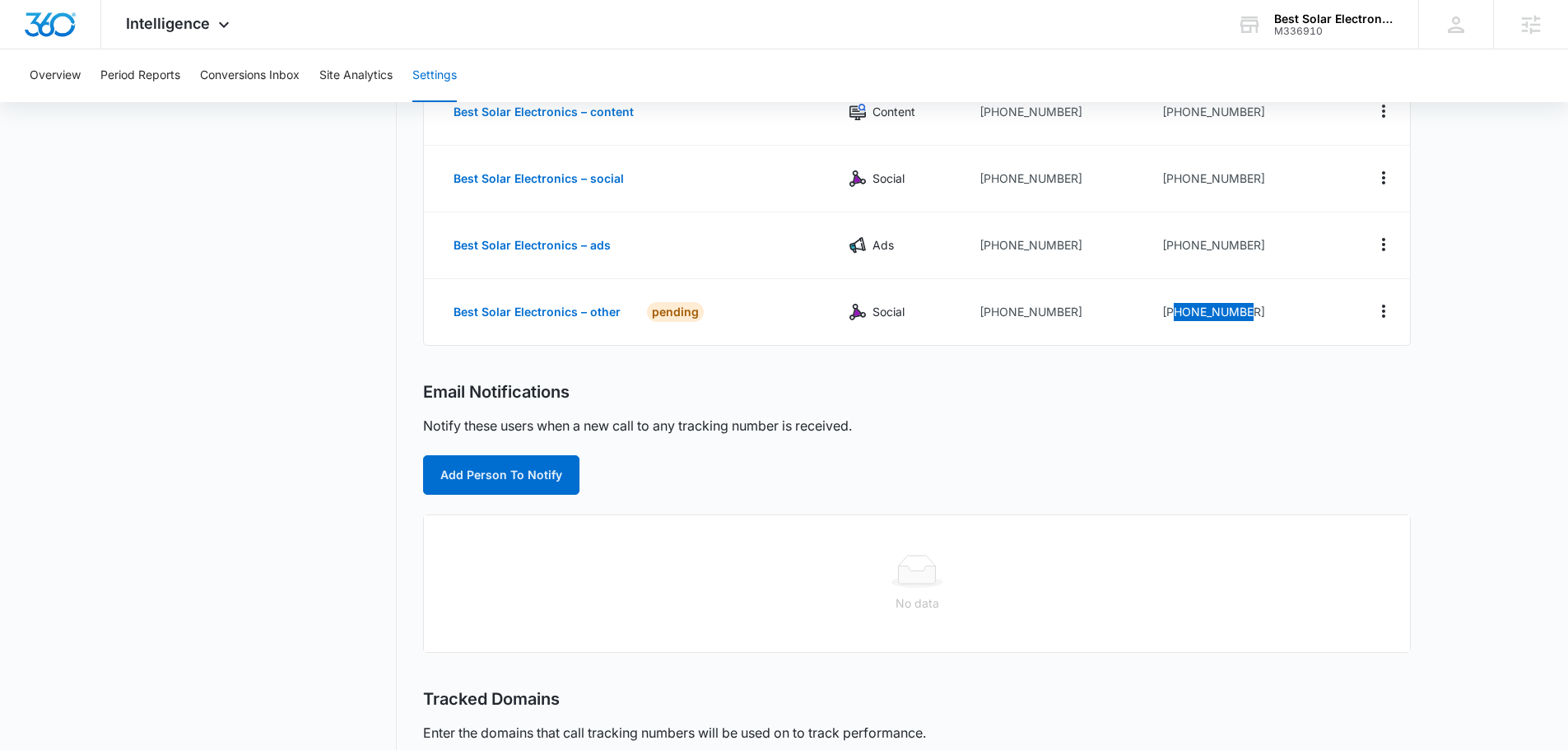
scroll to position [329, 0]
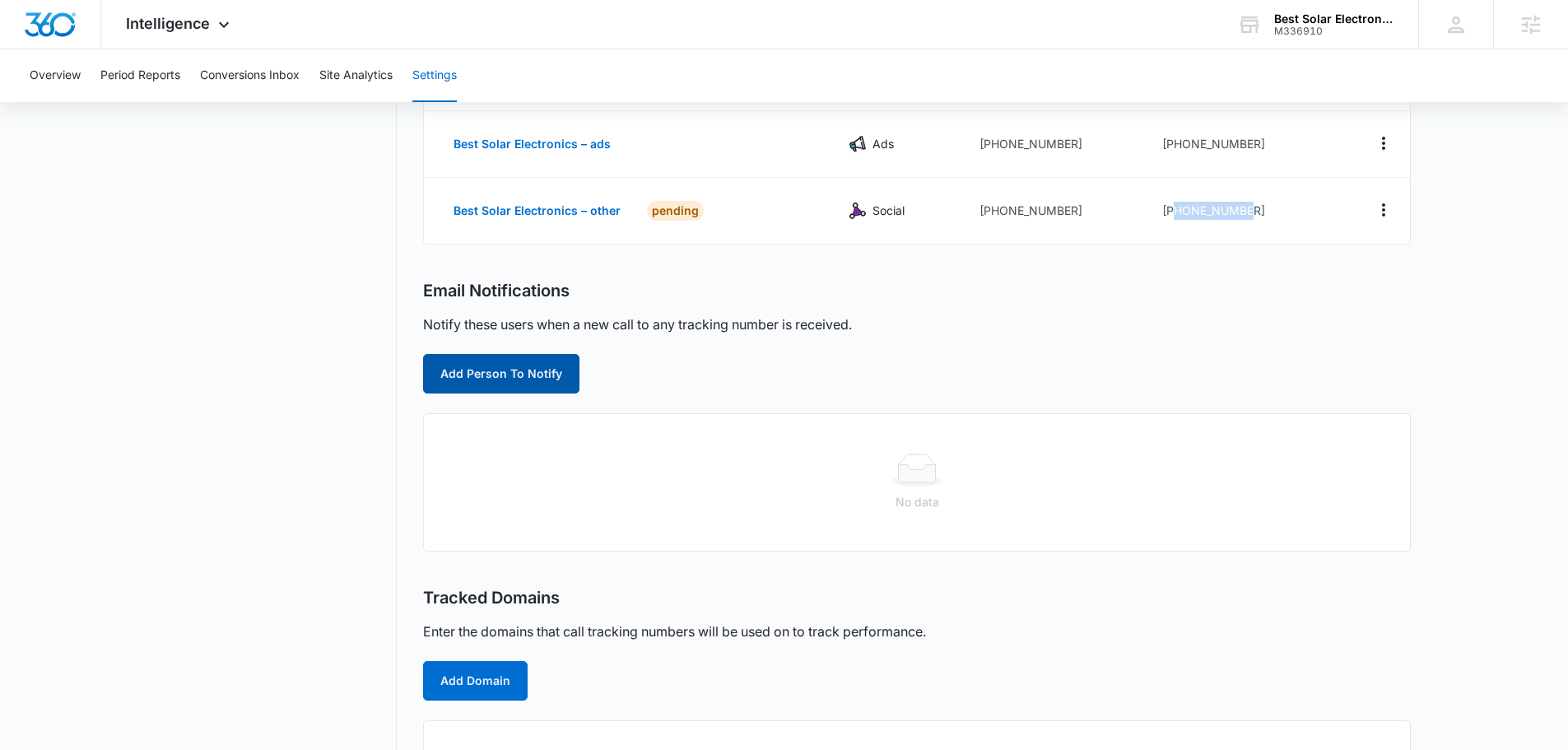
click at [508, 374] on button "Add Person To Notify" at bounding box center [502, 373] width 157 height 40
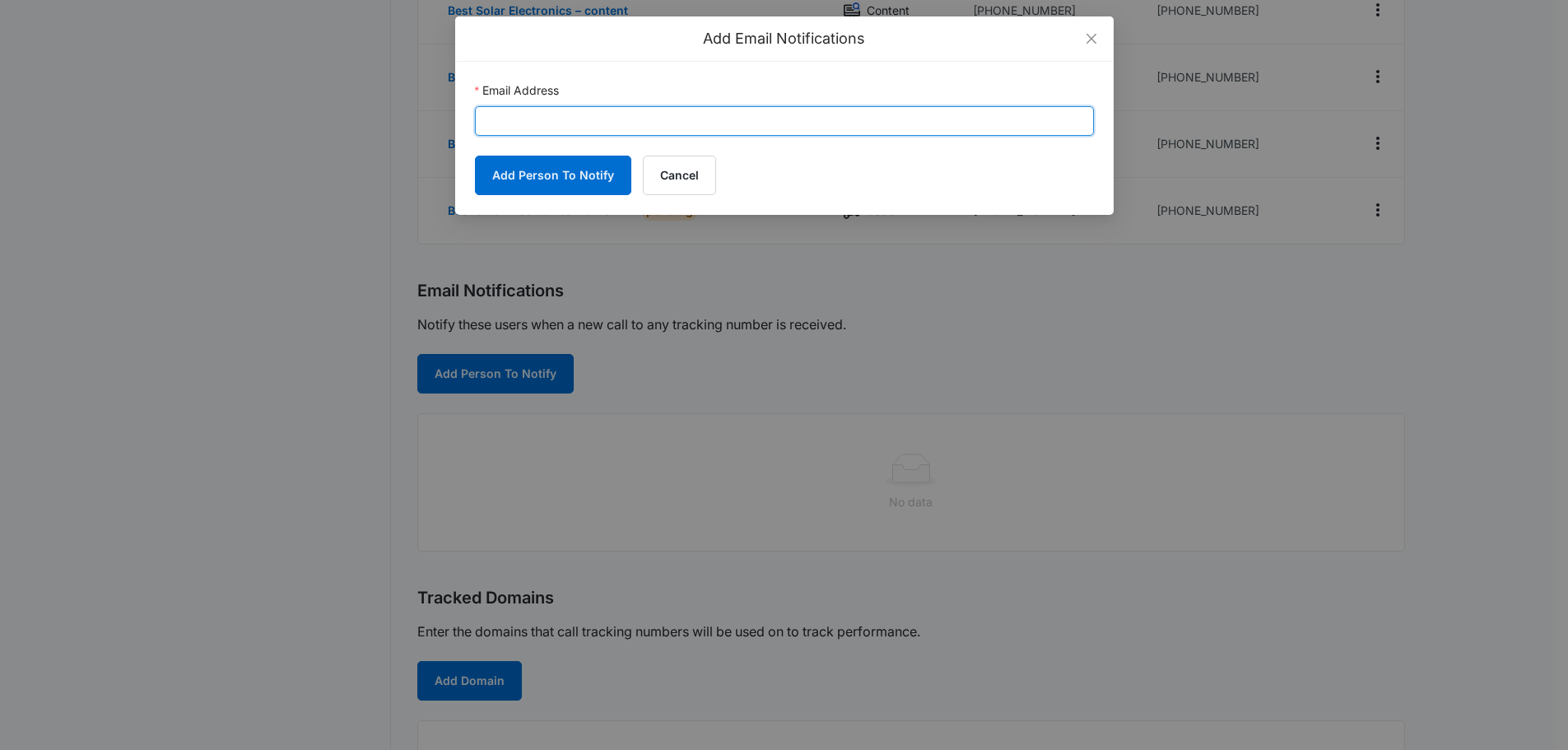
click at [623, 125] on input "Email Address" at bounding box center [784, 120] width 619 height 29
paste input "[EMAIL_ADDRESS][PERSON_NAME][DOMAIN_NAME]"
type input "[EMAIL_ADDRESS][PERSON_NAME][DOMAIN_NAME]"
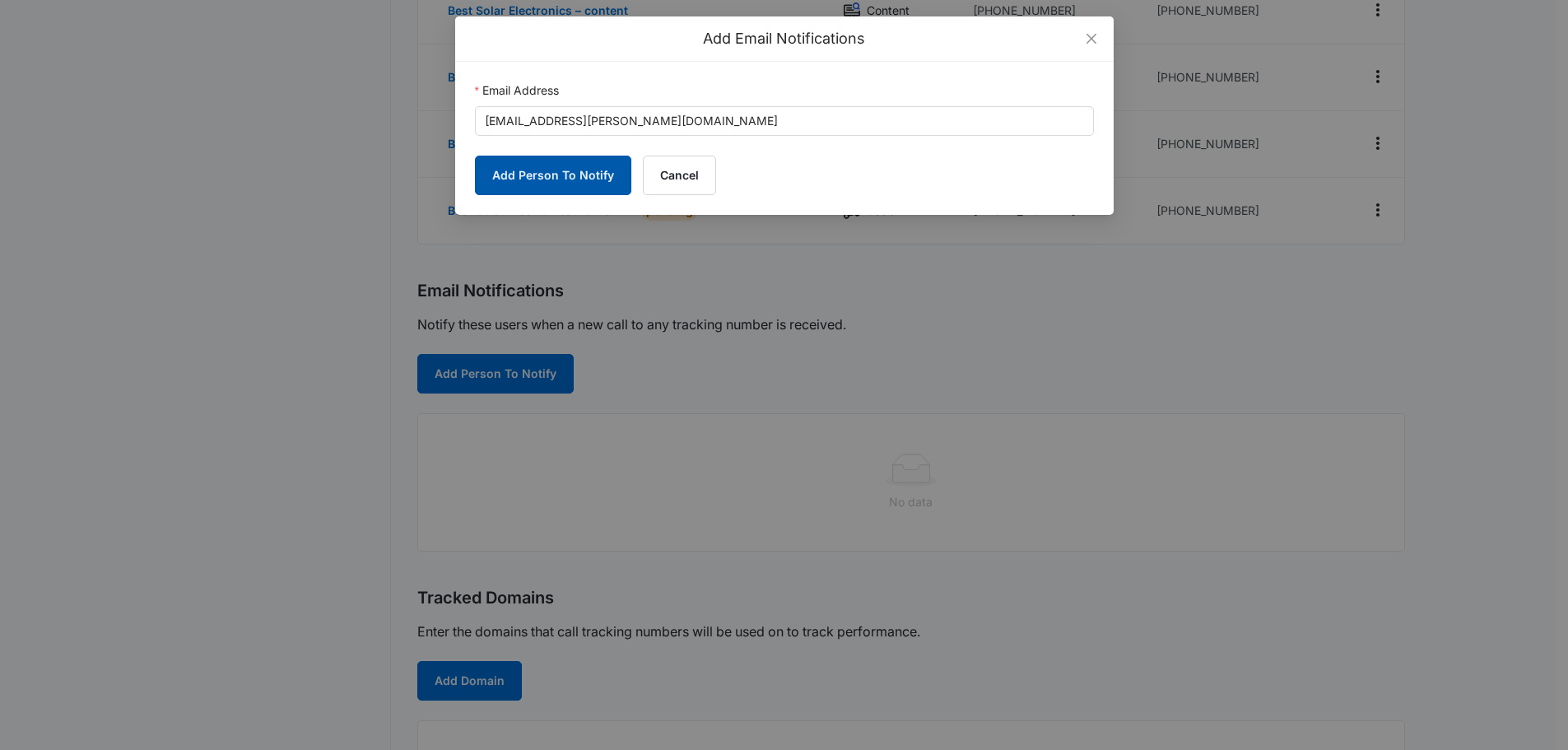
click at [568, 170] on button "Add Person To Notify" at bounding box center [553, 175] width 157 height 40
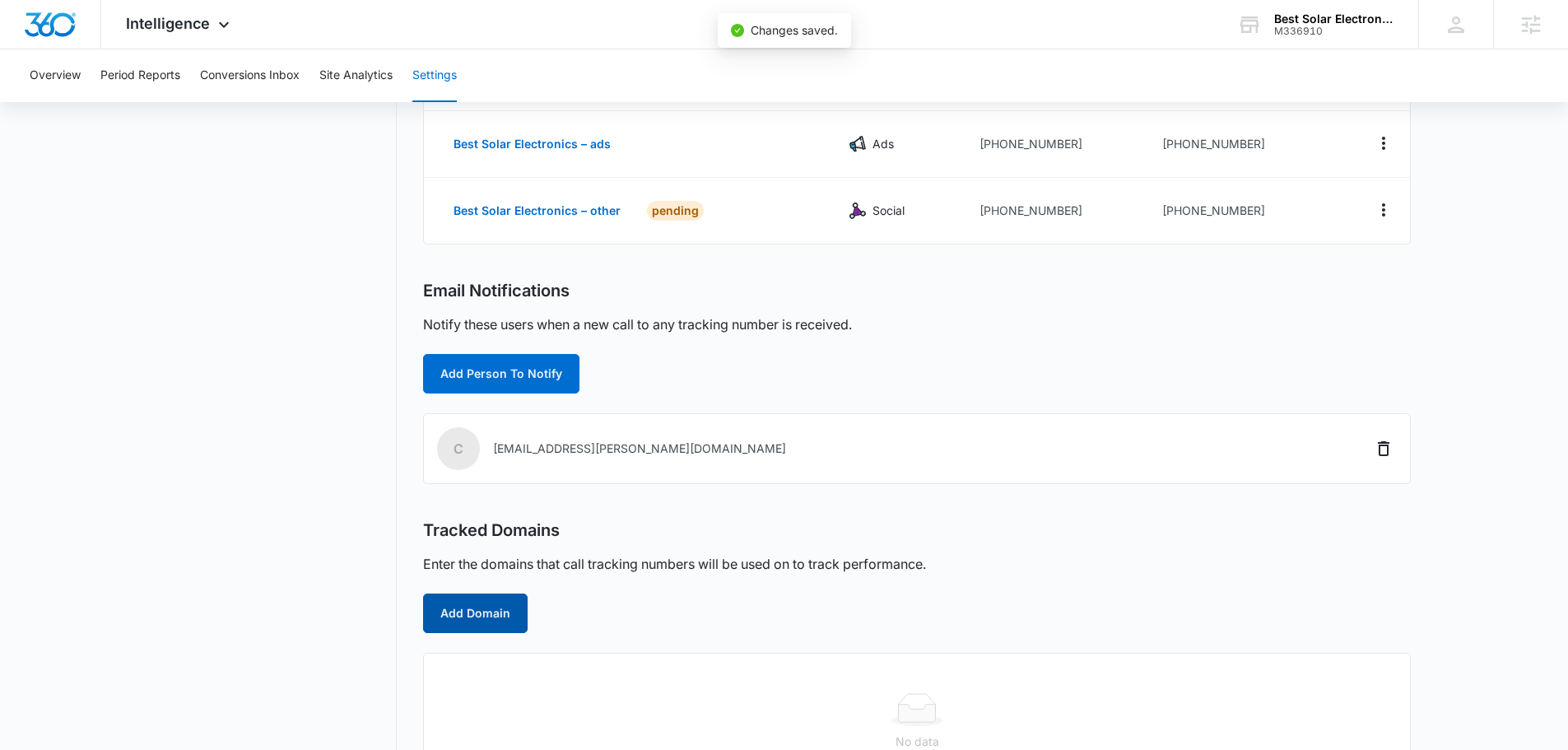
click at [504, 620] on button "Add Domain" at bounding box center [476, 613] width 104 height 40
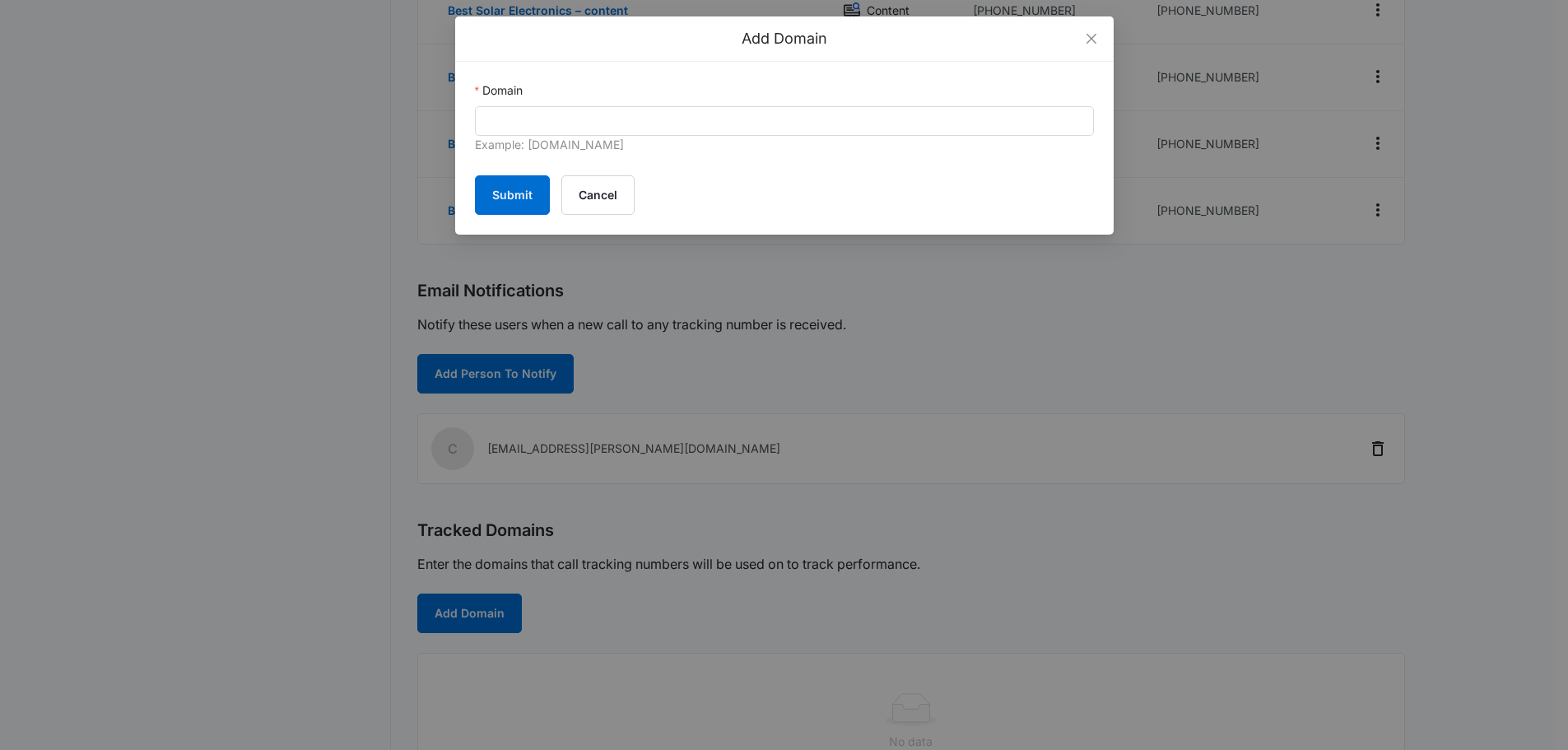
click at [546, 571] on div "Add Domain Domain Example: [DOMAIN_NAME] Submit Cancel" at bounding box center [784, 375] width 1568 height 750
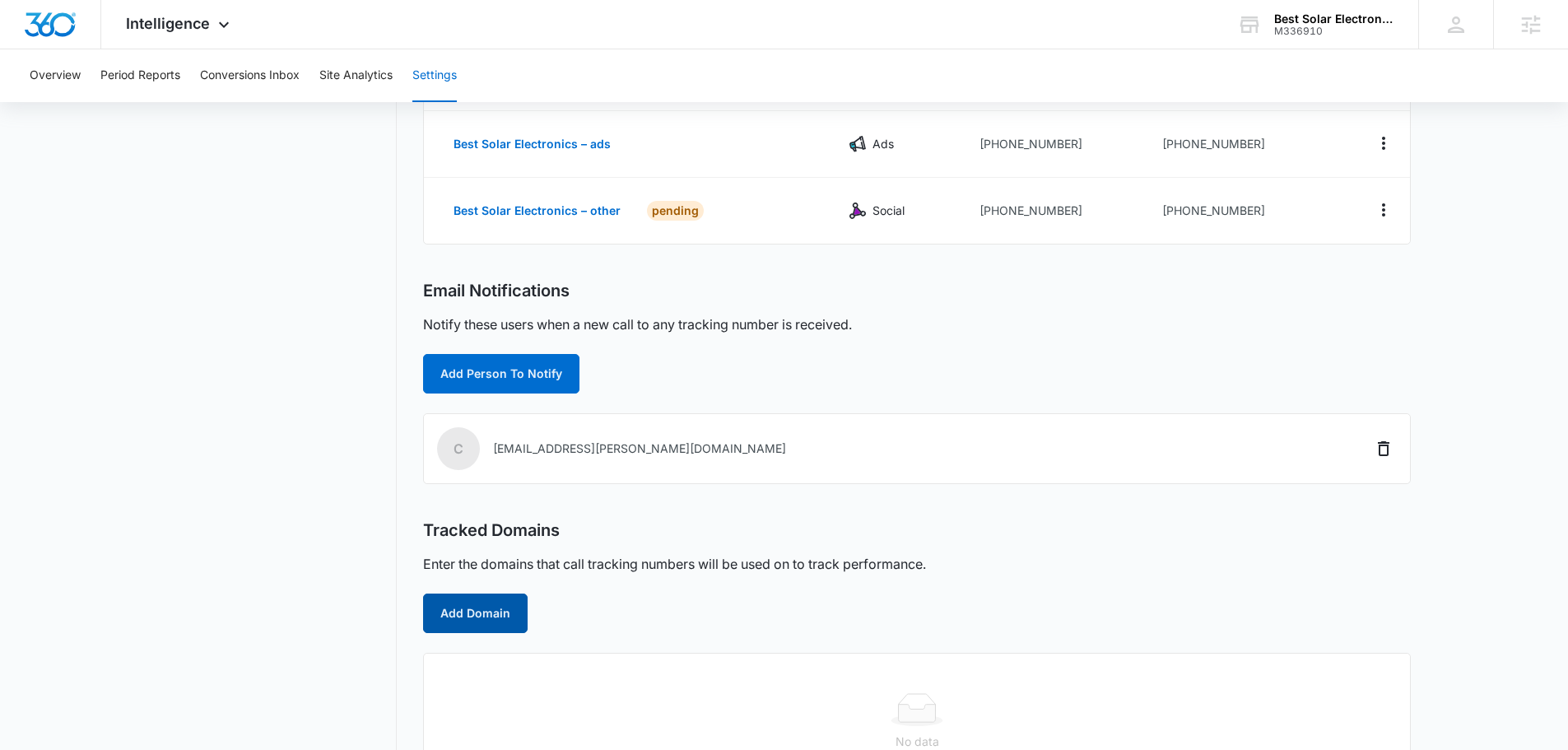
click at [485, 626] on button "Add Domain" at bounding box center [476, 613] width 104 height 40
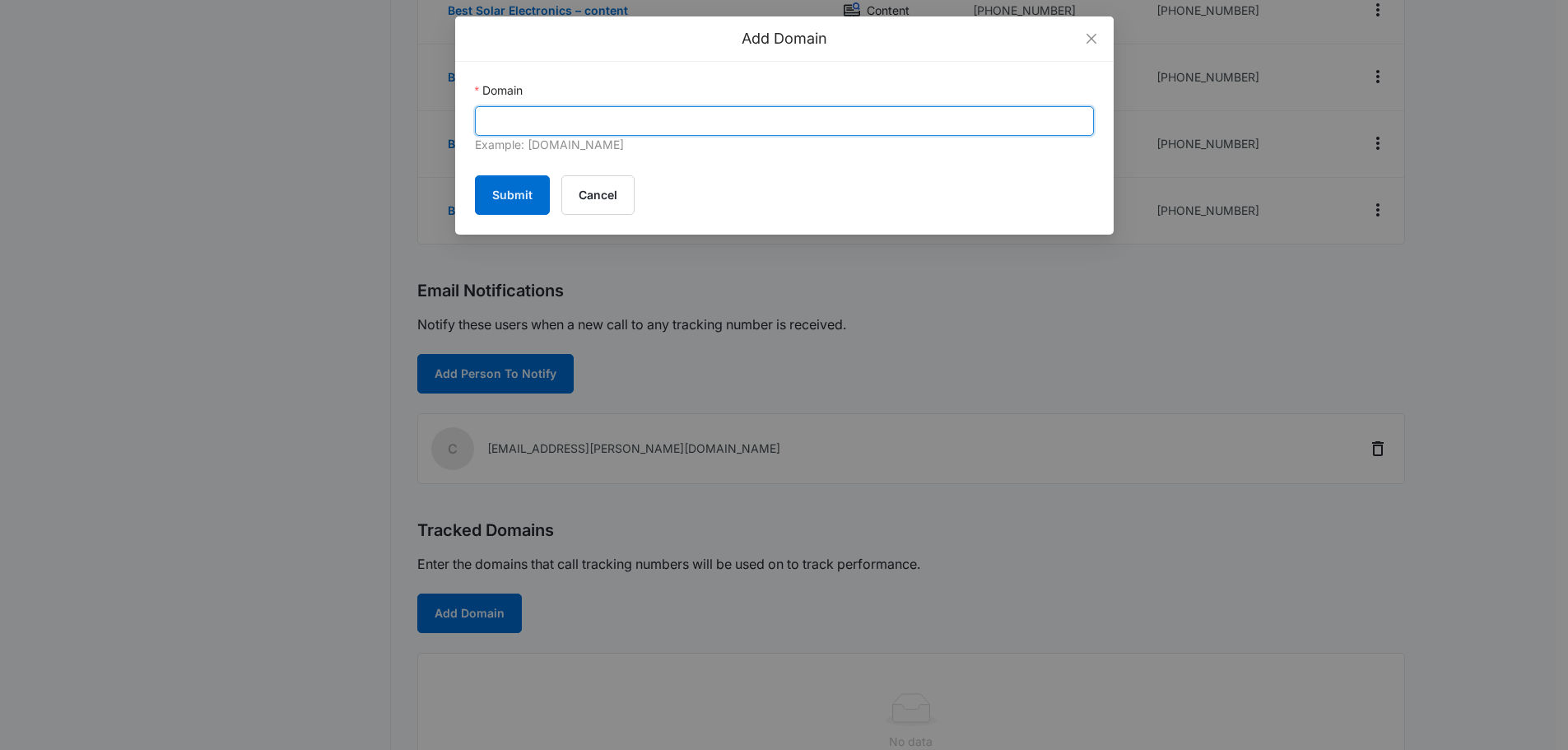
click at [613, 123] on input "Domain" at bounding box center [784, 120] width 619 height 29
paste input "[URL][DOMAIN_NAME]"
click at [553, 124] on input "[URL][DOMAIN_NAME]" at bounding box center [784, 120] width 619 height 29
drag, startPoint x: 553, startPoint y: 123, endPoint x: 348, endPoint y: 134, distance: 205.3
click at [348, 134] on div "Add Domain Domain [URL][DOMAIN_NAME] Example: [DOMAIN_NAME] Submit Cancel" at bounding box center [784, 375] width 1568 height 750
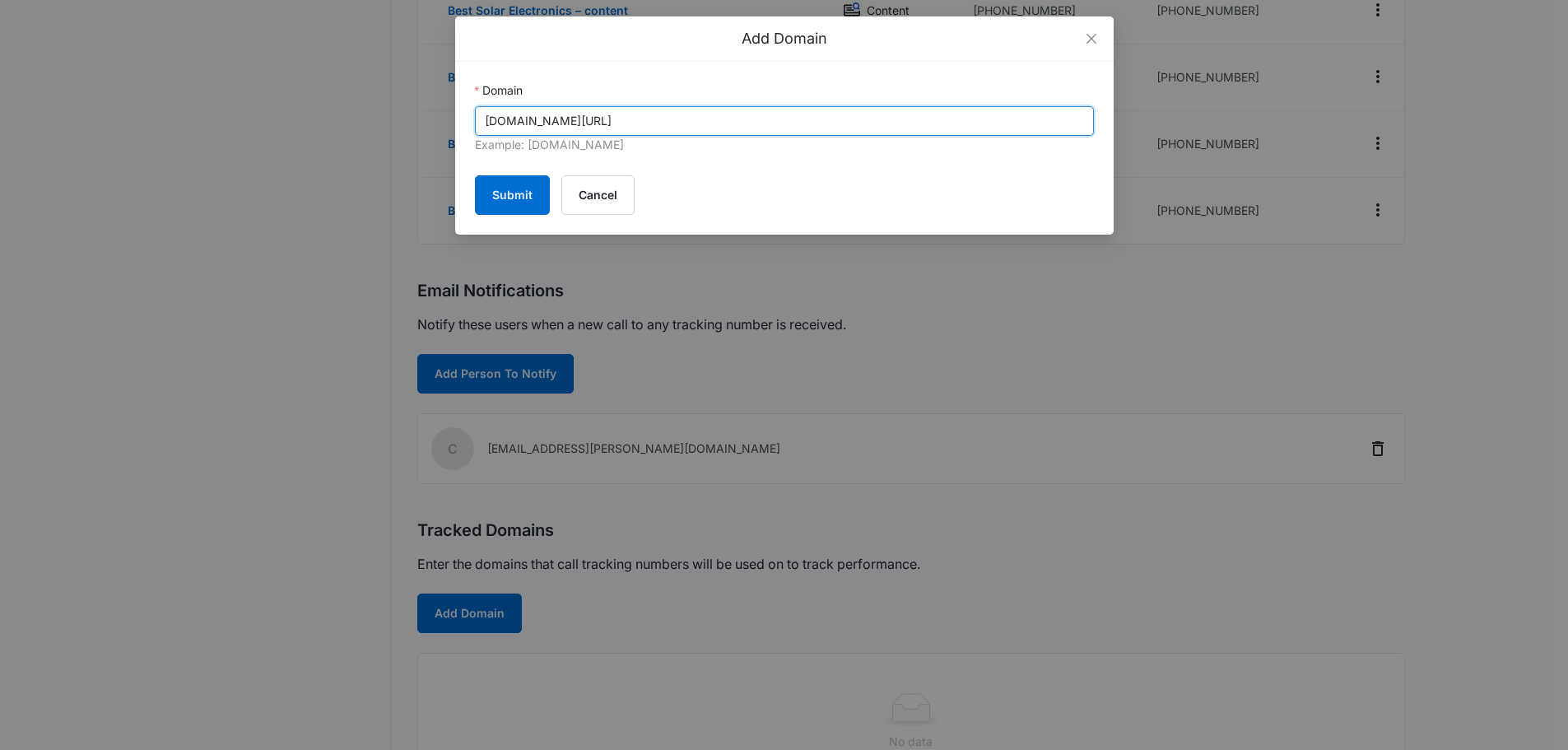
click at [710, 125] on input "[DOMAIN_NAME][URL]" at bounding box center [784, 120] width 619 height 29
type input "[DOMAIN_NAME]"
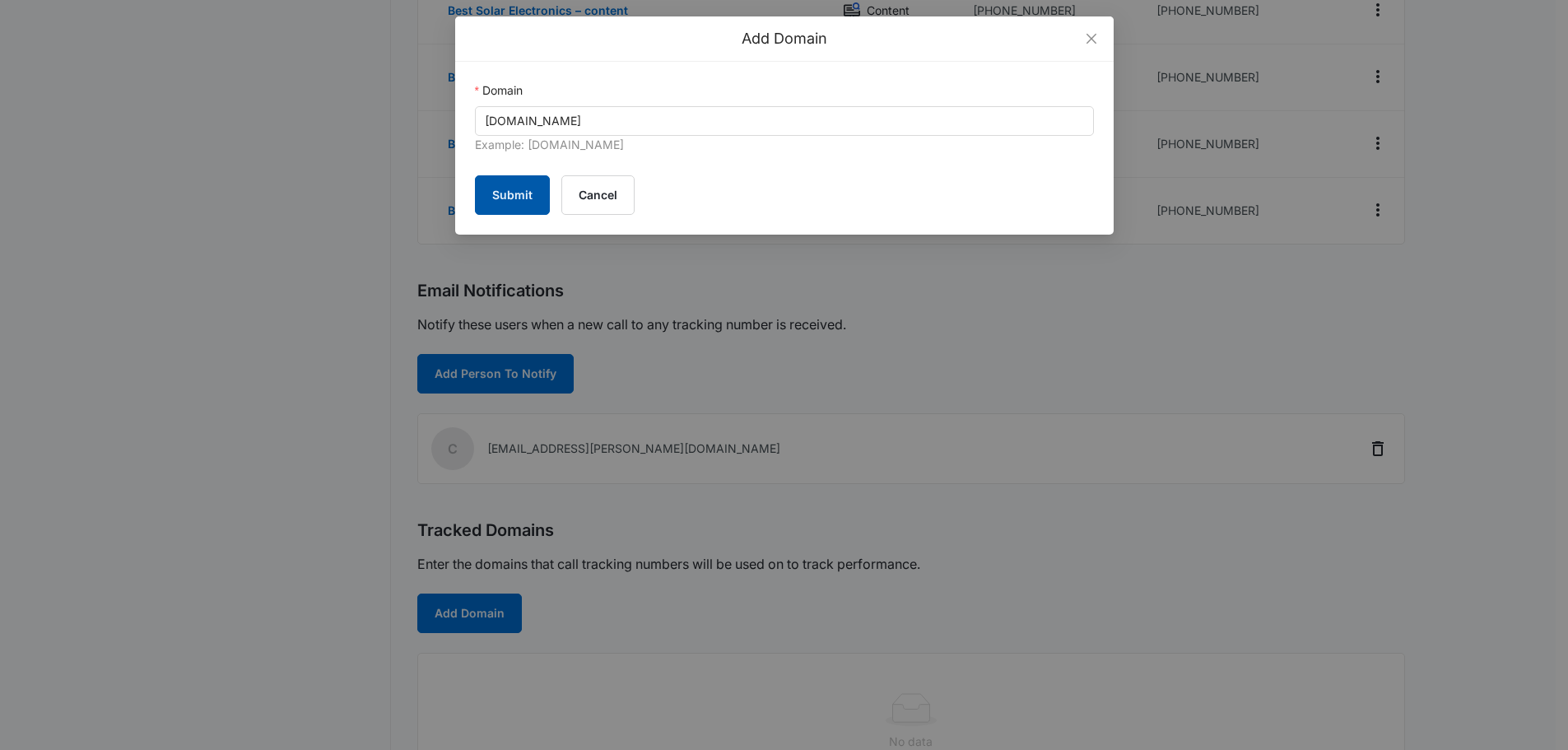
click at [518, 210] on button "Submit" at bounding box center [512, 194] width 75 height 40
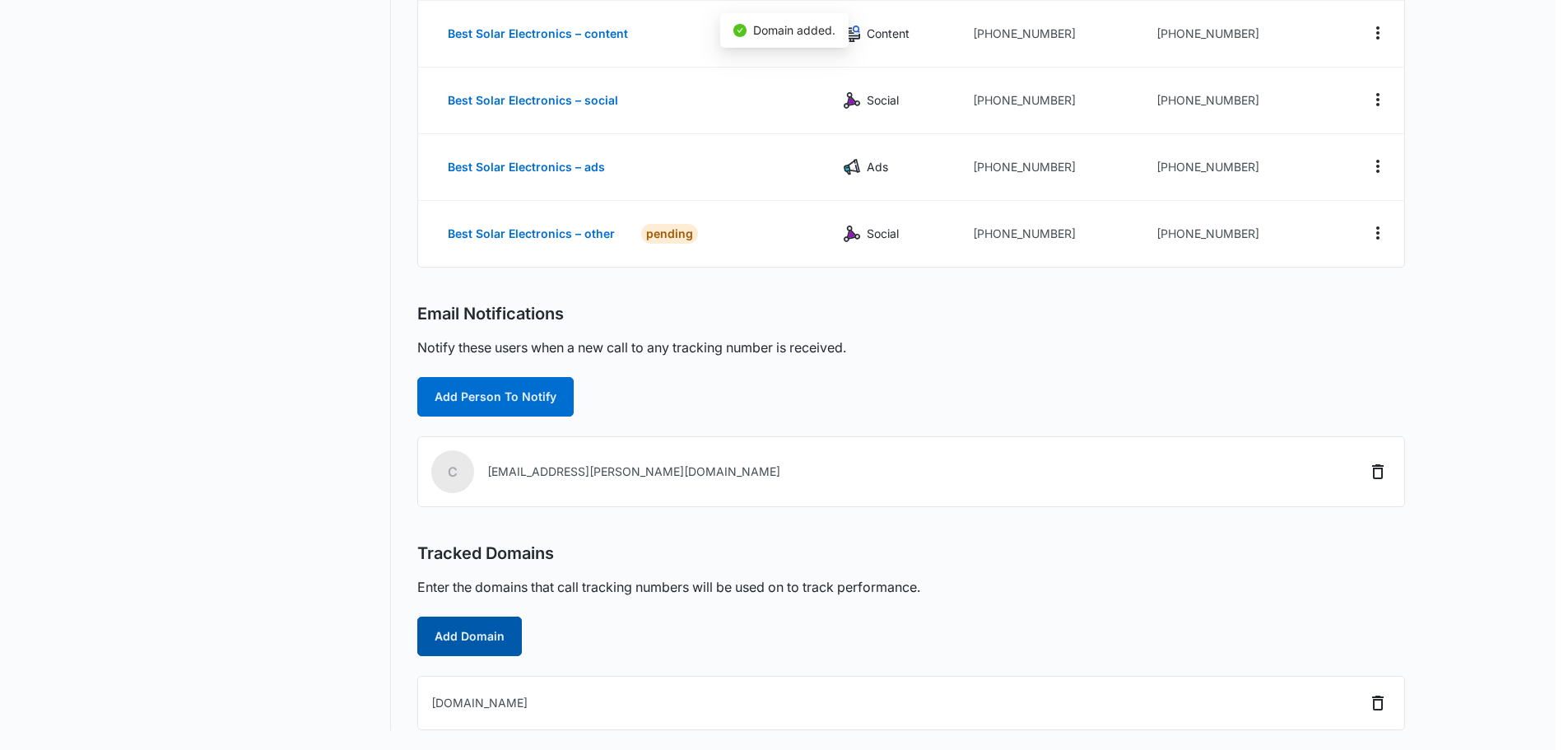
scroll to position [306, 0]
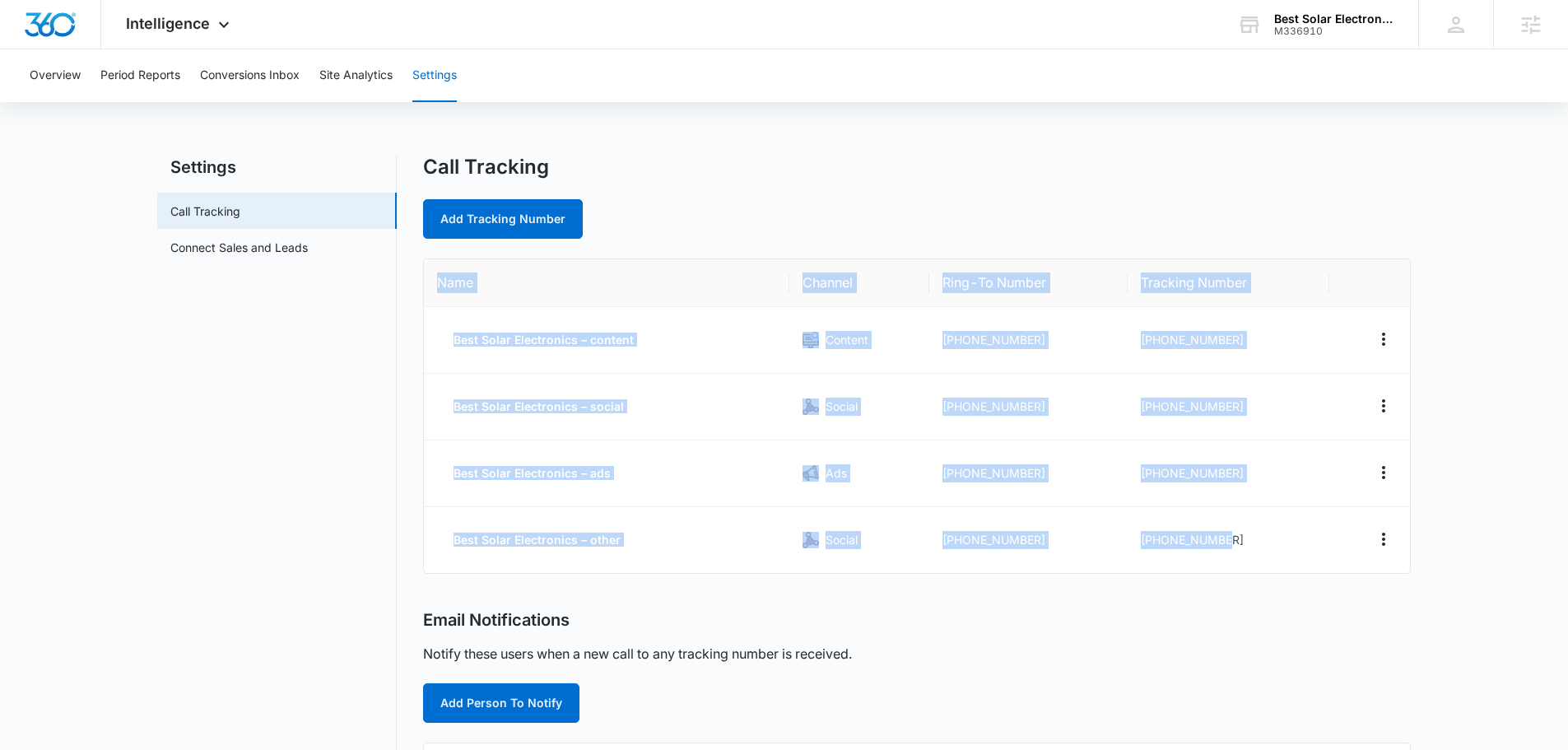
drag, startPoint x: 1302, startPoint y: 550, endPoint x: 433, endPoint y: 279, distance: 910.3
click at [433, 279] on table "Name Channel Ring-To Number Tracking Number Best Solar Electronics – content Co…" at bounding box center [917, 416] width 986 height 314
copy table "Name Channel Ring-To Number Tracking Number Best Solar Electronics – content Co…"
